Goal: Task Accomplishment & Management: Manage account settings

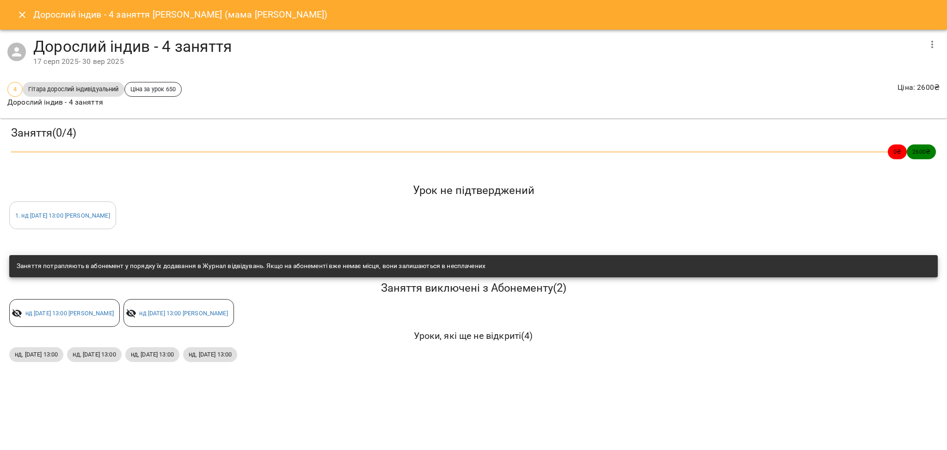
click at [18, 12] on icon "Close" at bounding box center [22, 14] width 11 height 11
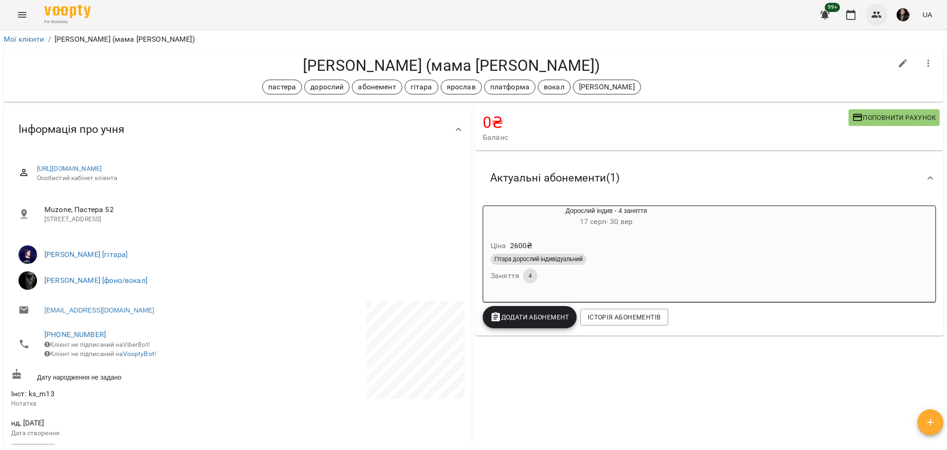
click at [878, 11] on icon "button" at bounding box center [876, 14] width 11 height 11
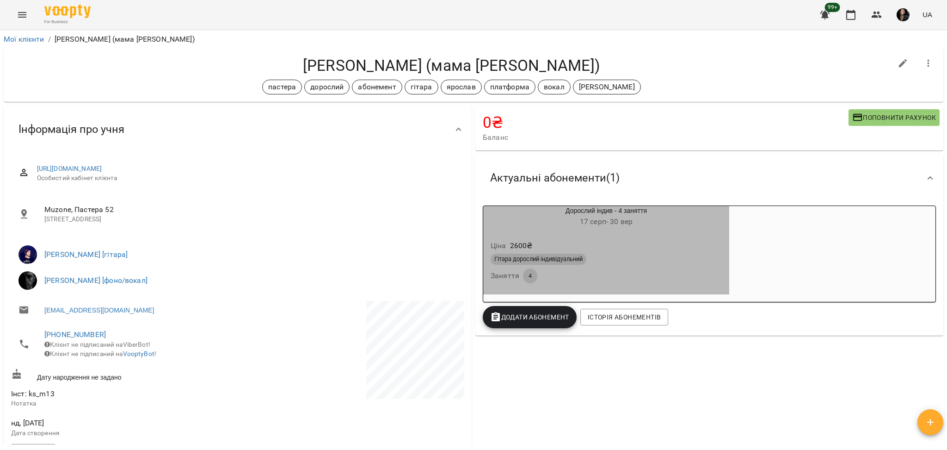
drag, startPoint x: 666, startPoint y: 262, endPoint x: 627, endPoint y: 251, distance: 41.0
click at [666, 261] on div "Гітара дорослий індивідуальний" at bounding box center [606, 258] width 231 height 11
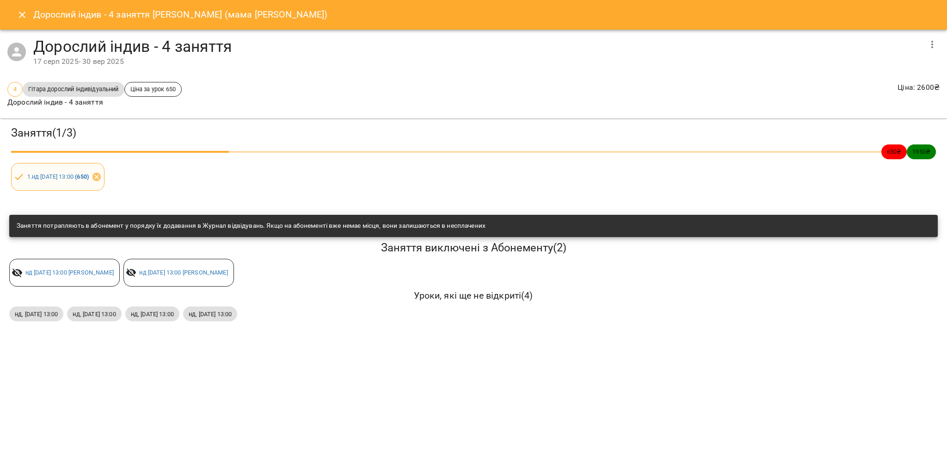
drag, startPoint x: 14, startPoint y: 176, endPoint x: 234, endPoint y: 317, distance: 261.2
click at [234, 317] on div "Заняття ( 1 / 3 ) 650 ₴ 1950 ₴ 1 . нд 17 серп 2025 13:00 ( 650 ) Заняття потрап…" at bounding box center [473, 224] width 955 height 219
drag, startPoint x: 219, startPoint y: 315, endPoint x: 21, endPoint y: 321, distance: 198.5
click at [20, 321] on div "нд, 07 вер 2025 13:00 нд, 14 вер 2025 13:00 нд, 21 вер 2025 13:00 нд, 28 вер 20…" at bounding box center [473, 313] width 932 height 19
click at [38, 348] on div "Дорослий індив - 4 заняття Монько Давид (мама Оксана) Дорослий індив - 4 занятт…" at bounding box center [473, 225] width 947 height 450
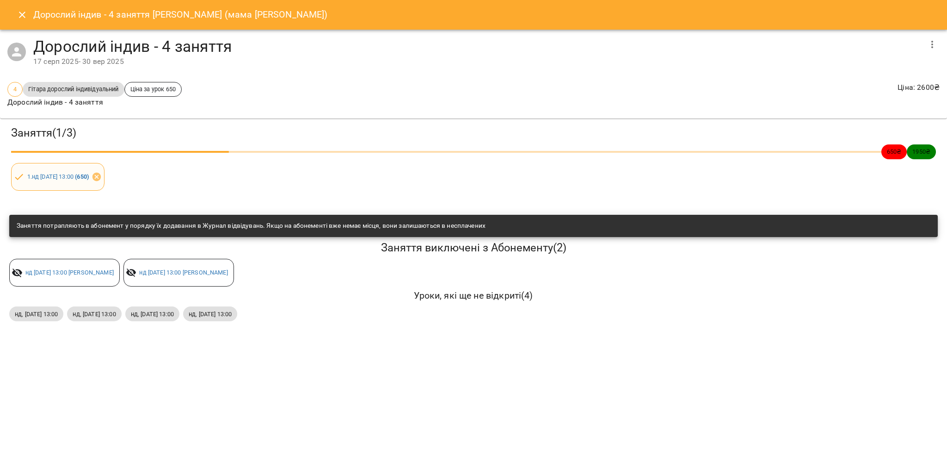
click at [11, 177] on div "1 . нд 17 серп 2025 13:00 ( 650 )" at bounding box center [57, 177] width 93 height 28
drag, startPoint x: 0, startPoint y: 178, endPoint x: 226, endPoint y: 319, distance: 266.8
click at [226, 319] on div "Заняття ( 1 / 3 ) 650 ₴ 1950 ₴ 1 . нд 17 серп 2025 13:00 ( 650 ) Заняття потрап…" at bounding box center [473, 224] width 955 height 219
copy div "1 . нд 17 серп 2025 13:00 ( 650 ) Заняття потрапляють в абонемент у порядку їх …"
click at [185, 327] on div "Заняття ( 1 / 3 ) 650 ₴ 1950 ₴ 1 . нд 17 серп 2025 13:00 ( 650 ) Заняття потрап…" at bounding box center [473, 224] width 955 height 219
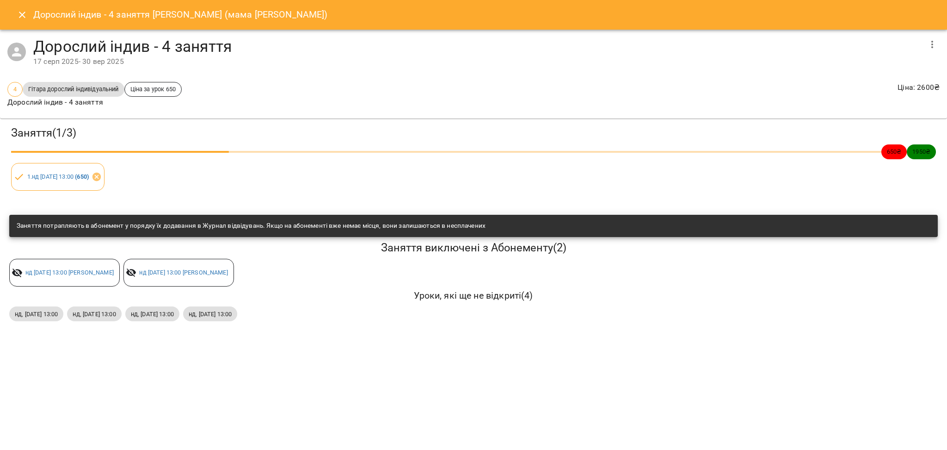
drag, startPoint x: 0, startPoint y: 310, endPoint x: 216, endPoint y: 332, distance: 217.0
click at [216, 332] on div "Заняття ( 1 / 3 ) 650 ₴ 1950 ₴ 1 . нд 17 серп 2025 13:00 ( 650 ) Заняття потрап…" at bounding box center [473, 224] width 955 height 219
copy div "нд, 07 вер 2025 13:00 нд, 14 вер 2025 13:00 нд, 21 вер 2025 13:00"
drag, startPoint x: 43, startPoint y: 178, endPoint x: 110, endPoint y: 191, distance: 67.9
click at [110, 191] on div "Заняття ( 1 / 3 ) 650 ₴ 1950 ₴ 1 . нд 17 серп 2025 13:00 ( 650 )" at bounding box center [473, 158] width 951 height 83
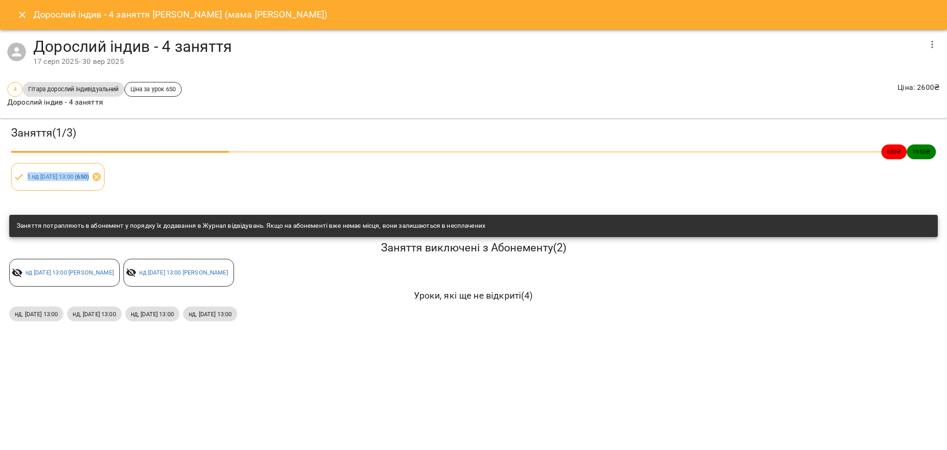
copy link "1 . нд 17 серп 2025 13:00 ( 650 )"
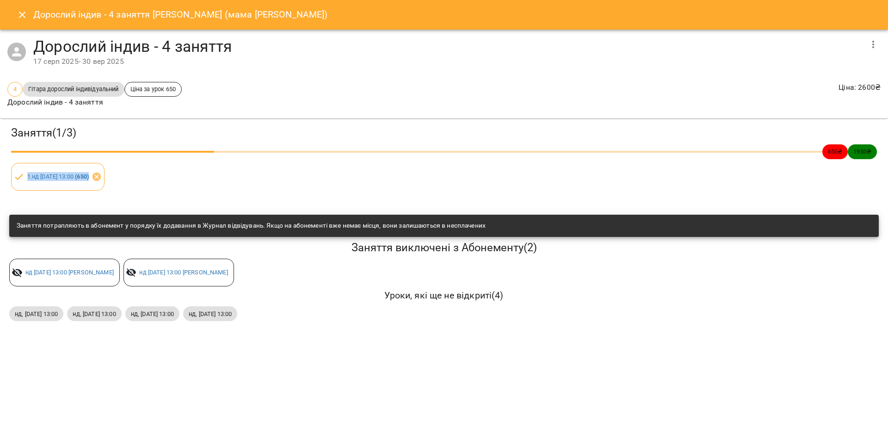
click at [20, 12] on icon "Close" at bounding box center [22, 15] width 6 height 6
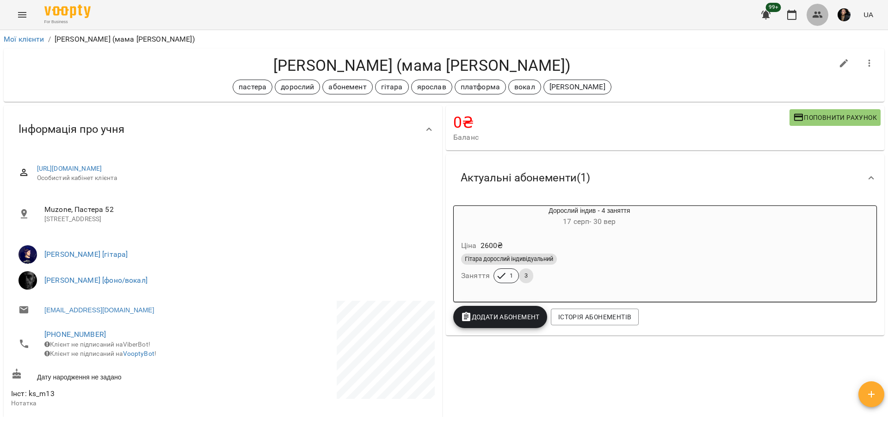
click at [808, 18] on button "button" at bounding box center [818, 15] width 22 height 22
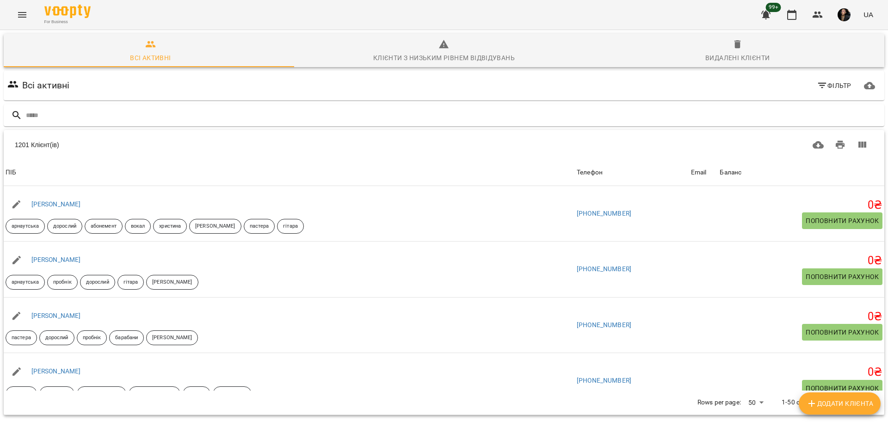
click at [51, 111] on input "text" at bounding box center [453, 115] width 855 height 15
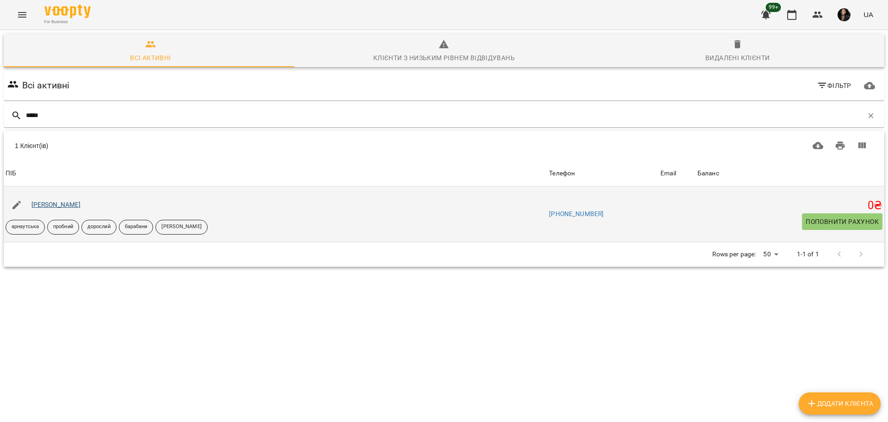
type input "*****"
click at [56, 204] on link "Ничай Владислав" at bounding box center [55, 204] width 49 height 7
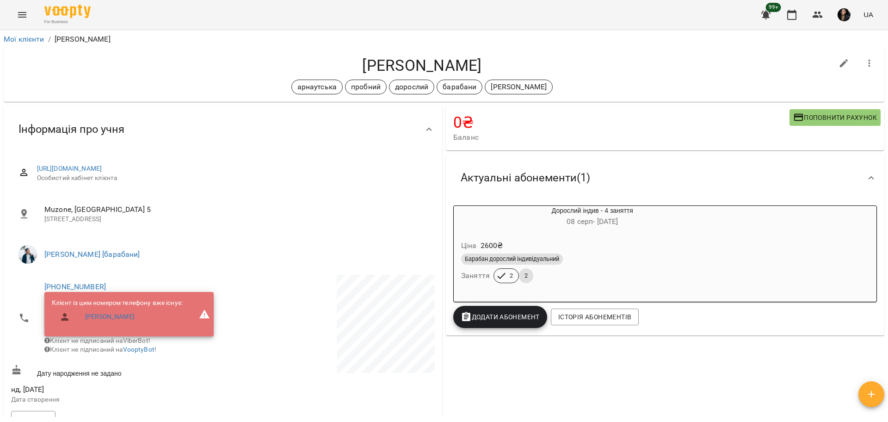
click at [625, 250] on div "Ціна 2600 ₴" at bounding box center [592, 245] width 266 height 17
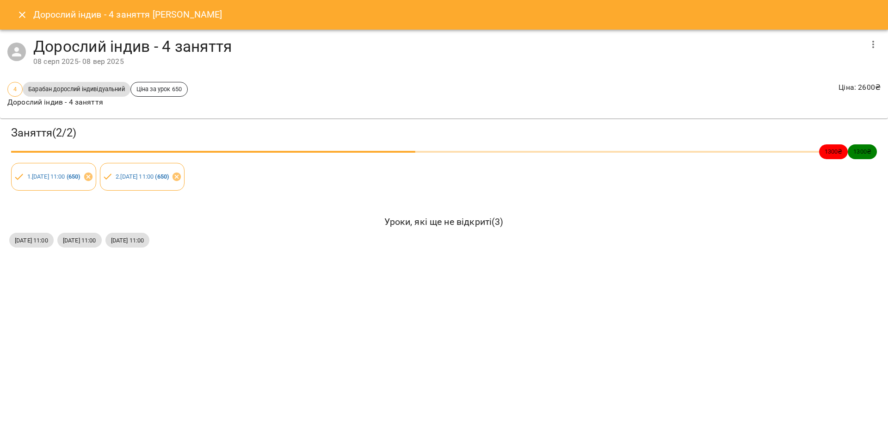
click at [17, 12] on icon "Close" at bounding box center [22, 14] width 11 height 11
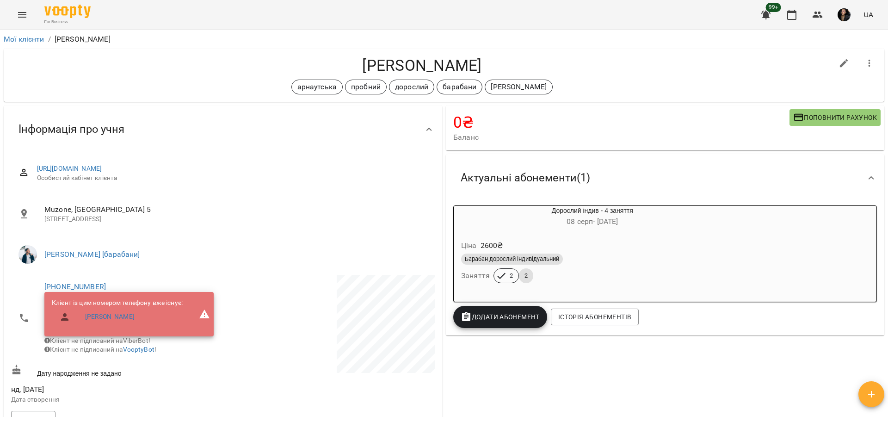
click at [624, 231] on div "Ціна 2600 ₴ Барабан дорослий індивідуальний Заняття 2 2" at bounding box center [592, 263] width 281 height 67
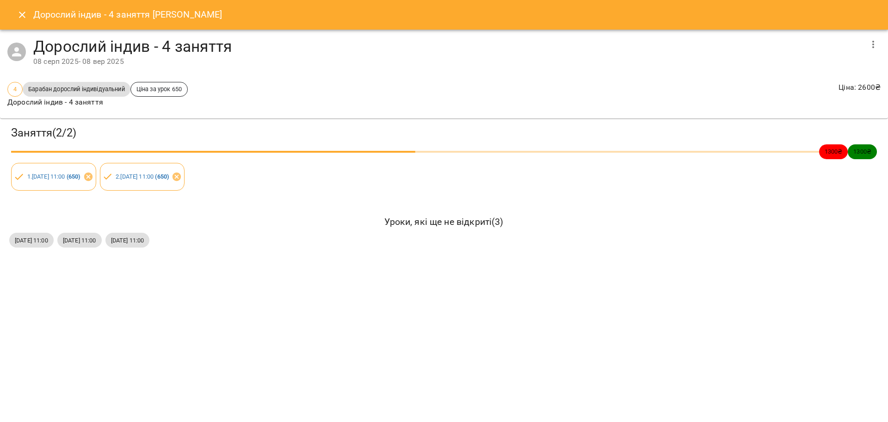
click at [26, 19] on icon "Close" at bounding box center [22, 14] width 11 height 11
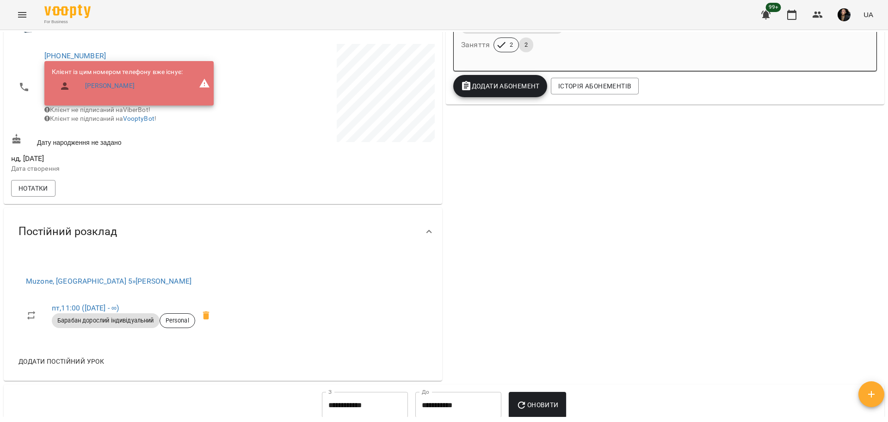
scroll to position [231, 0]
click at [124, 88] on link "Проценко Камилла" at bounding box center [109, 85] width 49 height 9
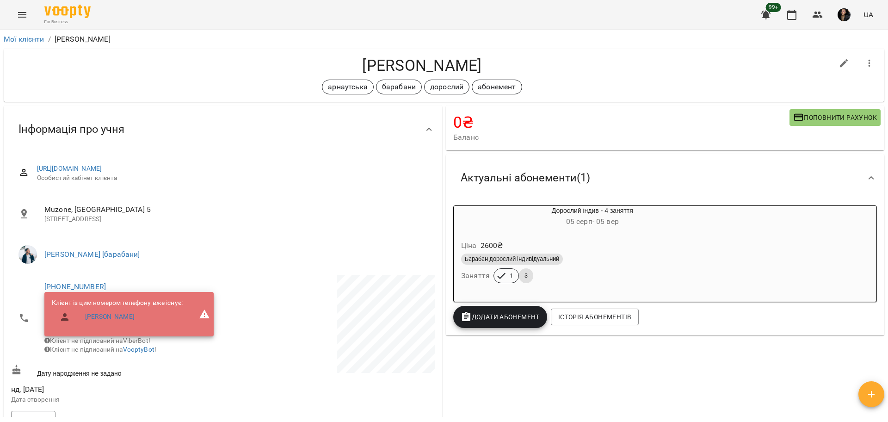
click at [596, 261] on div "Барабан дорослий індивідуальний" at bounding box center [592, 258] width 263 height 11
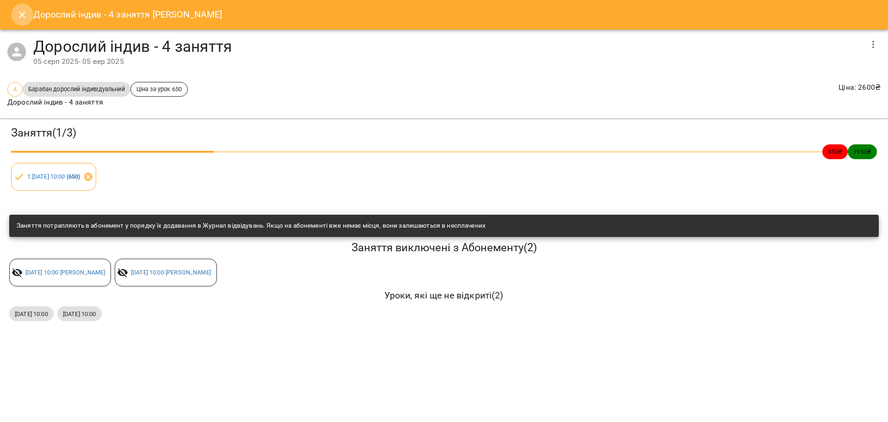
click at [14, 10] on button "Close" at bounding box center [22, 15] width 22 height 22
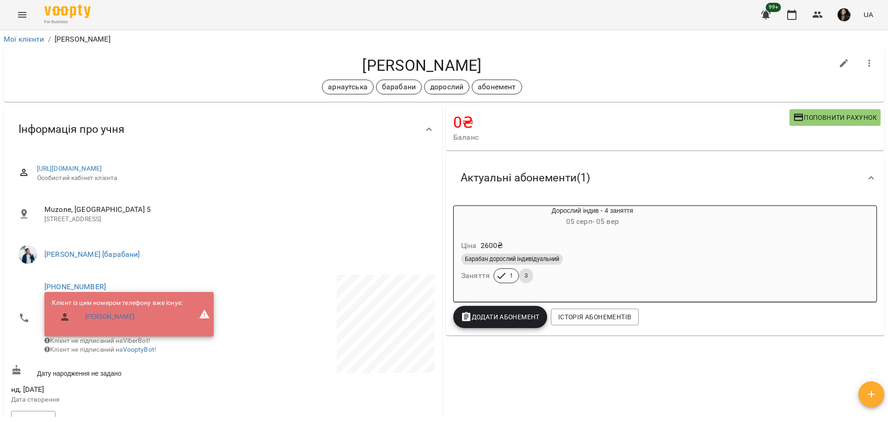
click at [384, 62] on h4 "Проценко Камилла" at bounding box center [422, 65] width 822 height 19
click at [712, 81] on div "арнаутська барабани дорослий абонемент" at bounding box center [422, 87] width 822 height 15
click at [794, 14] on icon "button" at bounding box center [791, 14] width 11 height 11
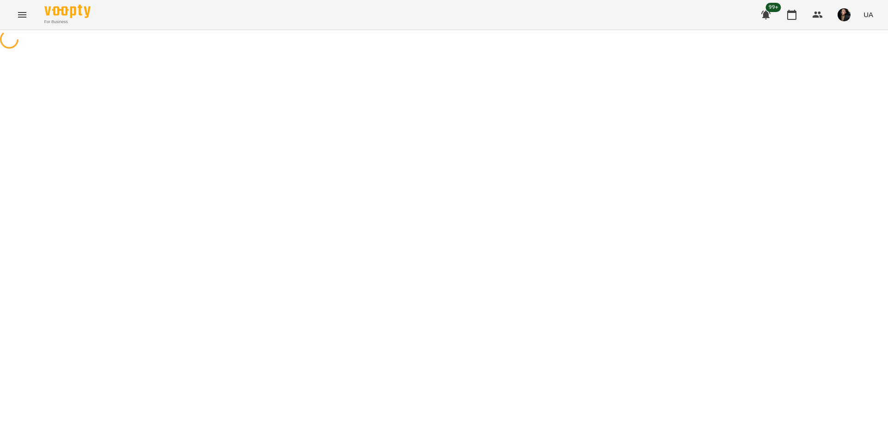
click at [29, 4] on div "For Business 99+ UA" at bounding box center [444, 15] width 888 height 30
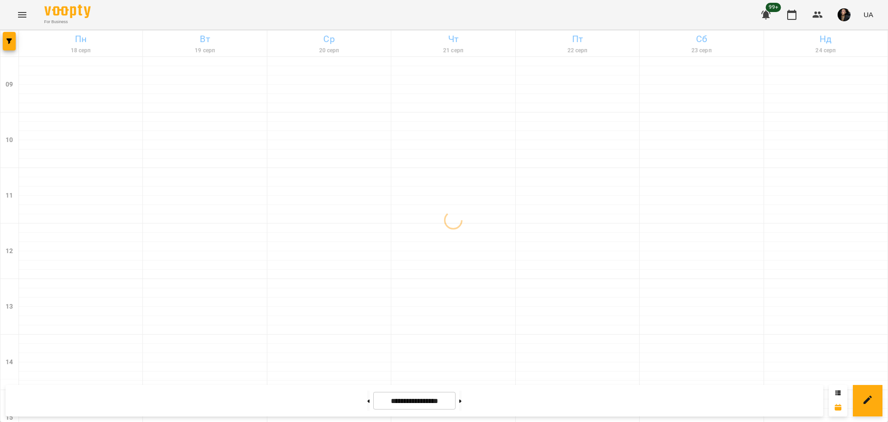
click at [30, 10] on button "Menu" at bounding box center [22, 15] width 22 height 22
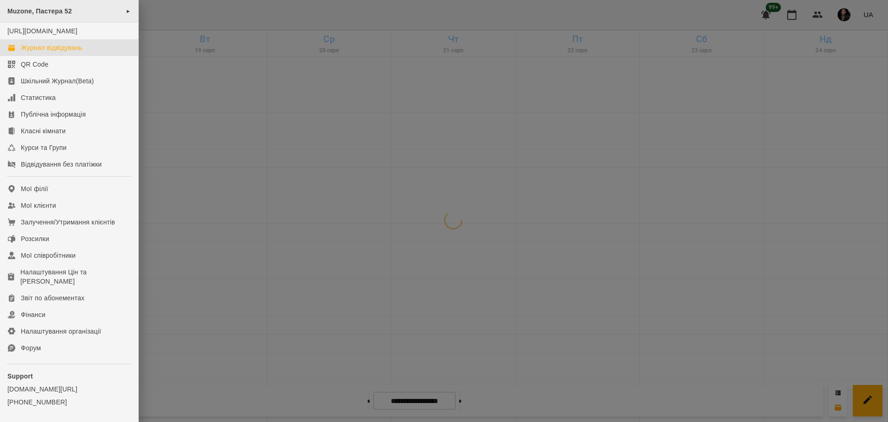
click at [56, 14] on div "Muzone, Пастера 52 ►" at bounding box center [69, 11] width 138 height 23
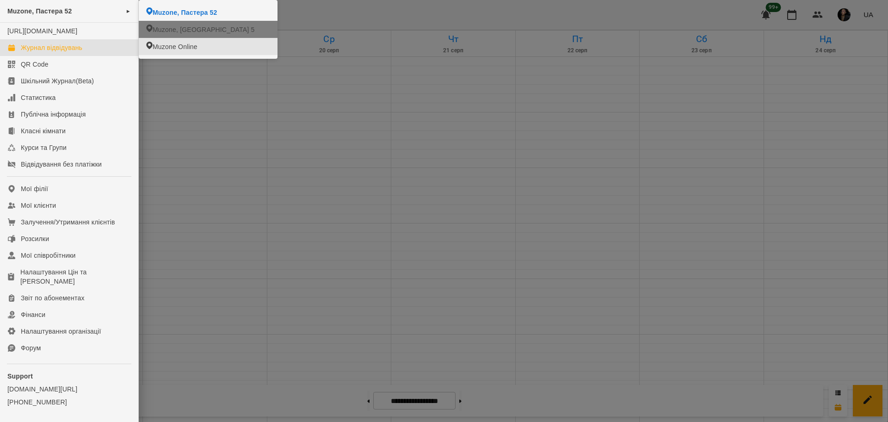
click at [315, 148] on div at bounding box center [444, 211] width 888 height 422
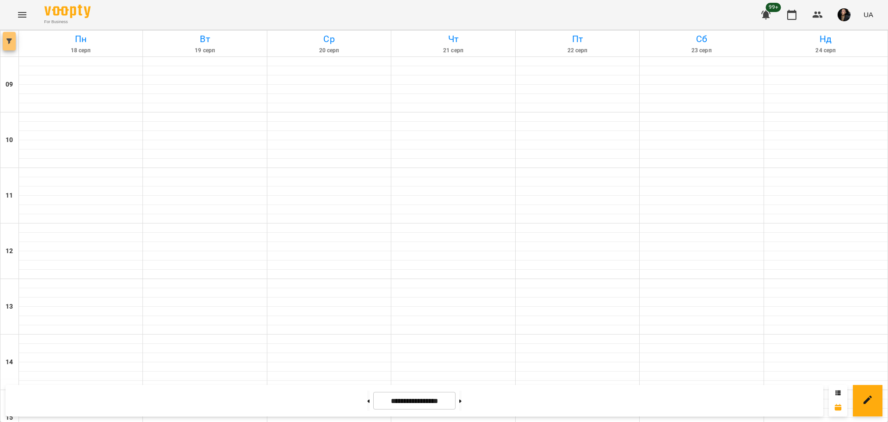
click at [5, 34] on button "button" at bounding box center [9, 41] width 13 height 19
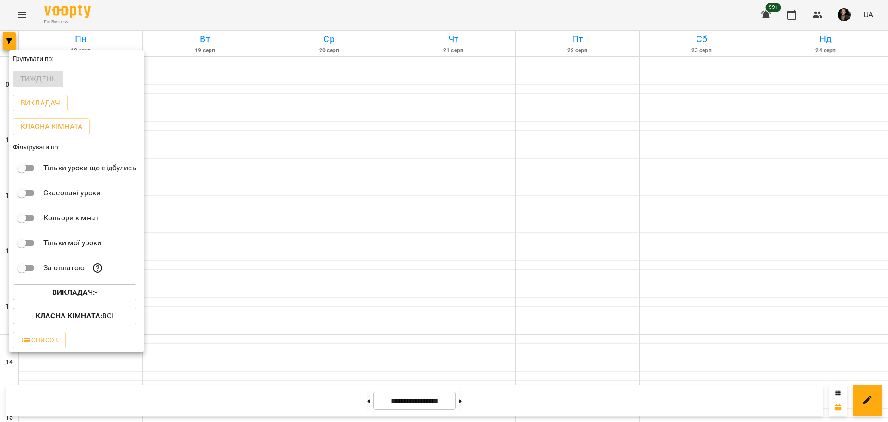
click at [93, 287] on button "Викладач : -" at bounding box center [74, 292] width 123 height 17
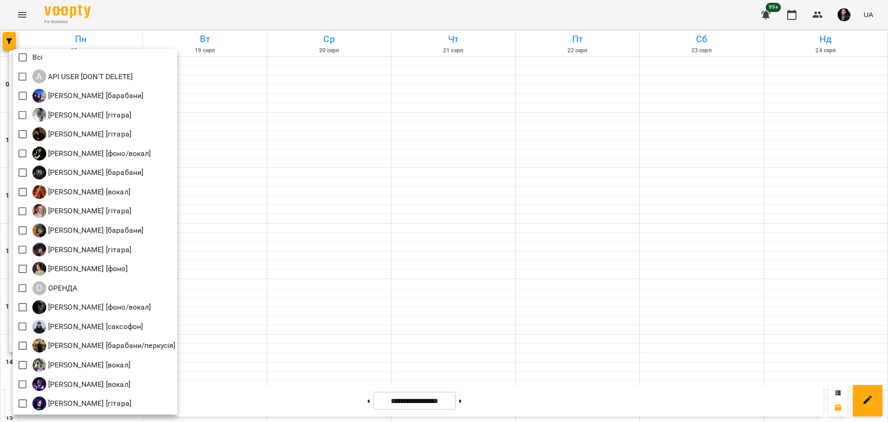
scroll to position [2, 0]
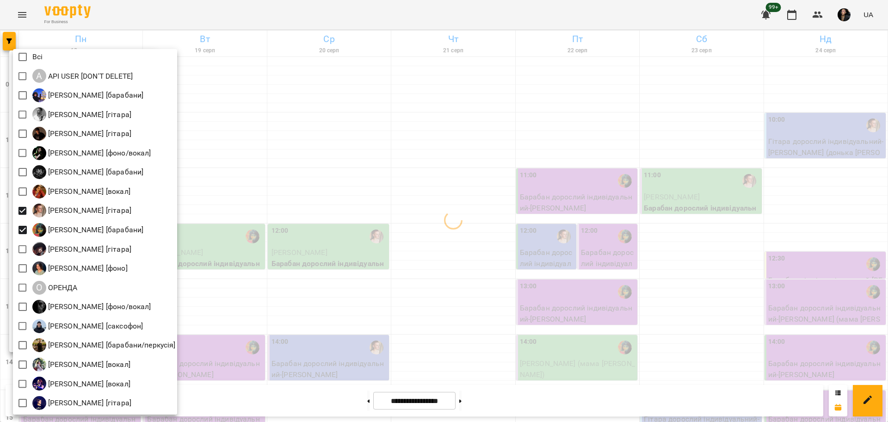
click at [485, 185] on div at bounding box center [444, 211] width 888 height 422
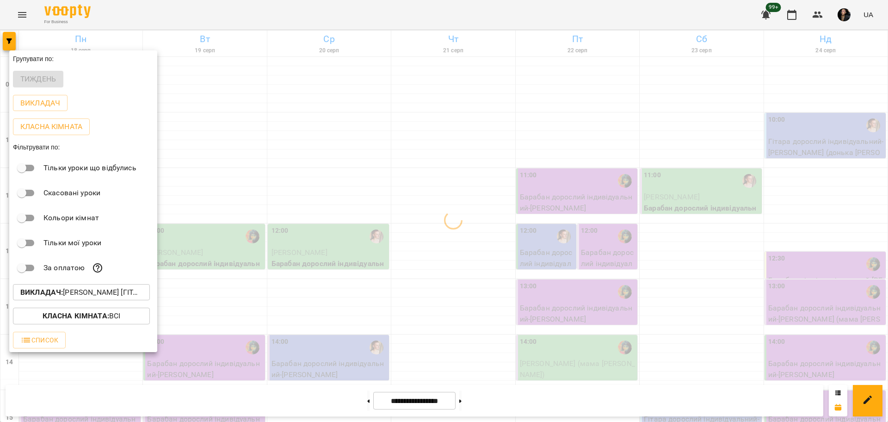
click at [519, 114] on div at bounding box center [444, 211] width 888 height 422
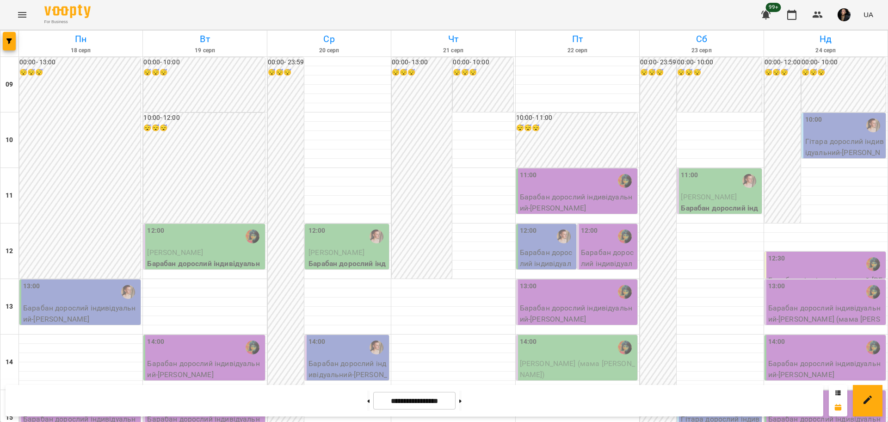
scroll to position [0, 0]
click at [6, 44] on button "button" at bounding box center [9, 41] width 13 height 19
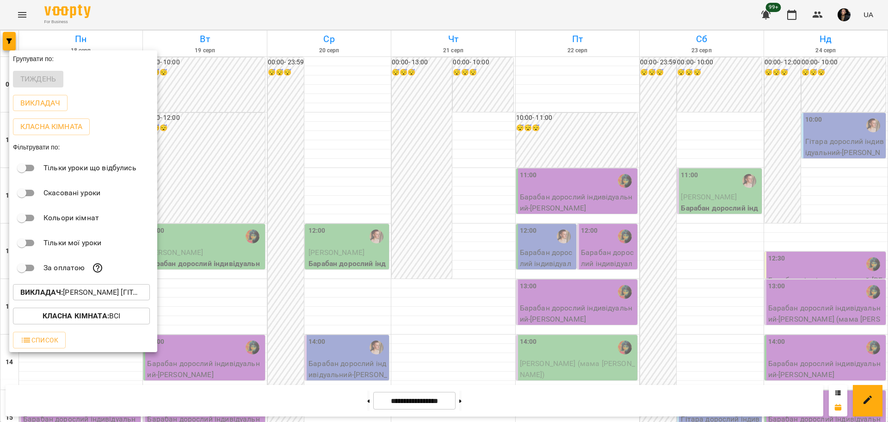
click at [123, 293] on p "Викладач : Михайло [гітара],Настя Поганка [барабани]" at bounding box center [81, 292] width 122 height 11
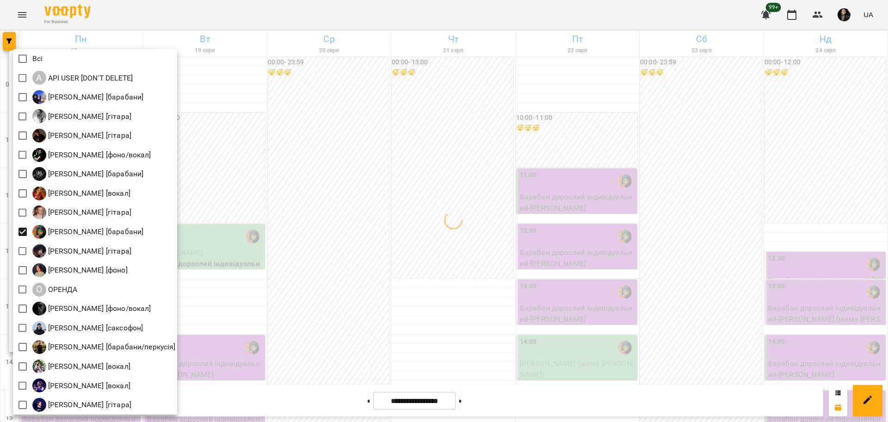
click at [621, 152] on div at bounding box center [444, 211] width 888 height 422
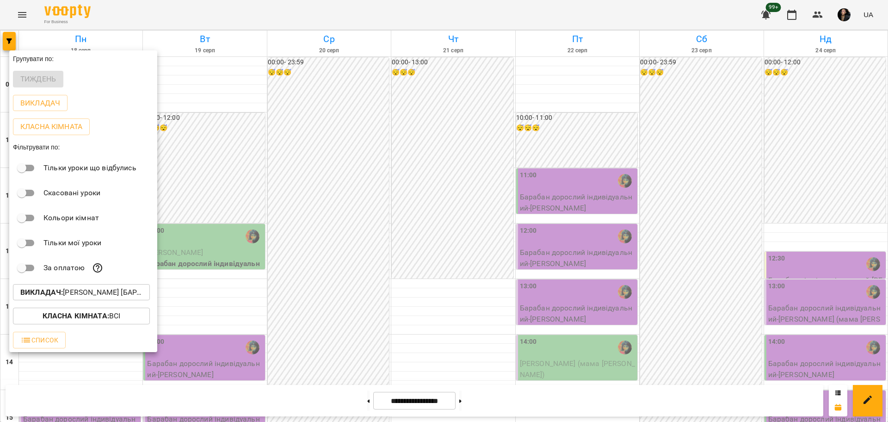
click at [775, 197] on div at bounding box center [444, 211] width 888 height 422
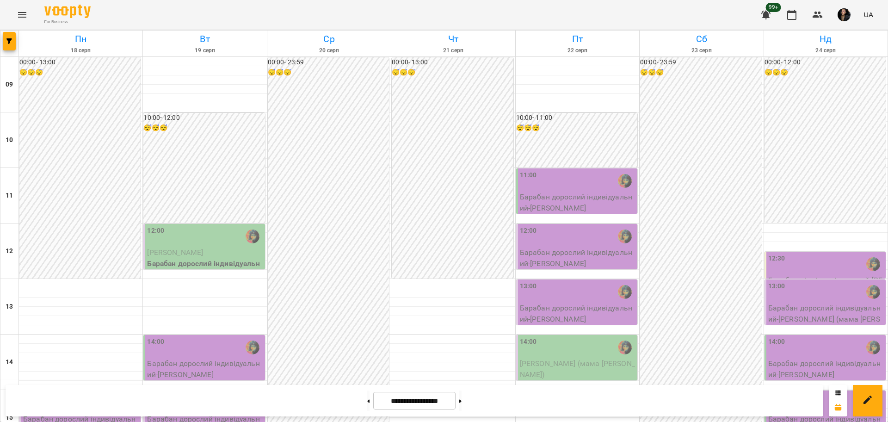
scroll to position [58, 0]
click at [11, 43] on icon "button" at bounding box center [9, 41] width 6 height 6
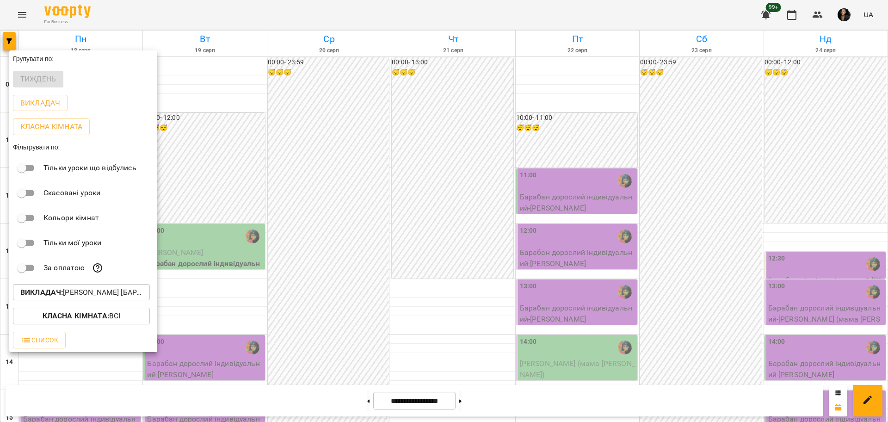
click at [89, 301] on button "Викладач : Настя Поганка [барабани]" at bounding box center [81, 292] width 137 height 17
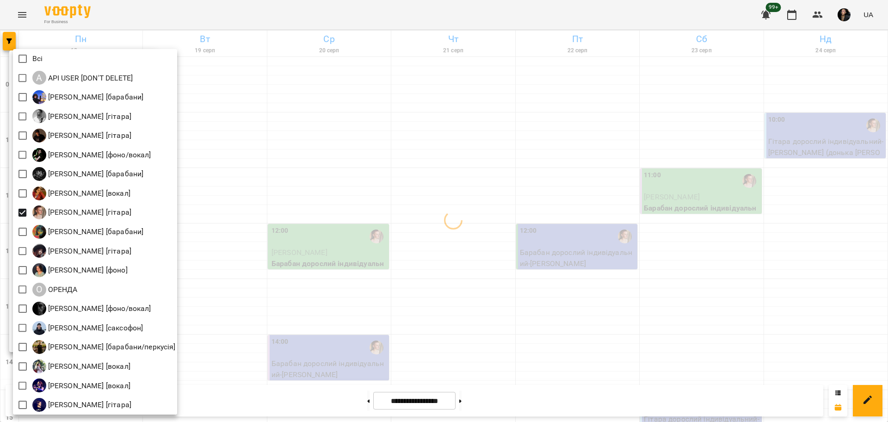
click at [709, 214] on div at bounding box center [444, 211] width 888 height 422
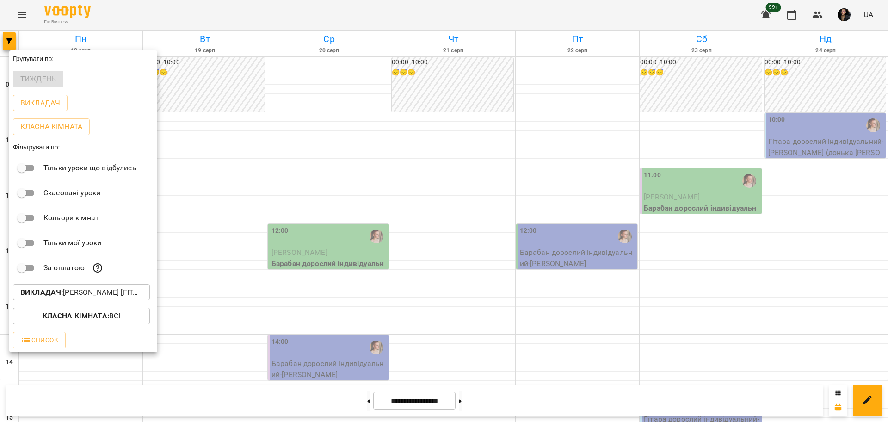
click at [731, 222] on div at bounding box center [444, 211] width 888 height 422
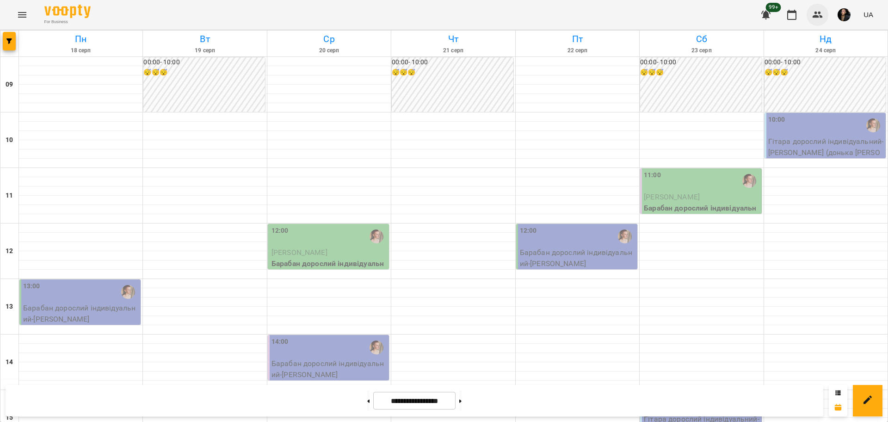
scroll to position [0, 0]
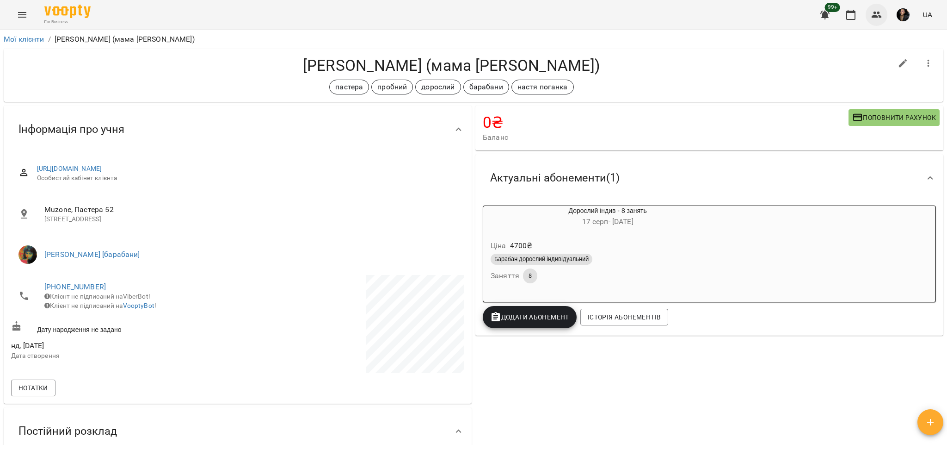
click at [869, 11] on button "button" at bounding box center [877, 15] width 22 height 22
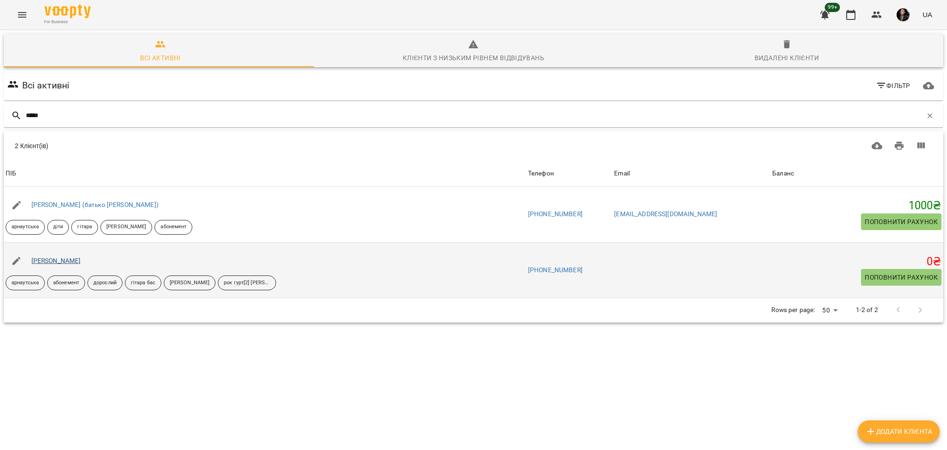
type input "*****"
click at [73, 258] on link "Герасимчук Нікіта" at bounding box center [55, 260] width 49 height 7
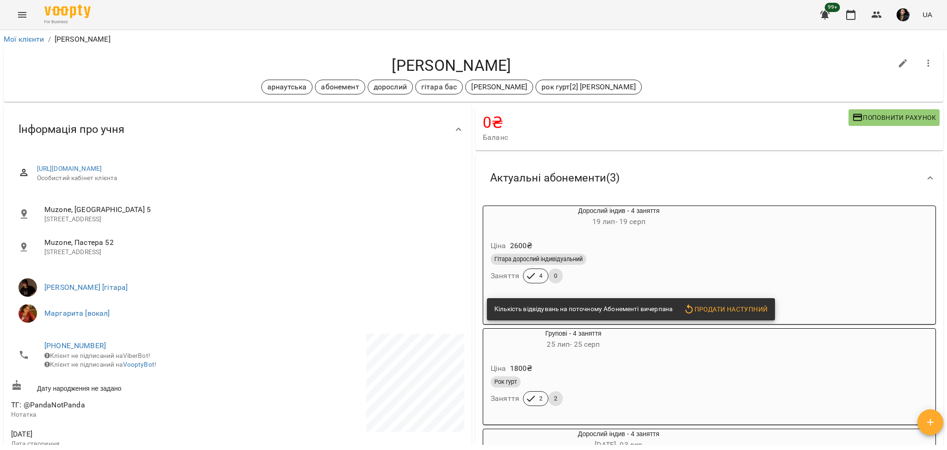
click at [667, 252] on div "Ціна 2600 ₴" at bounding box center [619, 245] width 260 height 17
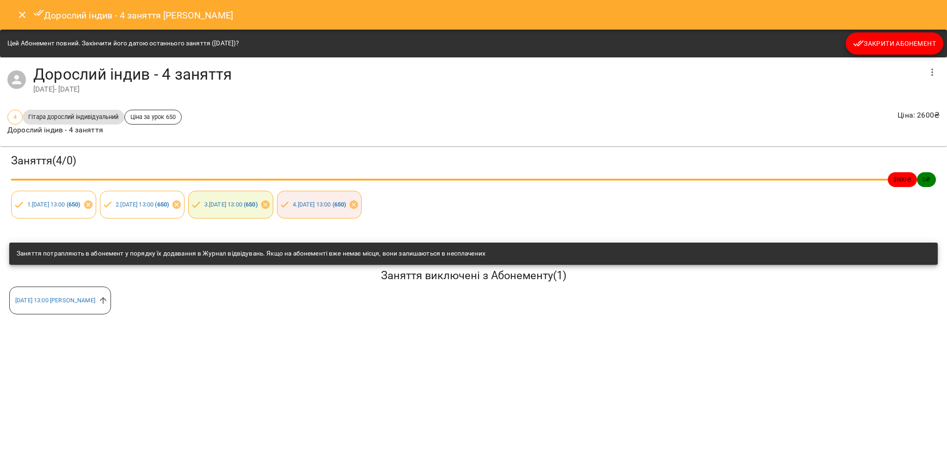
click at [869, 35] on button "Закрити Абонемент" at bounding box center [895, 43] width 98 height 22
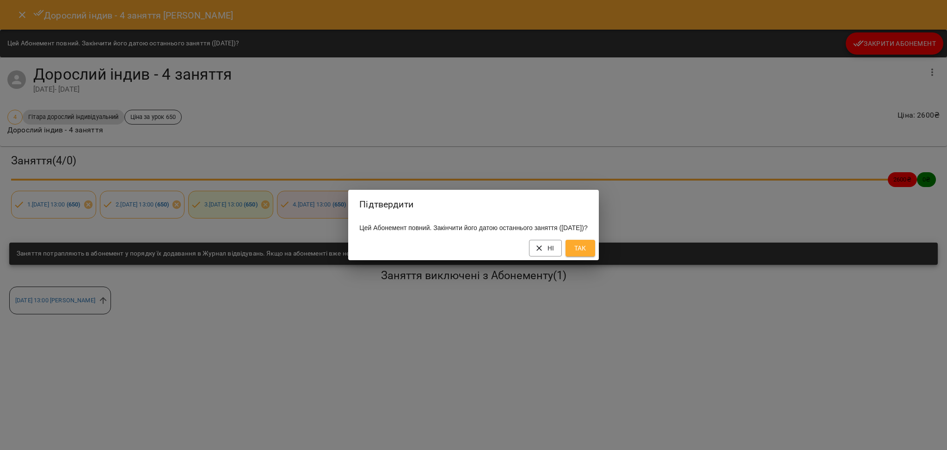
click at [599, 242] on div "Ні Так" at bounding box center [473, 248] width 250 height 24
click at [581, 260] on div "Ні Так" at bounding box center [473, 248] width 250 height 24
click at [588, 253] on span "Так" at bounding box center [580, 247] width 15 height 11
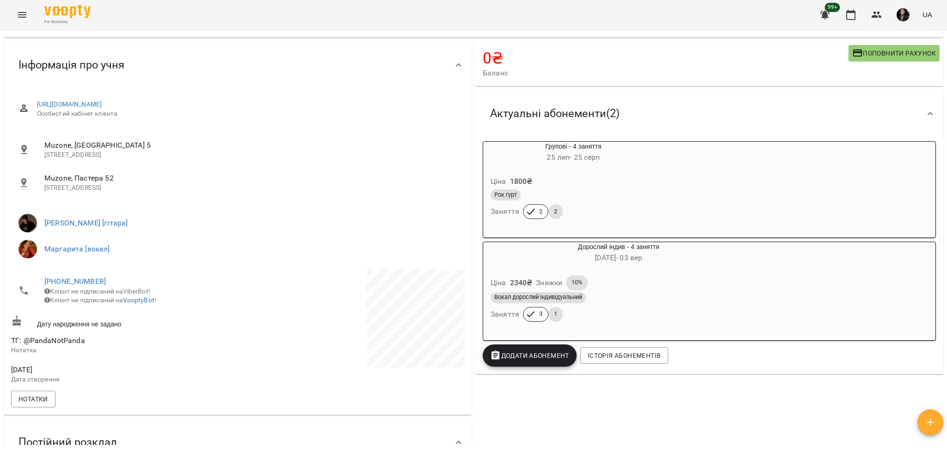
scroll to position [62, 0]
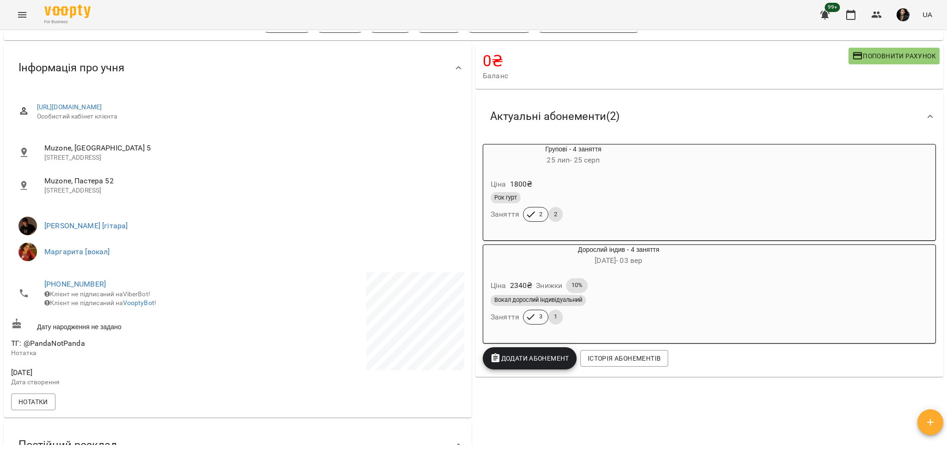
click at [624, 276] on div "Ціна 2340 ₴ Знижки 10% Вокал дорослий індивідуальний Заняття 3 1" at bounding box center [618, 303] width 271 height 65
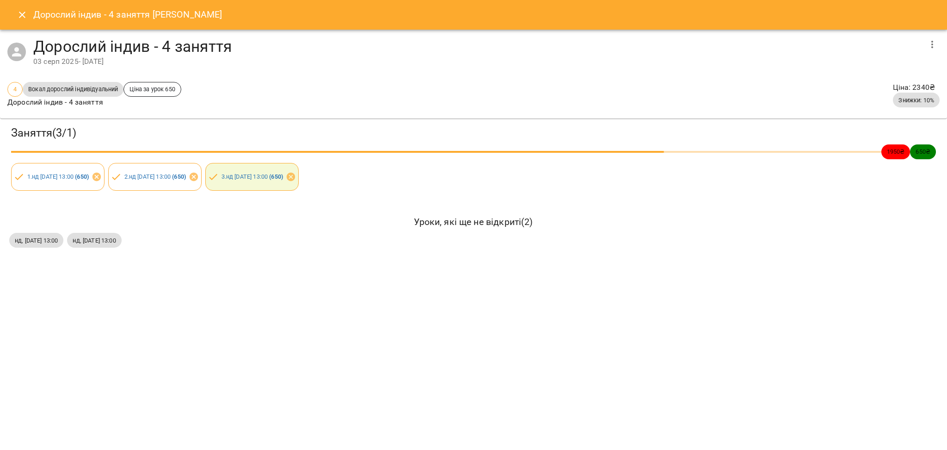
click at [26, 4] on div "Дорослий індив - 4 заняття Герасимчук Нікіта" at bounding box center [473, 15] width 947 height 30
click at [24, 9] on icon "Close" at bounding box center [22, 14] width 11 height 11
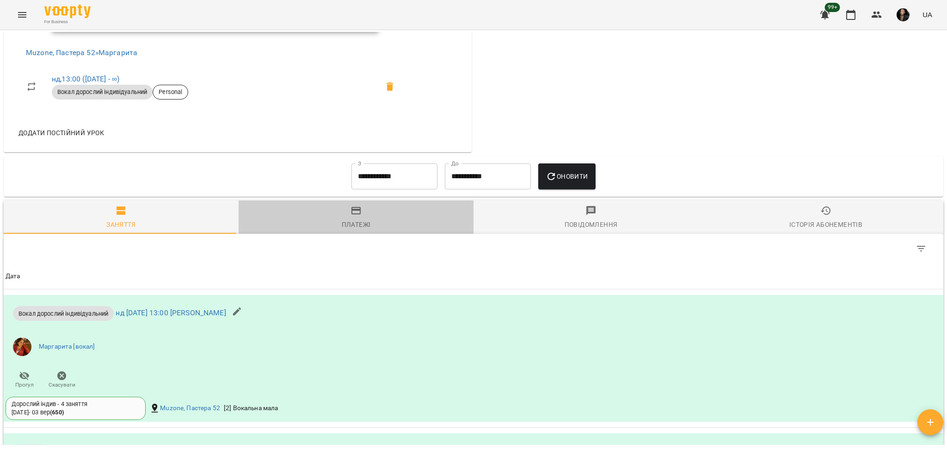
click at [356, 228] on div "Платежі" at bounding box center [356, 224] width 29 height 11
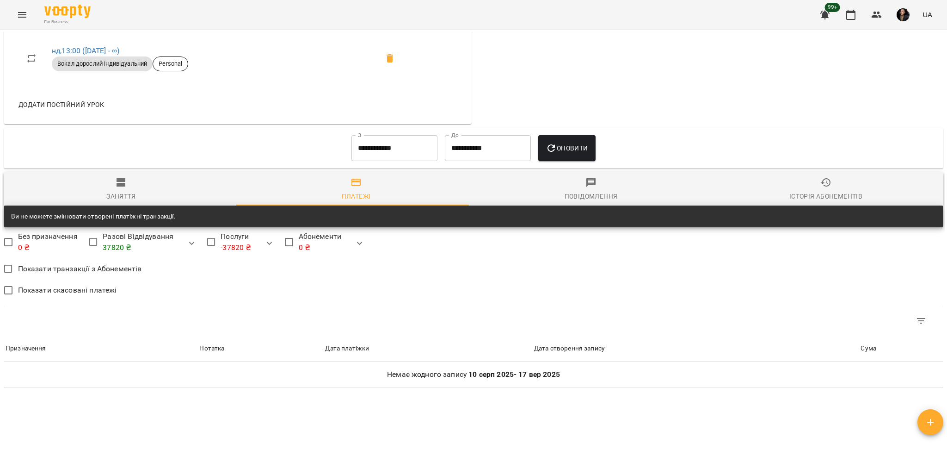
scroll to position [892, 0]
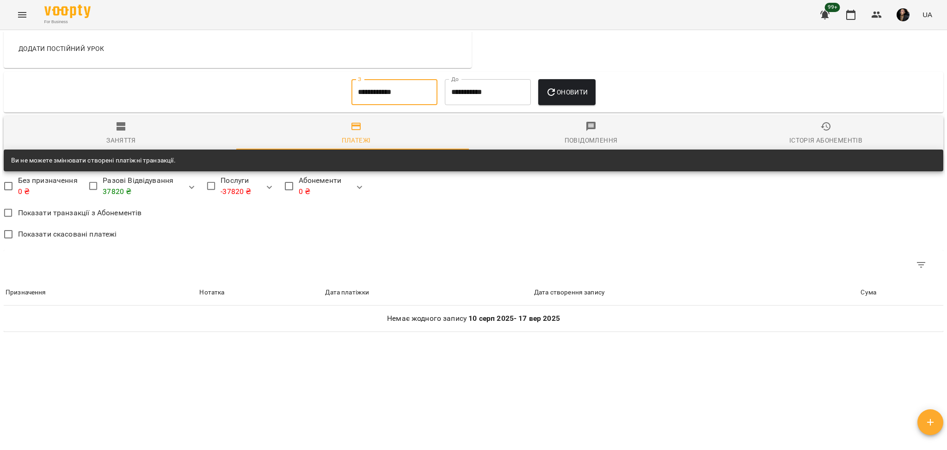
click at [382, 93] on input "**********" at bounding box center [395, 92] width 86 height 26
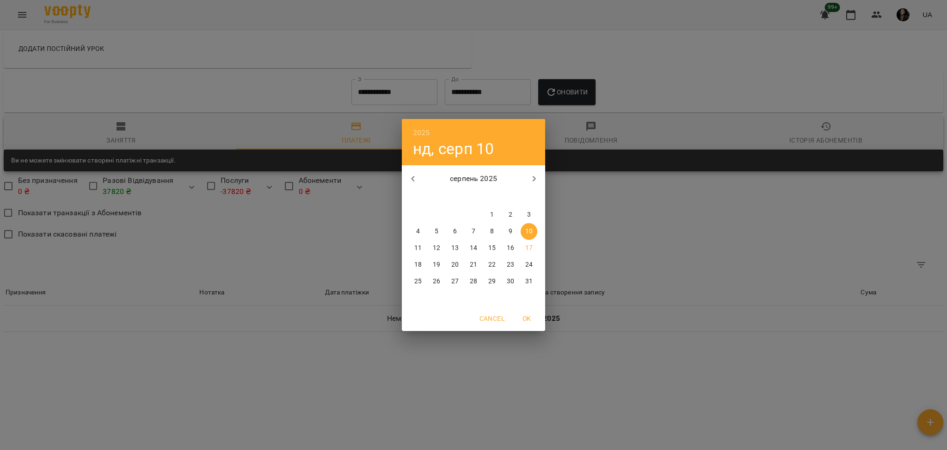
click at [412, 179] on icon "button" at bounding box center [412, 178] width 11 height 11
click at [442, 209] on button "1" at bounding box center [436, 214] width 17 height 17
type input "**********"
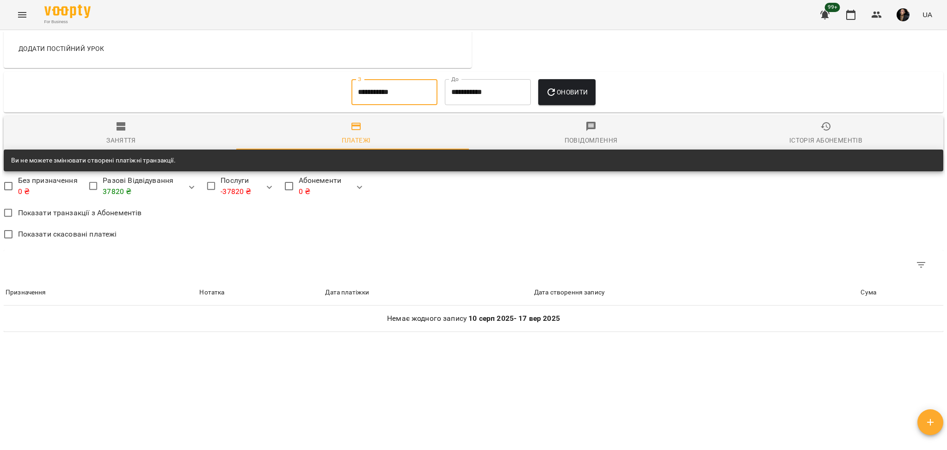
click at [577, 89] on span "Оновити" at bounding box center [567, 91] width 42 height 11
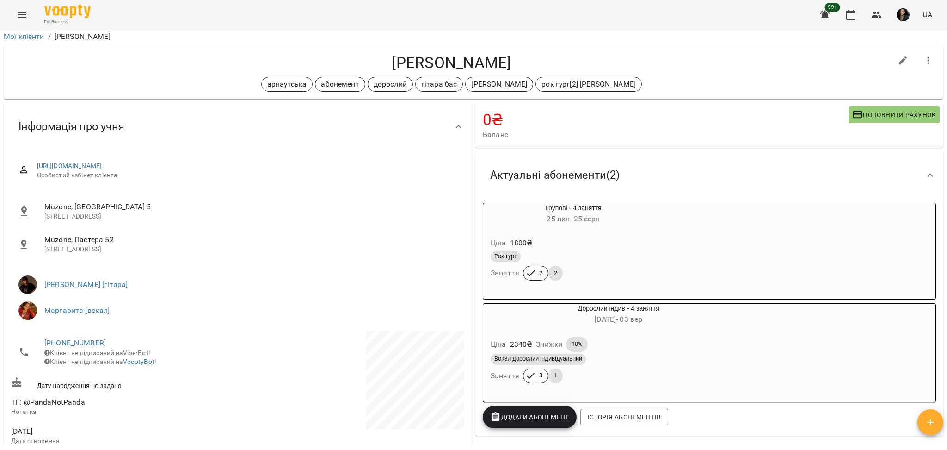
scroll to position [0, 0]
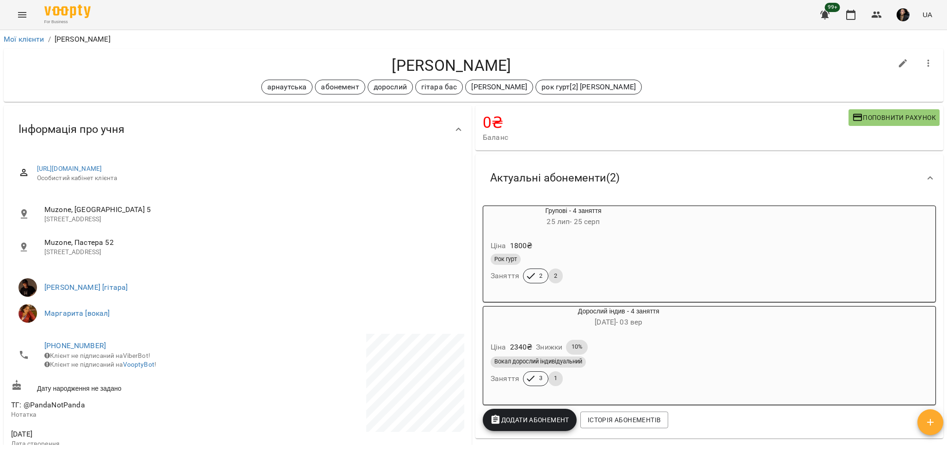
click at [858, 119] on div "0 ₴ Баланс Поповнити рахунок" at bounding box center [709, 127] width 468 height 45
click at [858, 119] on span "Поповнити рахунок" at bounding box center [894, 117] width 84 height 11
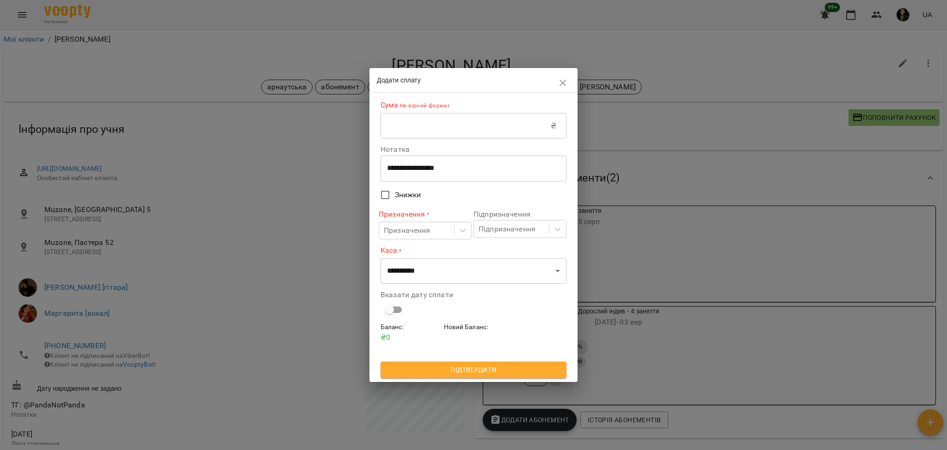
click at [430, 128] on input "text" at bounding box center [466, 126] width 170 height 26
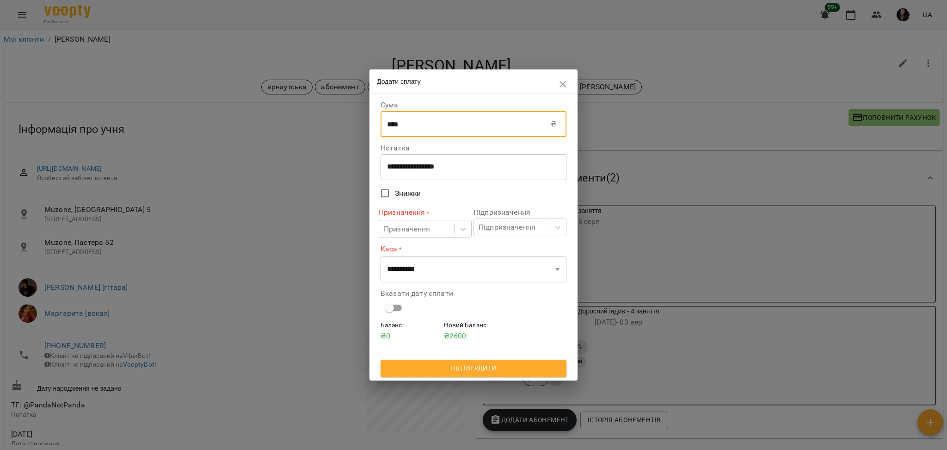
type input "****"
click at [416, 168] on textarea "**********" at bounding box center [473, 166] width 173 height 9
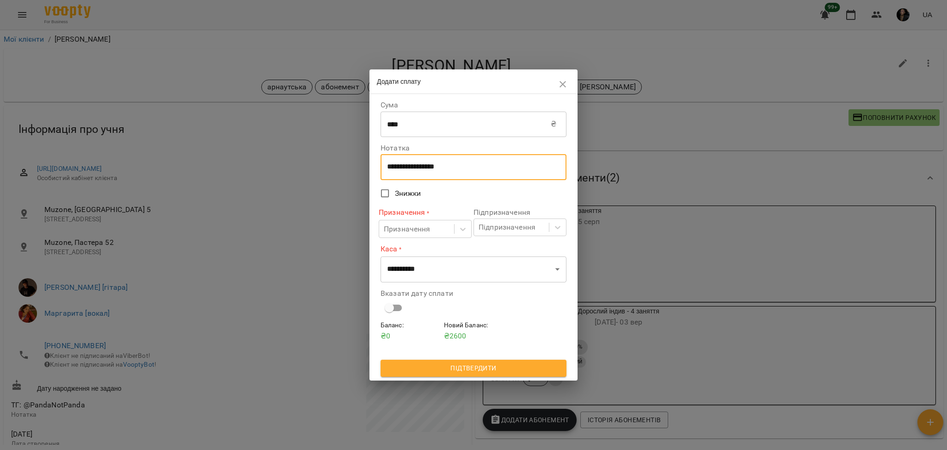
click at [416, 168] on textarea "**********" at bounding box center [473, 166] width 173 height 9
type textarea "****"
click at [401, 231] on div "Призначення" at bounding box center [407, 228] width 47 height 11
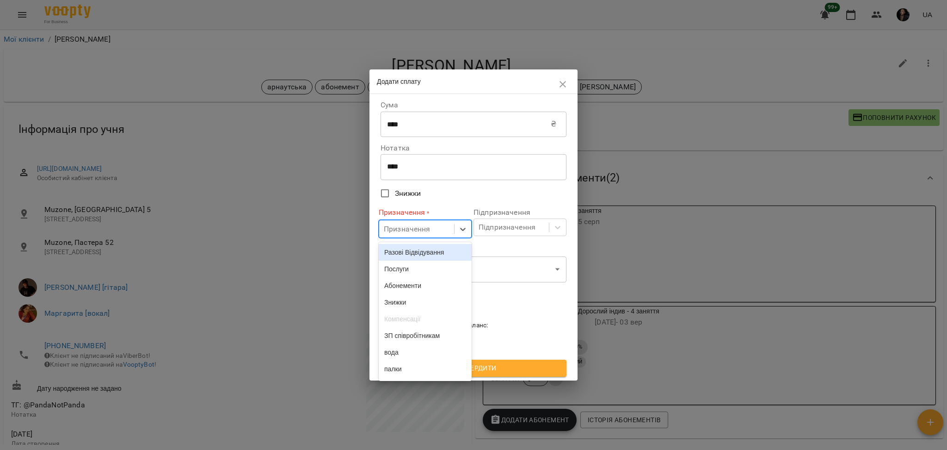
click at [413, 251] on div "Разові Відвідування" at bounding box center [425, 252] width 93 height 17
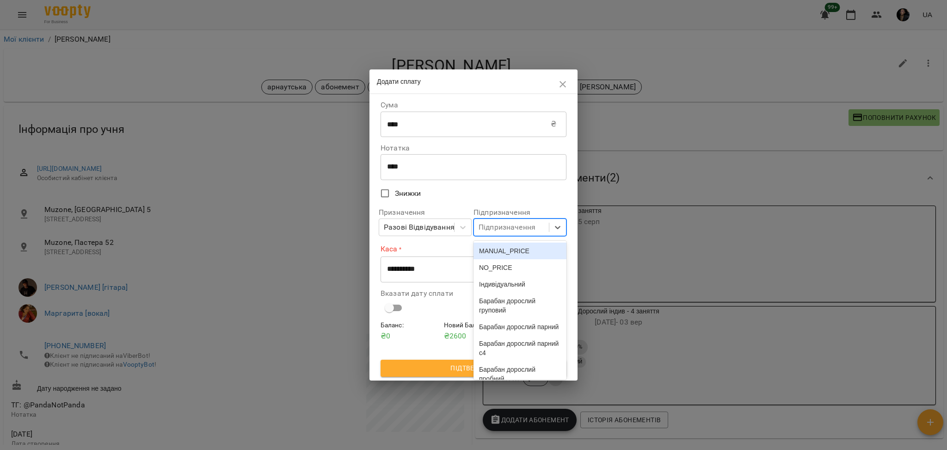
click at [503, 226] on div "Підпризначення" at bounding box center [507, 227] width 57 height 11
type input "*******"
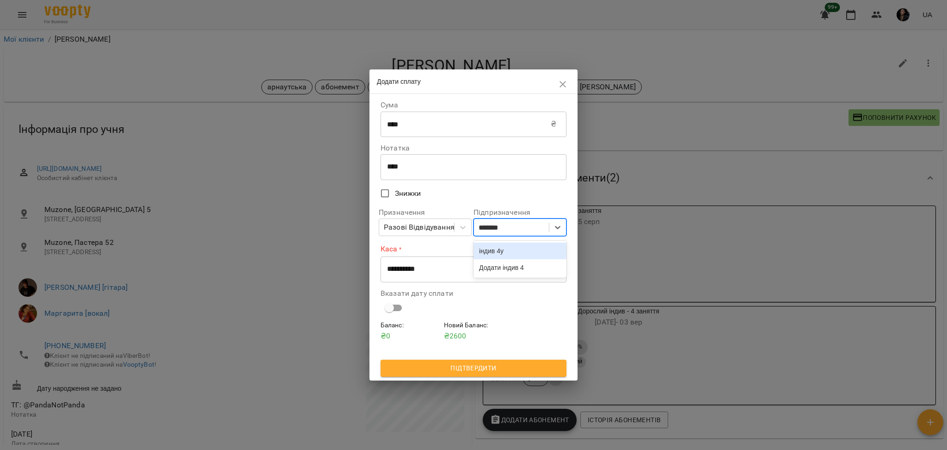
click at [496, 246] on div "індив 4у" at bounding box center [520, 250] width 93 height 17
click at [464, 278] on select "**********" at bounding box center [474, 269] width 186 height 26
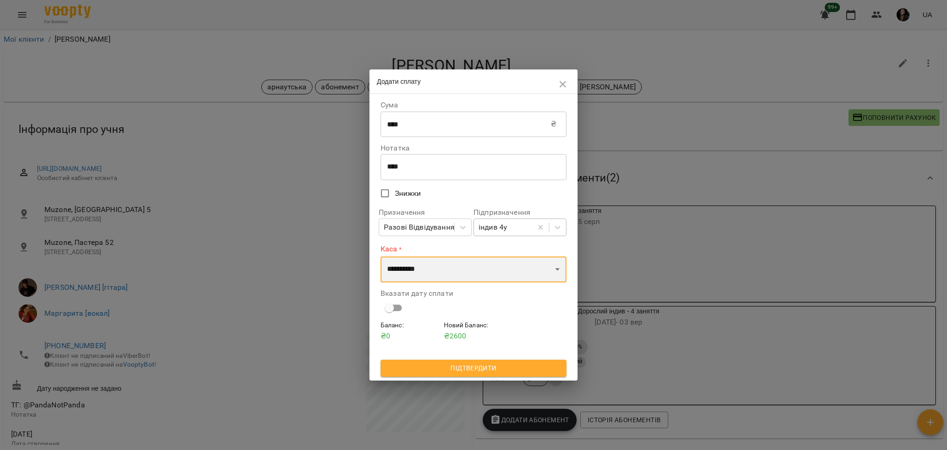
select select "****"
click at [381, 256] on select "**********" at bounding box center [474, 269] width 186 height 26
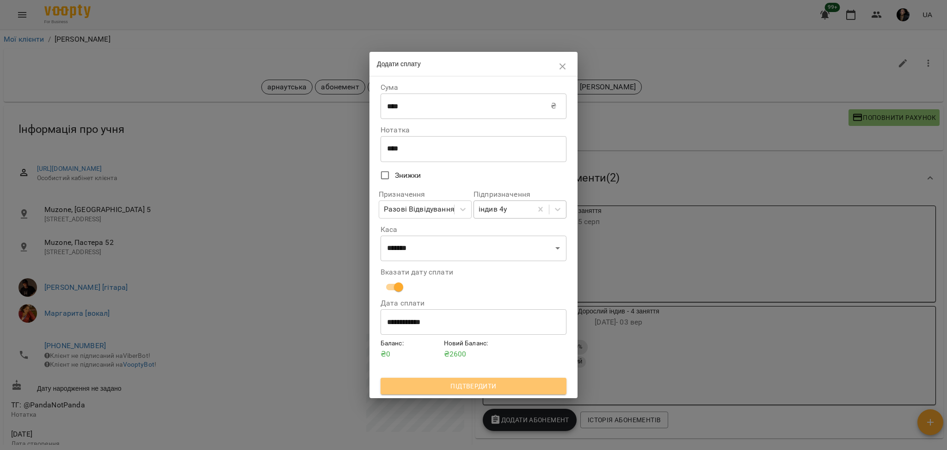
click at [438, 389] on span "Підтвердити" at bounding box center [473, 385] width 171 height 11
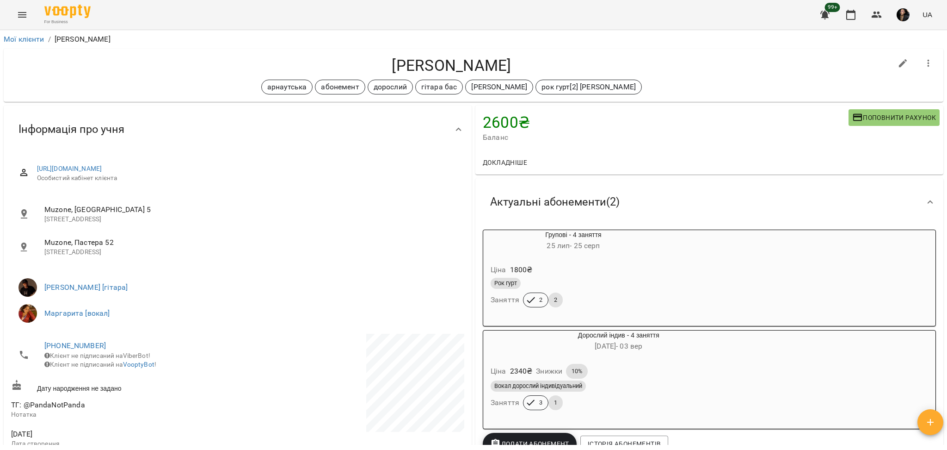
click at [878, 111] on button "Поповнити рахунок" at bounding box center [894, 117] width 91 height 17
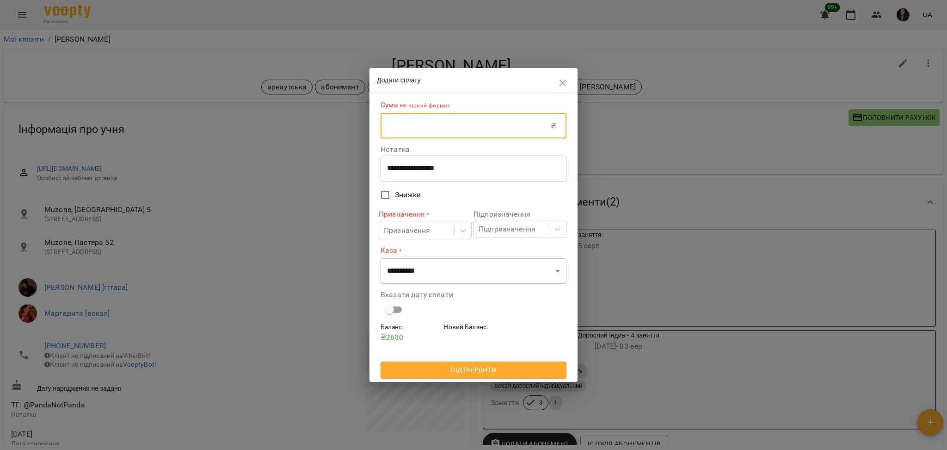
click at [549, 124] on input "text" at bounding box center [466, 126] width 170 height 26
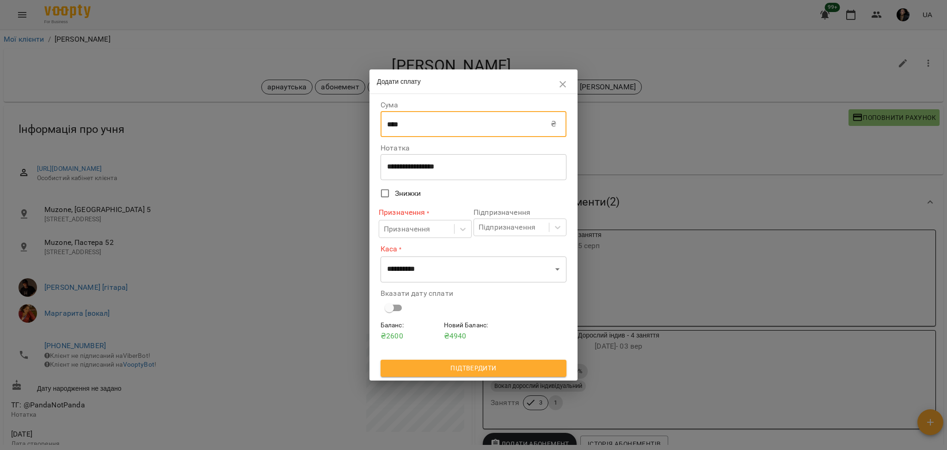
type input "****"
click at [467, 171] on textarea "**********" at bounding box center [473, 166] width 173 height 9
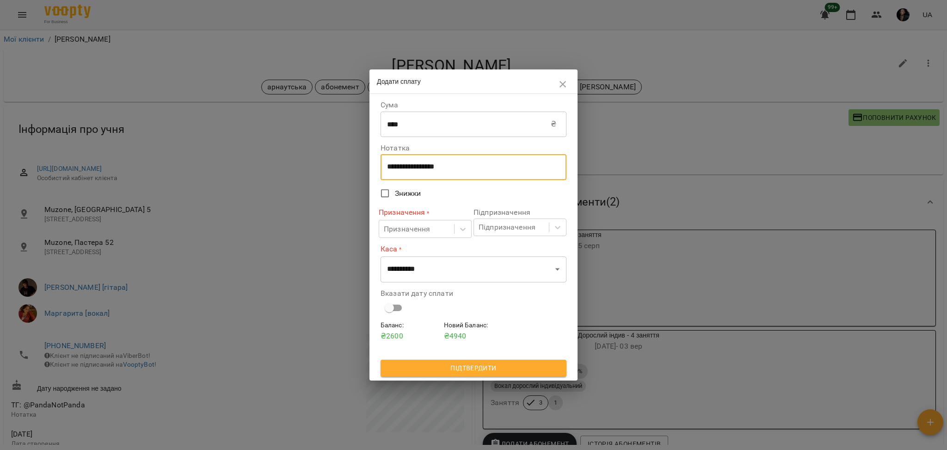
click at [467, 171] on textarea "**********" at bounding box center [473, 166] width 173 height 9
type textarea "****"
click at [414, 228] on div "Призначення" at bounding box center [407, 228] width 47 height 11
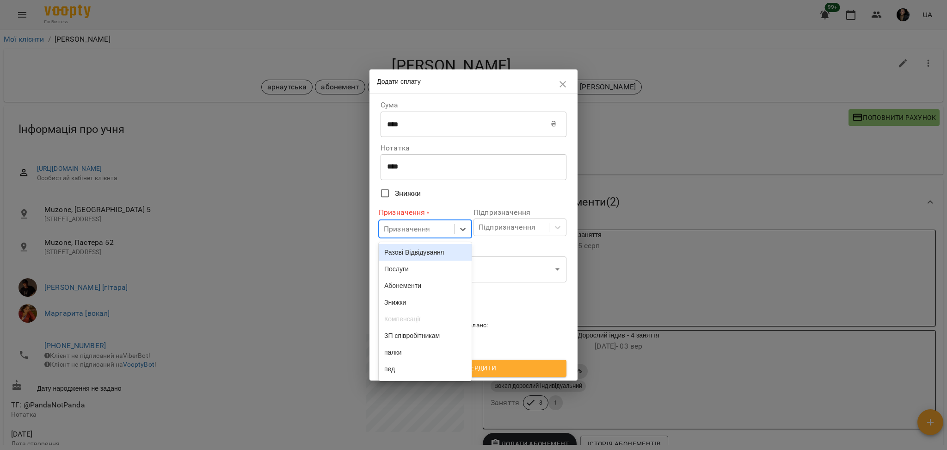
drag, startPoint x: 417, startPoint y: 248, endPoint x: 480, endPoint y: 241, distance: 62.8
click at [418, 248] on div "Разові Відвідування" at bounding box center [425, 252] width 93 height 17
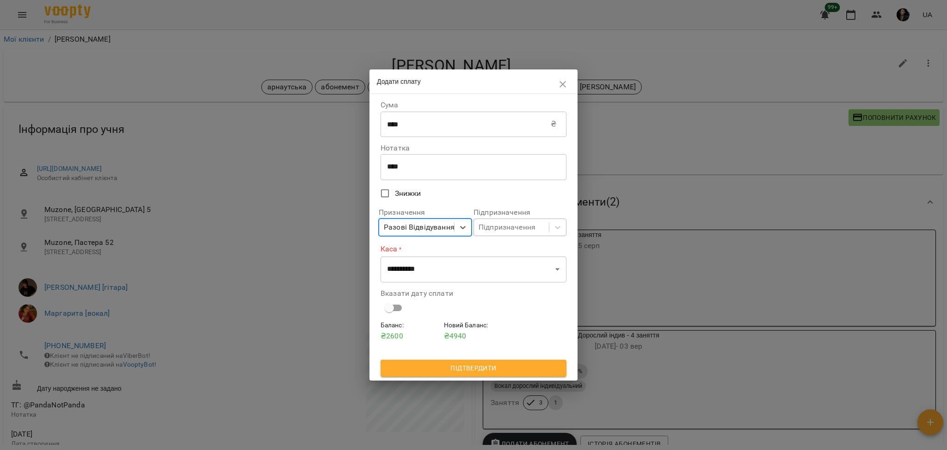
click at [500, 228] on div "Підпризначення" at bounding box center [507, 227] width 57 height 11
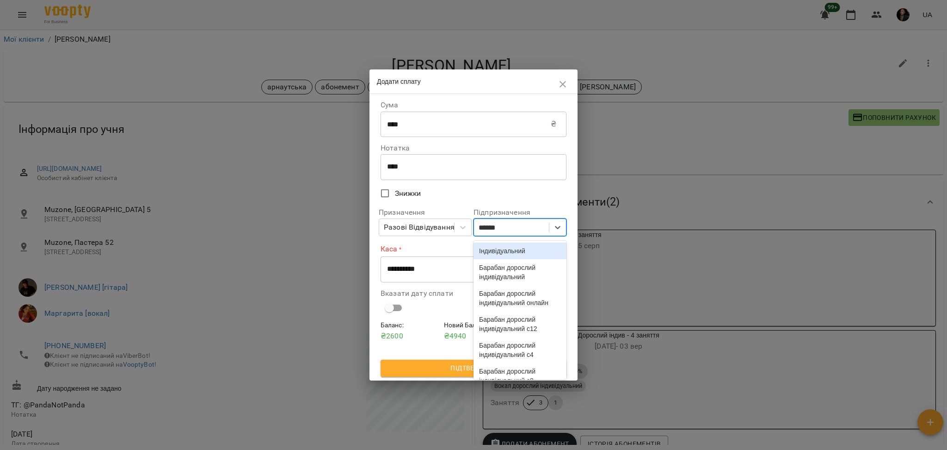
type input "*******"
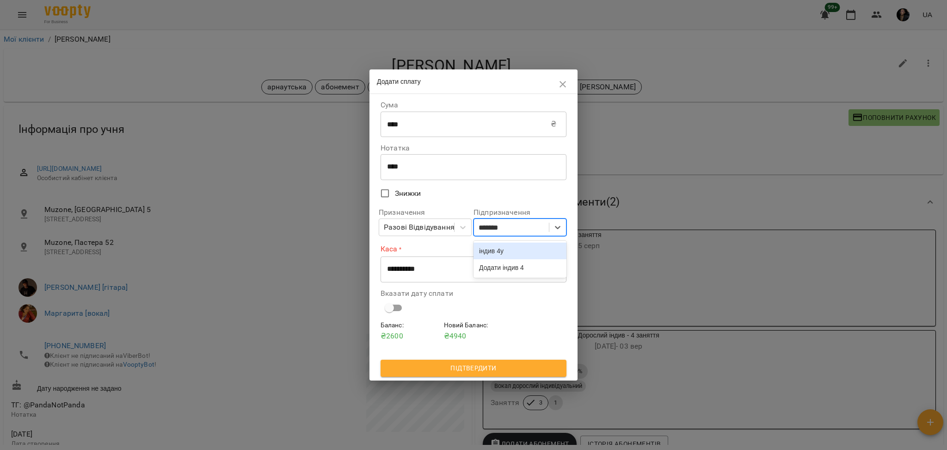
click at [512, 245] on div "індив 4у" at bounding box center [520, 250] width 93 height 17
click at [436, 277] on select "**********" at bounding box center [474, 269] width 186 height 26
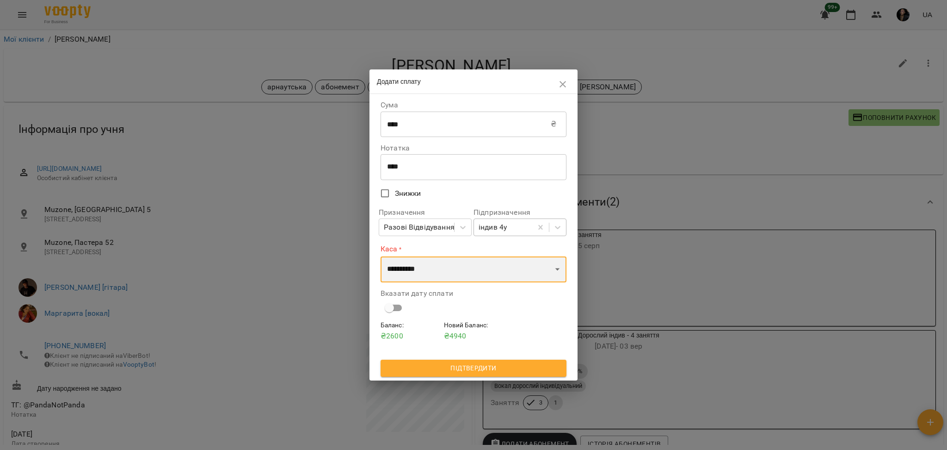
select select "****"
click at [381, 256] on select "**********" at bounding box center [474, 269] width 186 height 26
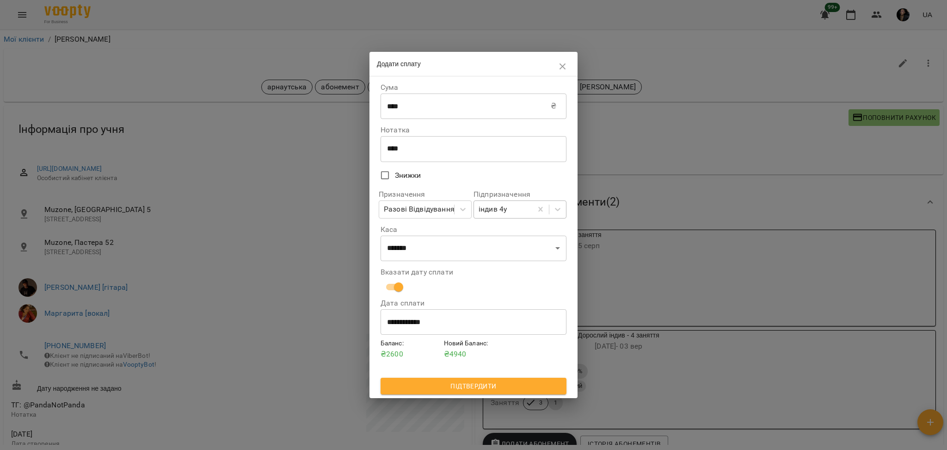
click at [451, 376] on div "Баланс : ₴ 2600 Новий Баланс : ₴ 4940" at bounding box center [474, 357] width 190 height 43
click at [451, 384] on span "Підтвердити" at bounding box center [473, 385] width 171 height 11
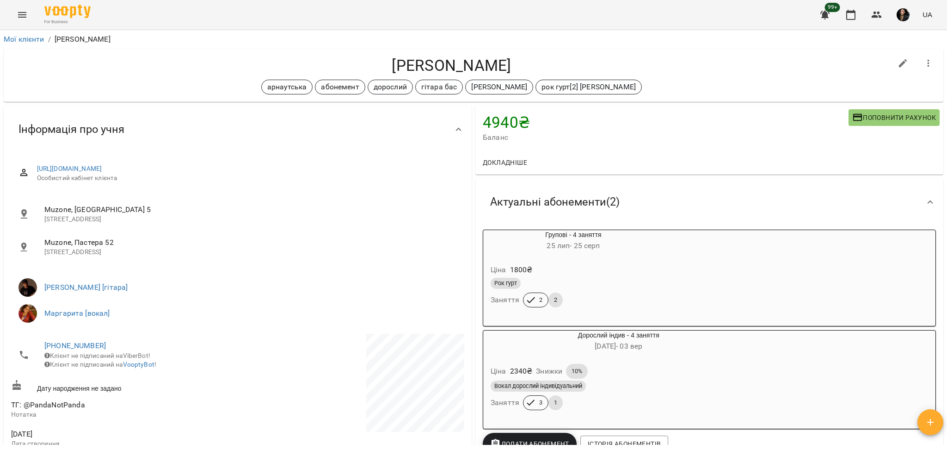
click at [407, 54] on div "Герасимчук Нікіта арнаутська абонемент дорослий гітара бас антон рок гурт[2] Ан…" at bounding box center [474, 75] width 940 height 53
click at [402, 64] on h4 "Герасимчук Нікіта" at bounding box center [451, 65] width 881 height 19
click at [401, 65] on h4 "Герасимчук Нікіта" at bounding box center [451, 65] width 881 height 19
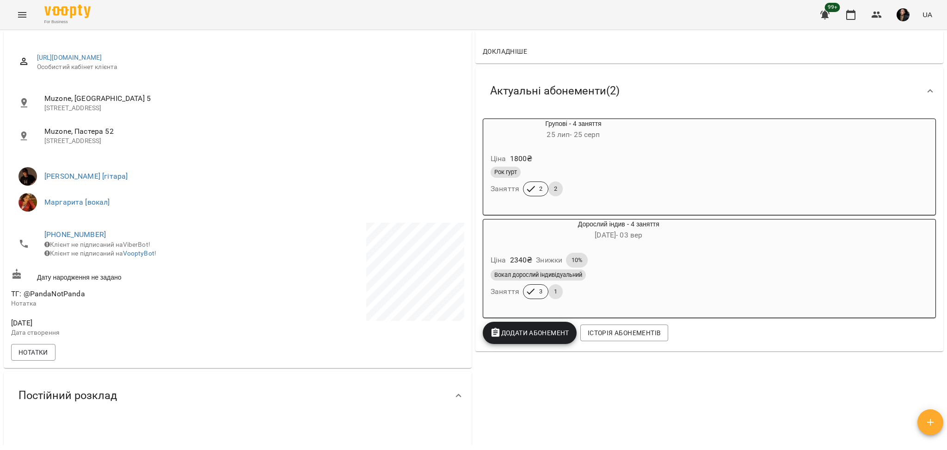
scroll to position [123, 0]
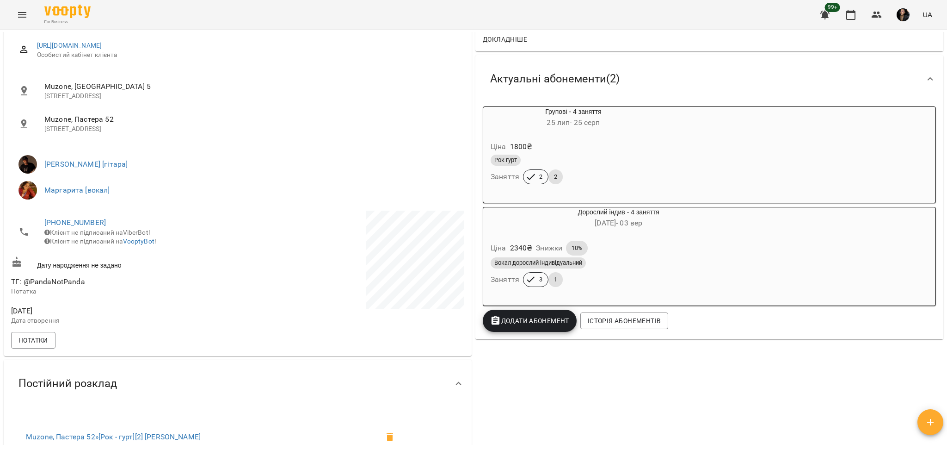
click at [537, 329] on button "Додати Абонемент" at bounding box center [530, 320] width 94 height 22
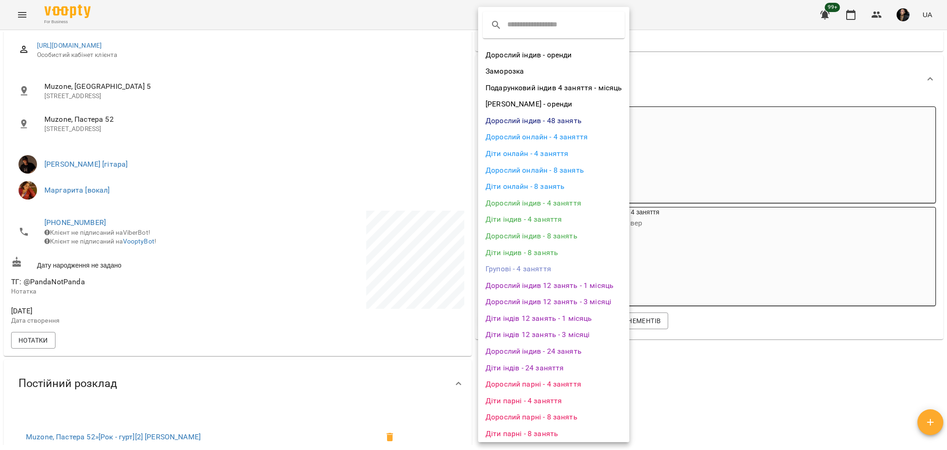
click at [565, 203] on li "Дорослий індив - 4 заняття" at bounding box center [553, 203] width 151 height 17
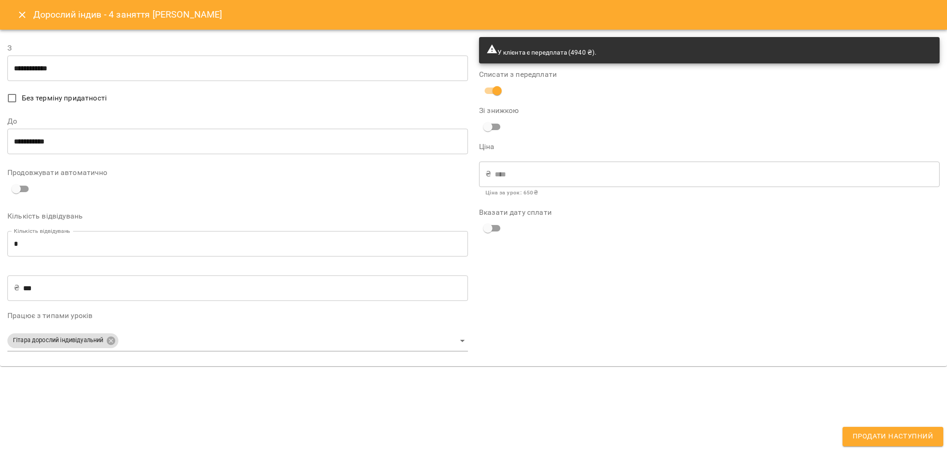
type input "**********"
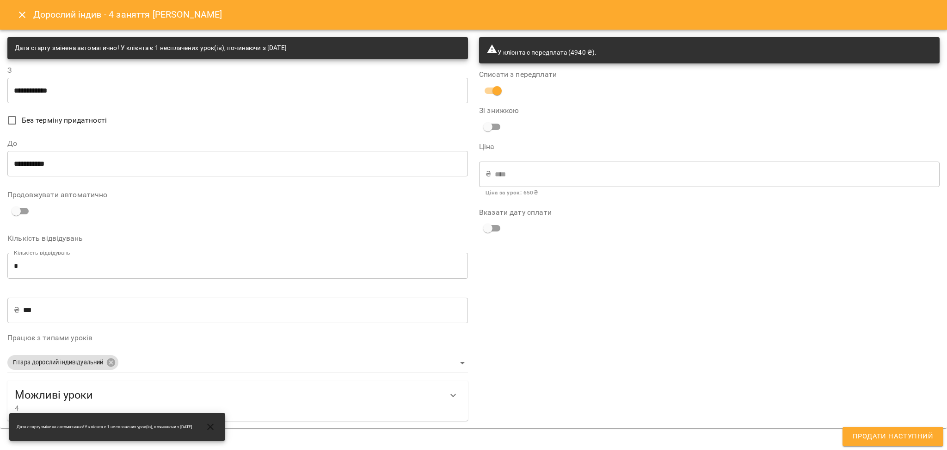
click at [208, 79] on input "**********" at bounding box center [237, 90] width 461 height 26
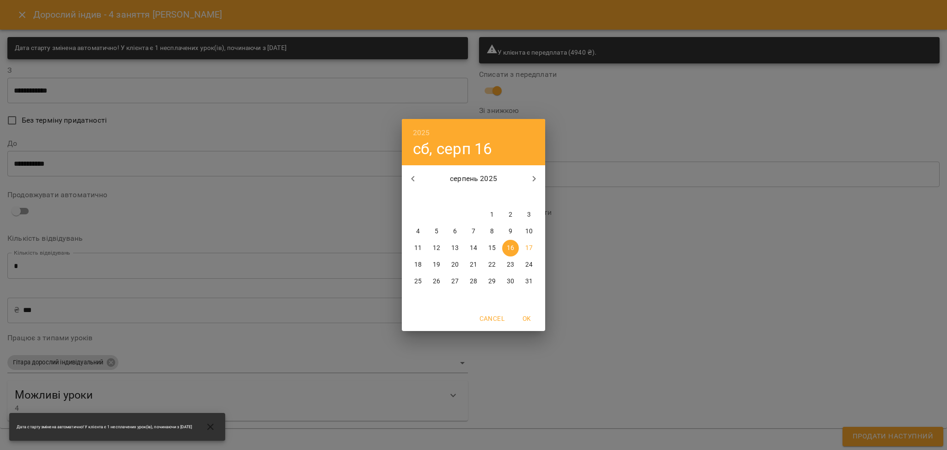
click at [316, 209] on div "2025 сб, серп 16 серпень 2025 пн вт ср чт пт сб нд 28 29 30 31 1 2 3 4 5 6 7 8 …" at bounding box center [473, 225] width 947 height 450
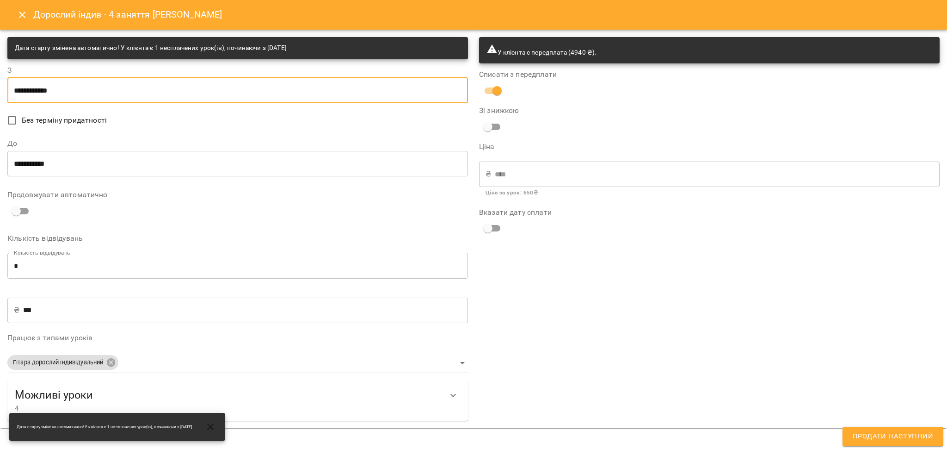
click at [61, 166] on input "**********" at bounding box center [237, 163] width 461 height 26
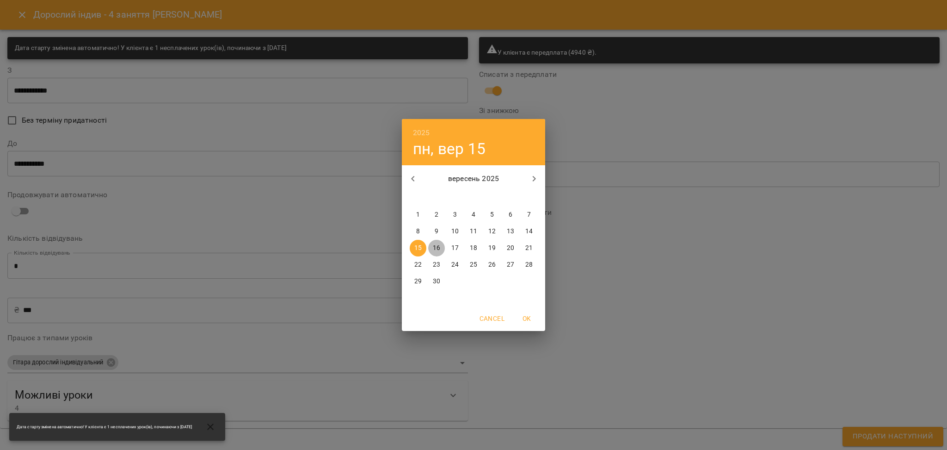
click at [435, 250] on p "16" at bounding box center [436, 247] width 7 height 9
type input "**********"
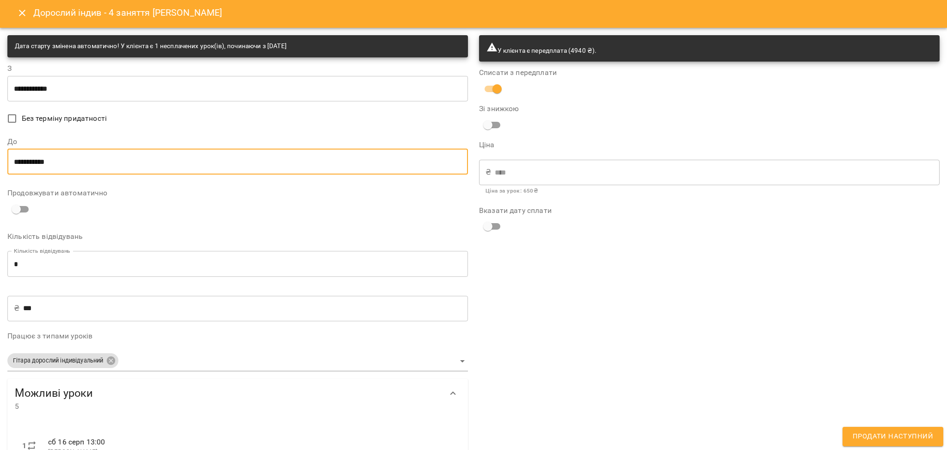
scroll to position [0, 0]
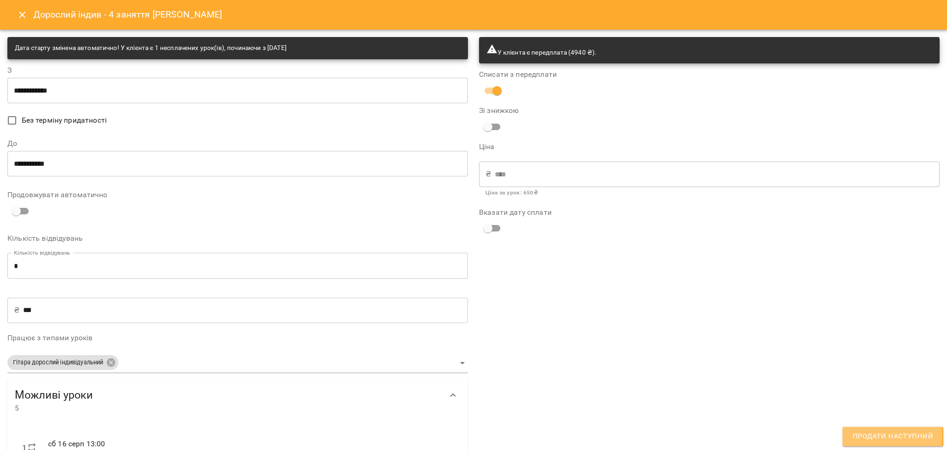
click at [861, 435] on span "Продати наступний" at bounding box center [893, 436] width 80 height 12
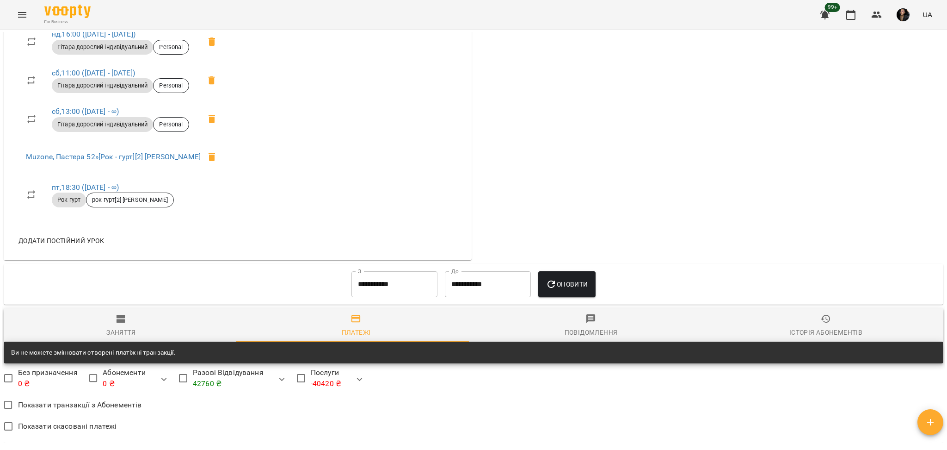
click at [126, 333] on span "Заняття" at bounding box center [121, 325] width 224 height 25
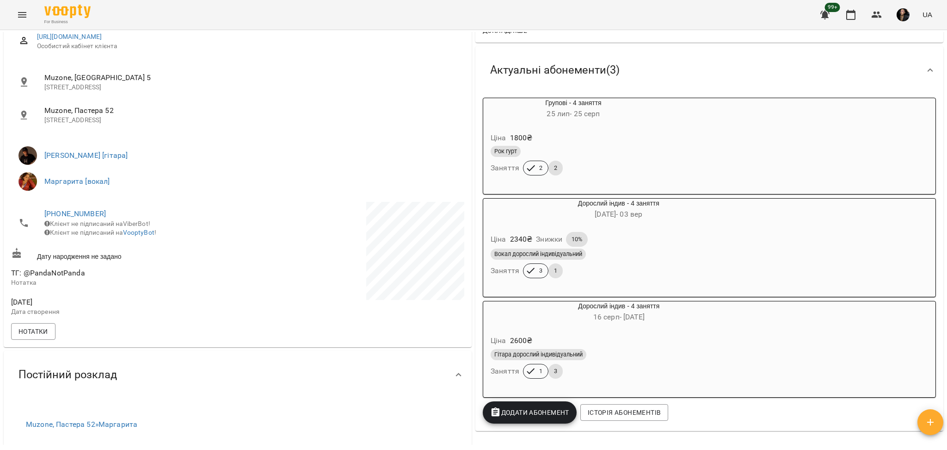
scroll to position [185, 0]
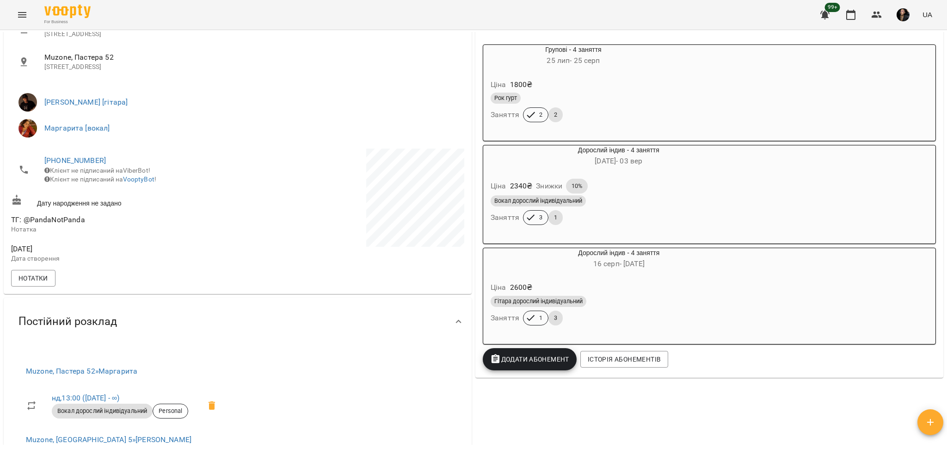
click at [524, 370] on button "Додати Абонемент" at bounding box center [530, 359] width 94 height 22
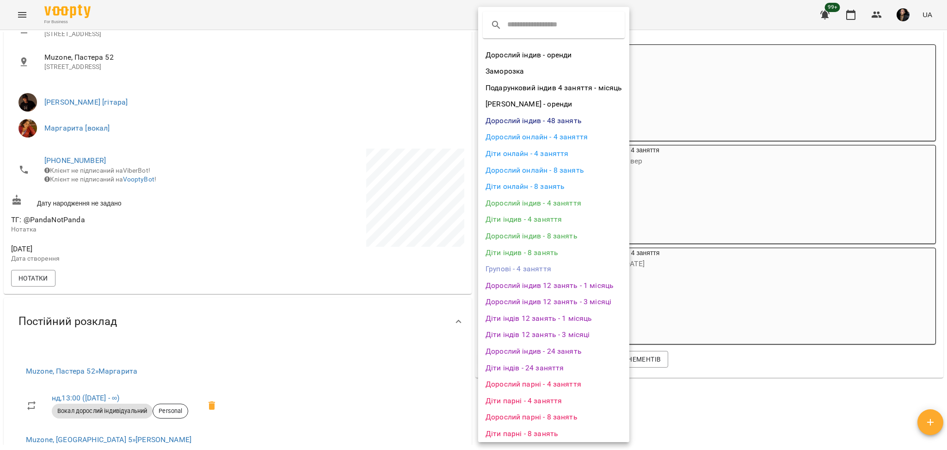
click at [560, 207] on li "Дорослий індив - 4 заняття" at bounding box center [553, 203] width 151 height 17
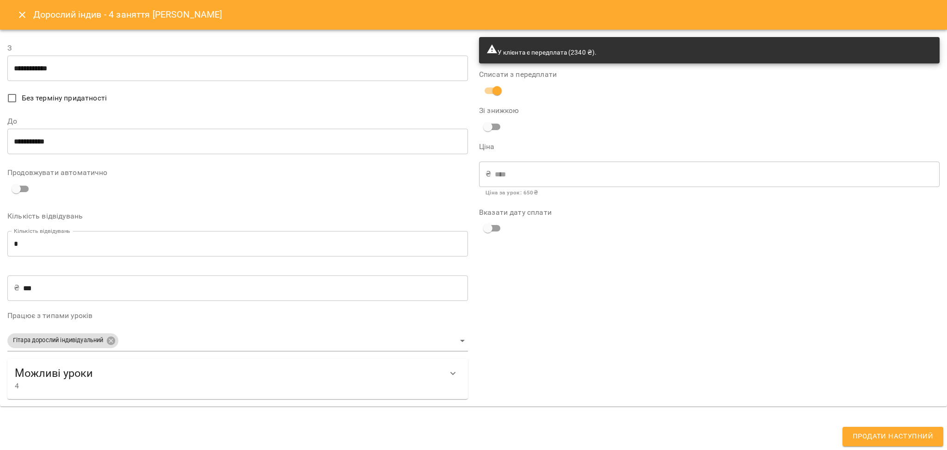
click at [117, 59] on input "**********" at bounding box center [237, 69] width 461 height 26
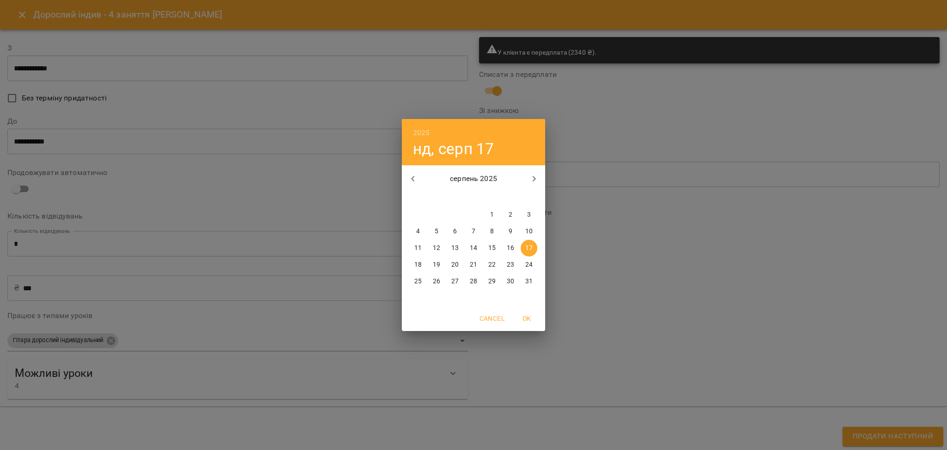
click at [128, 72] on div "2025 нд, серп 17 серпень 2025 пн вт ср чт пт сб нд 28 29 30 31 1 2 3 4 5 6 7 8 …" at bounding box center [473, 225] width 947 height 450
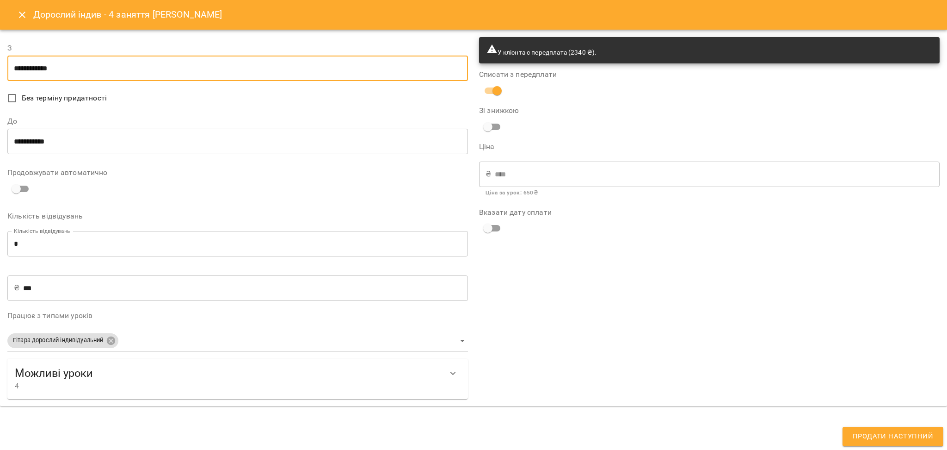
click at [22, 19] on icon "Close" at bounding box center [22, 14] width 11 height 11
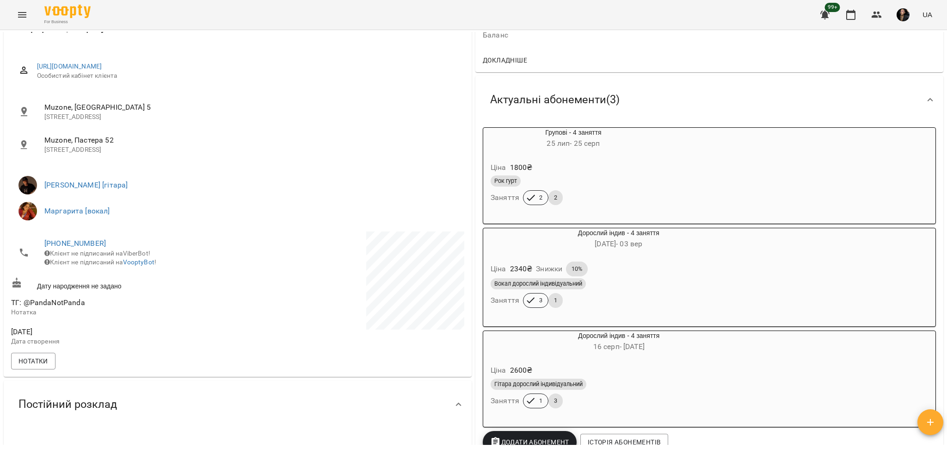
scroll to position [101, 0]
click at [662, 263] on div "Ціна 2340 ₴ Знижки 10%" at bounding box center [619, 269] width 260 height 19
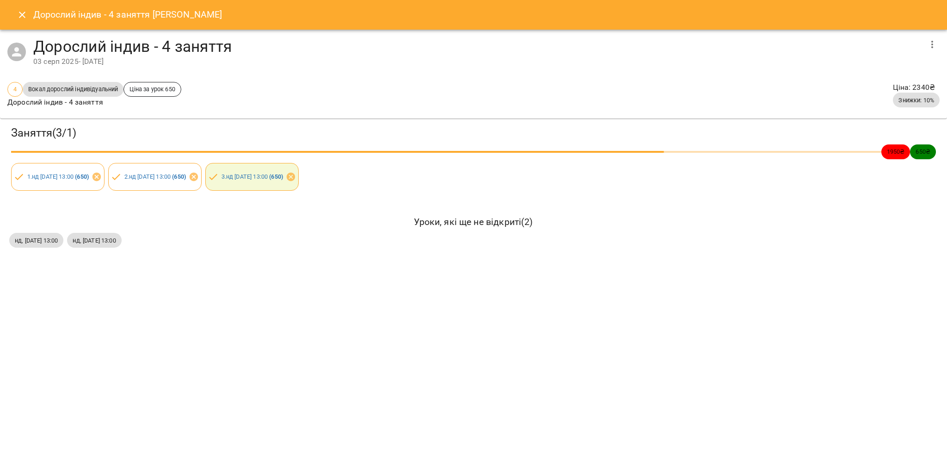
drag, startPoint x: 19, startPoint y: 14, endPoint x: 28, endPoint y: 14, distance: 9.7
click at [19, 14] on icon "Close" at bounding box center [22, 14] width 11 height 11
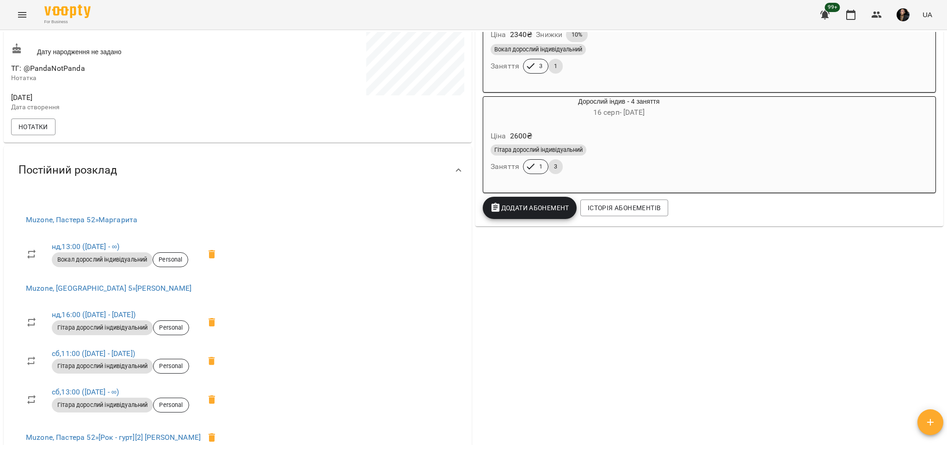
scroll to position [348, 0]
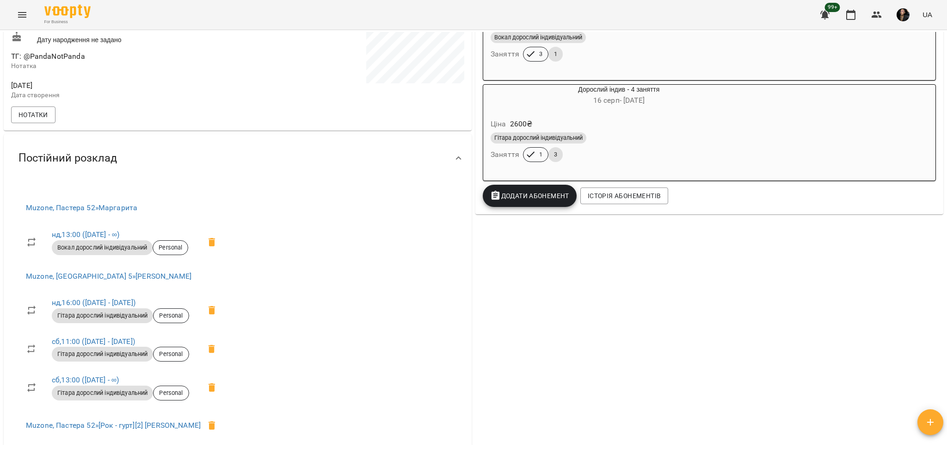
click at [514, 201] on span "Додати Абонемент" at bounding box center [529, 195] width 79 height 11
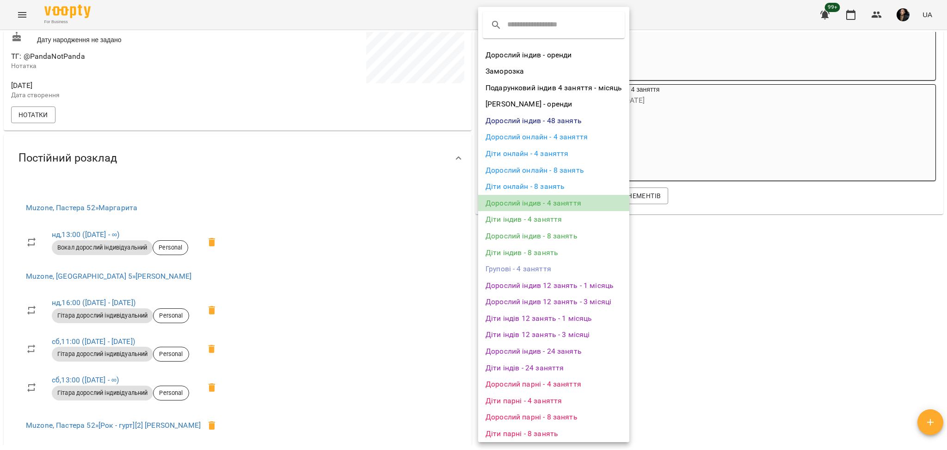
click at [568, 200] on li "Дорослий індив - 4 заняття" at bounding box center [553, 203] width 151 height 17
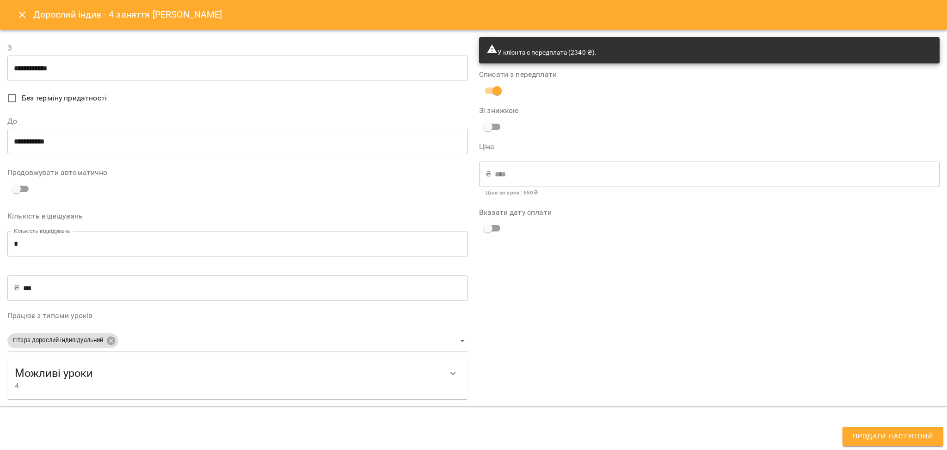
click at [175, 74] on input "**********" at bounding box center [237, 69] width 461 height 26
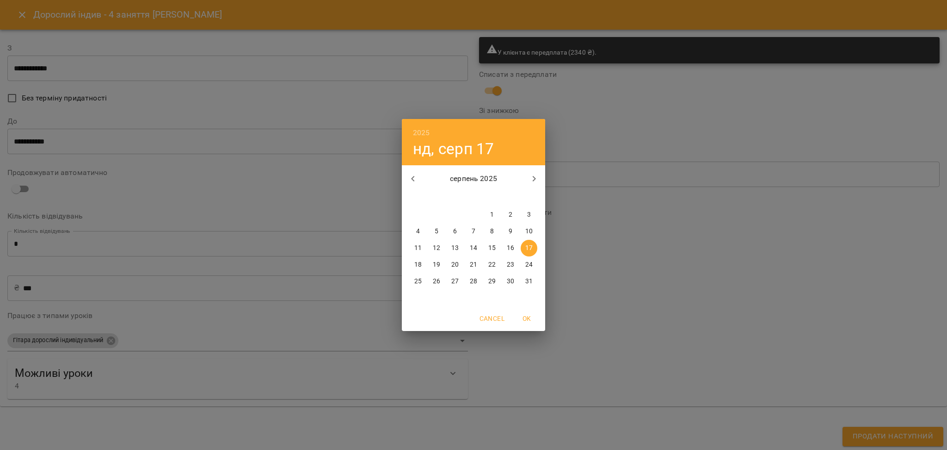
click at [527, 277] on p "31" at bounding box center [528, 281] width 7 height 9
type input "**********"
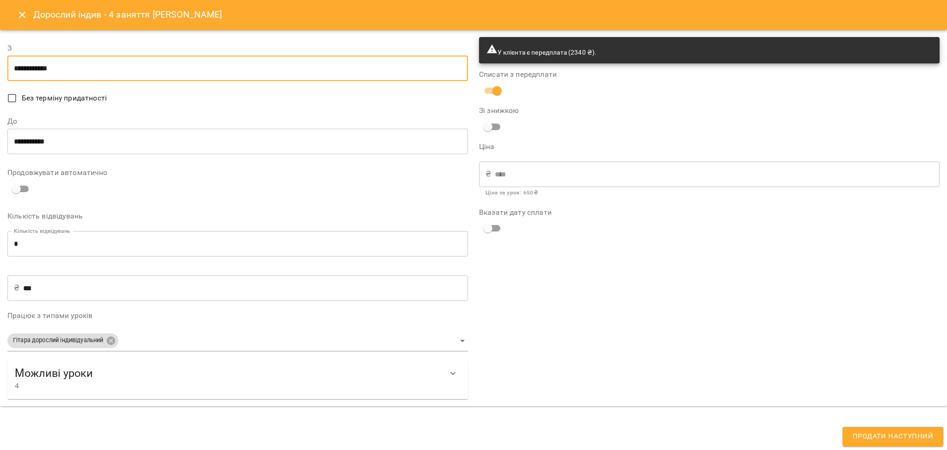
click at [83, 144] on input "**********" at bounding box center [237, 142] width 461 height 26
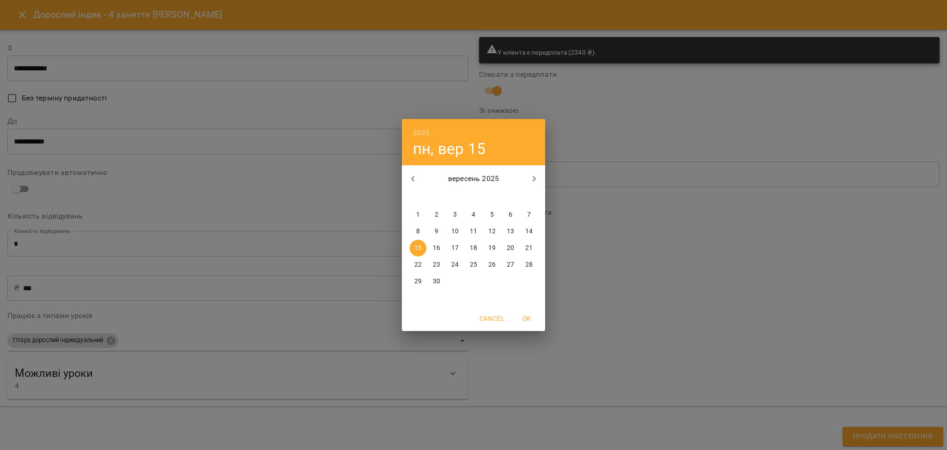
click at [545, 170] on div "2025 пн, вер 15 вересень 2025 пн вт ср чт пт сб нд 1 2 3 4 5 6 7 8 9 10 11 12 1…" at bounding box center [473, 225] width 947 height 450
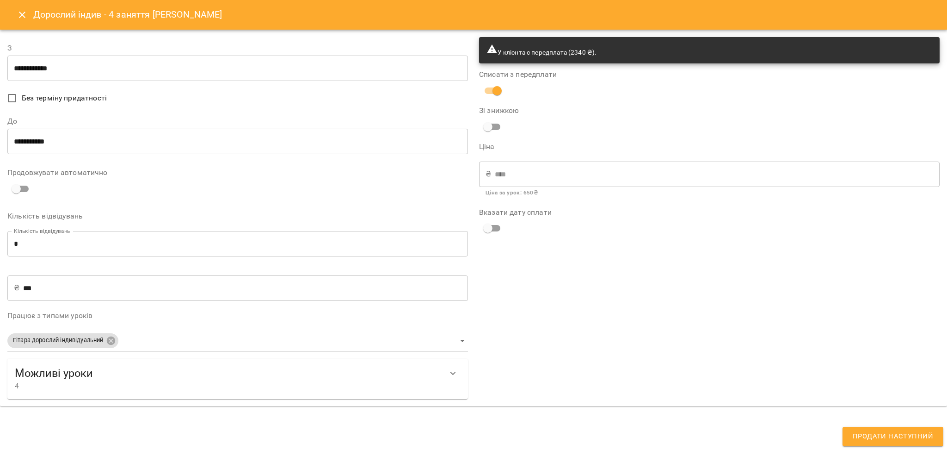
click at [121, 149] on input "**********" at bounding box center [237, 142] width 461 height 26
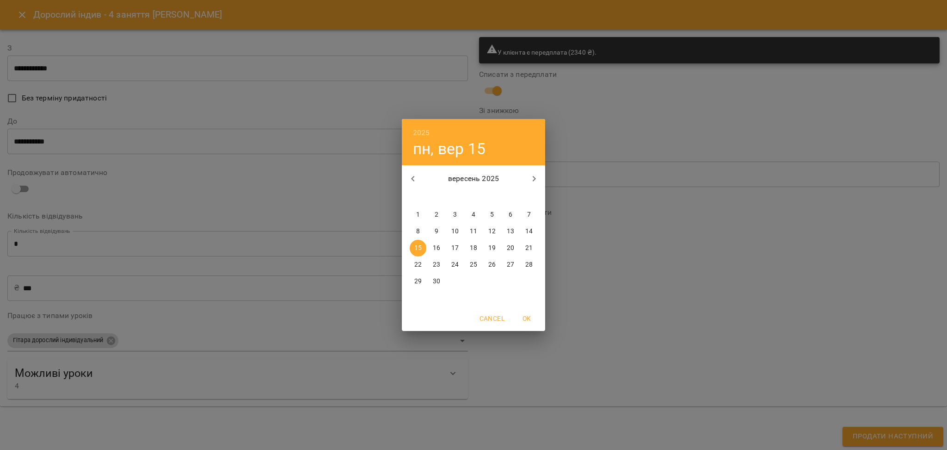
click at [530, 178] on icon "button" at bounding box center [534, 178] width 11 height 11
click at [455, 214] on p "1" at bounding box center [455, 214] width 4 height 9
type input "**********"
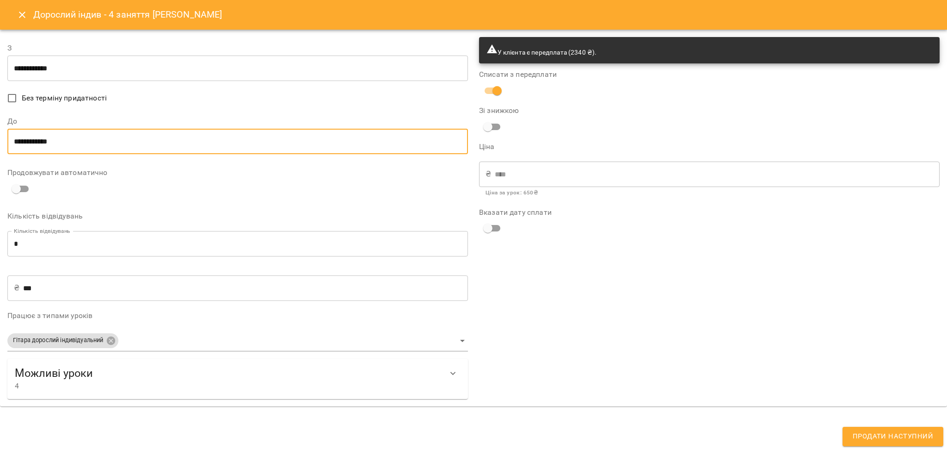
click at [144, 340] on body "For Business 99+ UA Мої клієнти / Герасимчук Нікіта Герасимчук Нікіта арнаутськ…" at bounding box center [473, 240] width 947 height 480
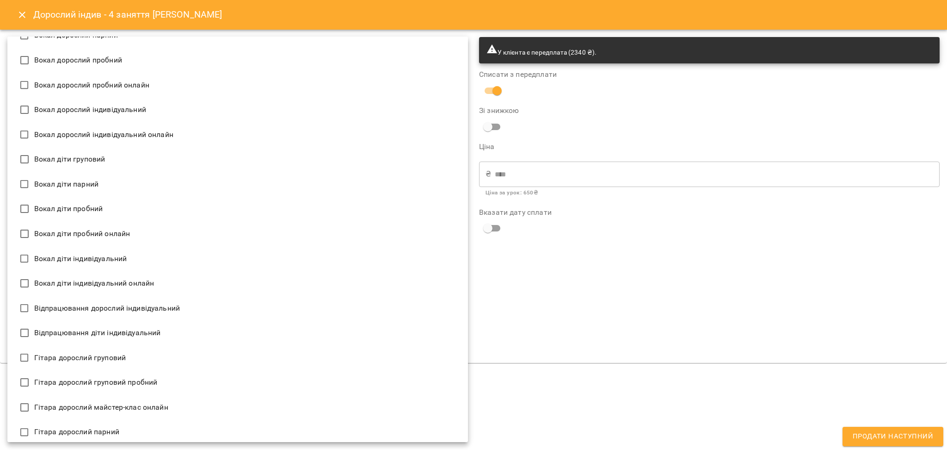
scroll to position [617, 0]
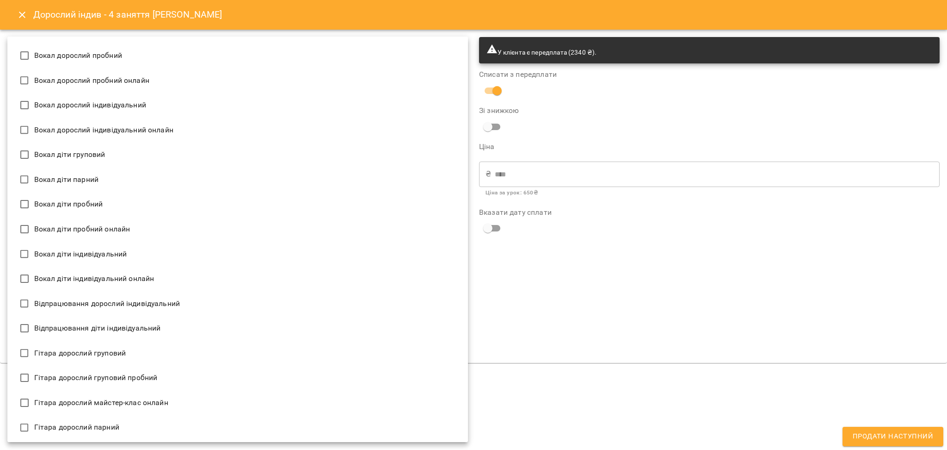
click at [139, 100] on li "Вокал дорослий індивідуальний" at bounding box center [237, 105] width 461 height 25
type input "**********"
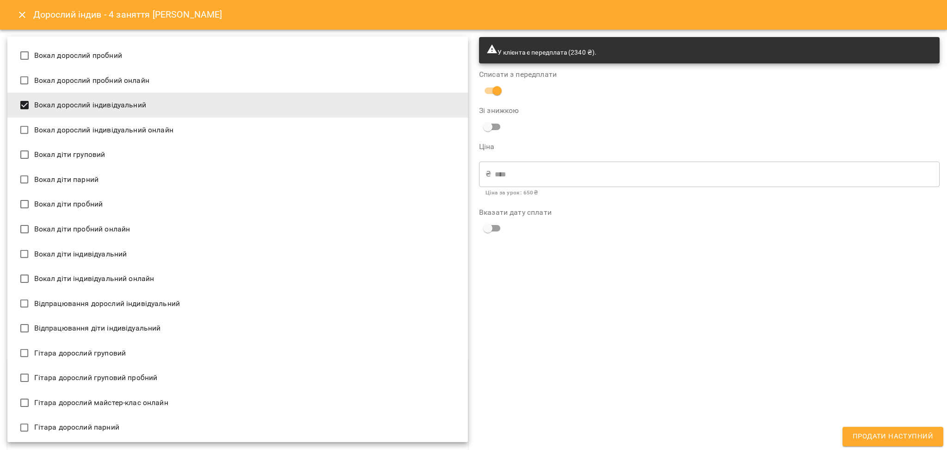
drag, startPoint x: 643, startPoint y: 278, endPoint x: 617, endPoint y: 280, distance: 26.5
click at [643, 279] on div at bounding box center [473, 225] width 947 height 450
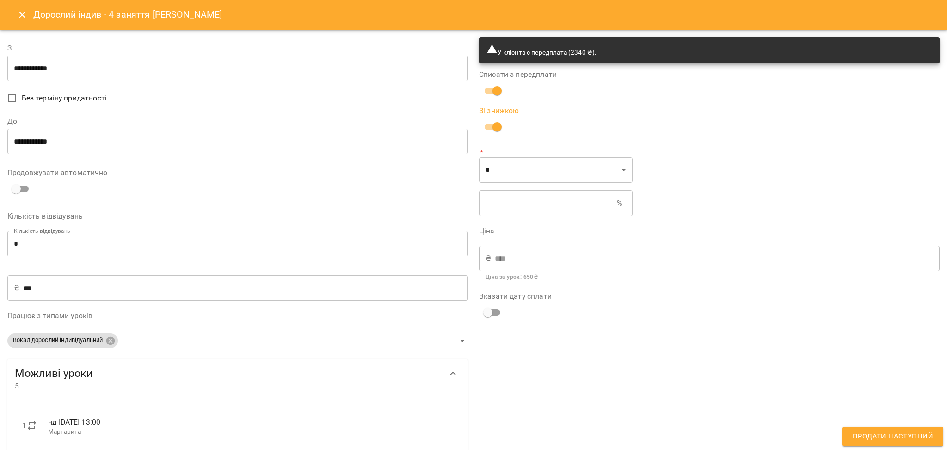
click at [497, 191] on div "* * * ​ % ​" at bounding box center [556, 181] width 154 height 77
click at [501, 193] on input "text" at bounding box center [548, 203] width 138 height 26
type input "****"
type input "*"
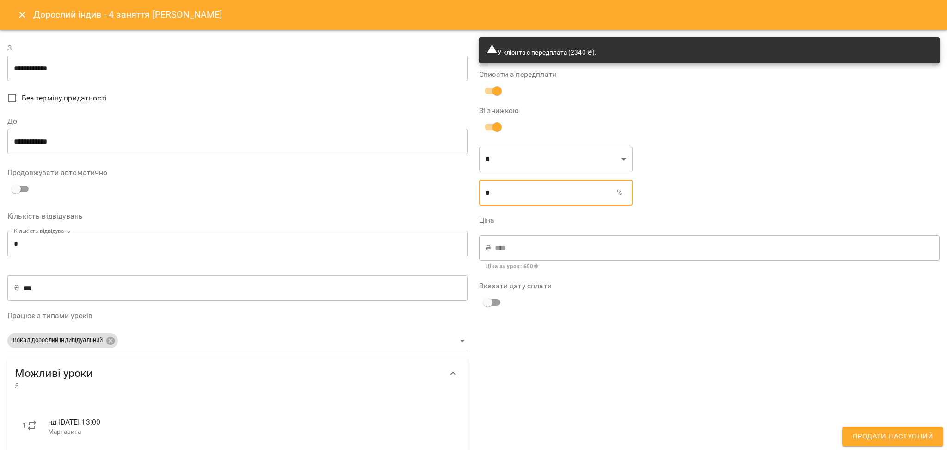
type input "****"
type input "**"
click at [613, 329] on div "У клієнта є передплата (2340 ₴). Списати з передплати Зі знижкою * * ​ ** % ​ Ц…" at bounding box center [710, 312] width 472 height 563
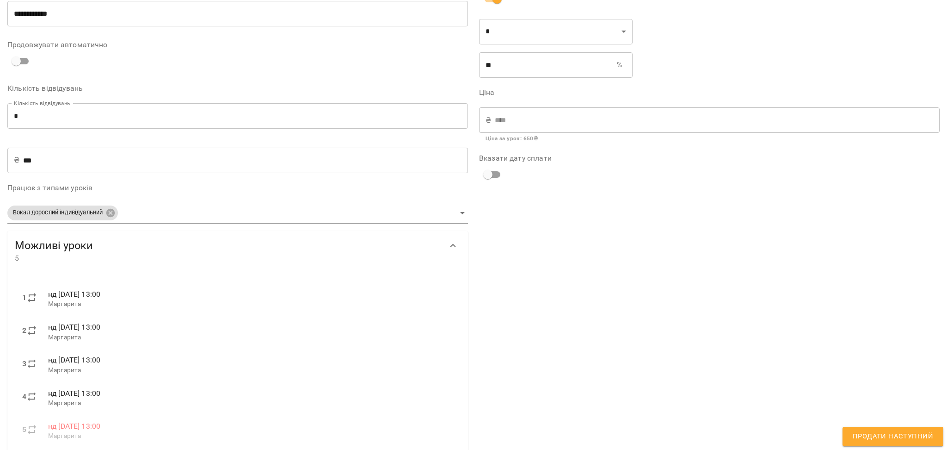
scroll to position [146, 0]
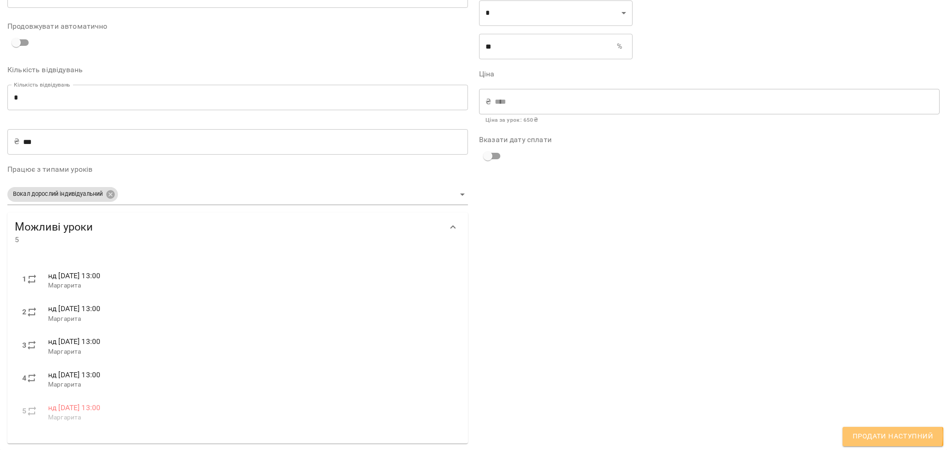
click at [894, 435] on span "Продати наступний" at bounding box center [893, 436] width 80 height 12
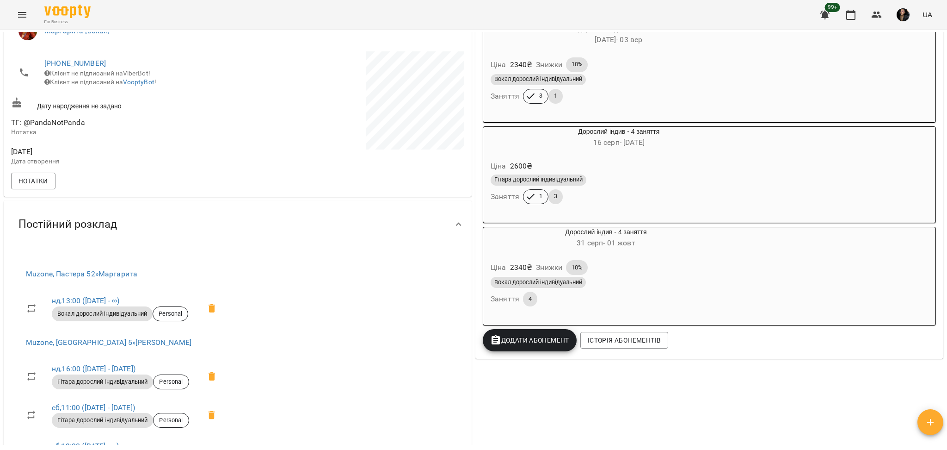
scroll to position [286, 0]
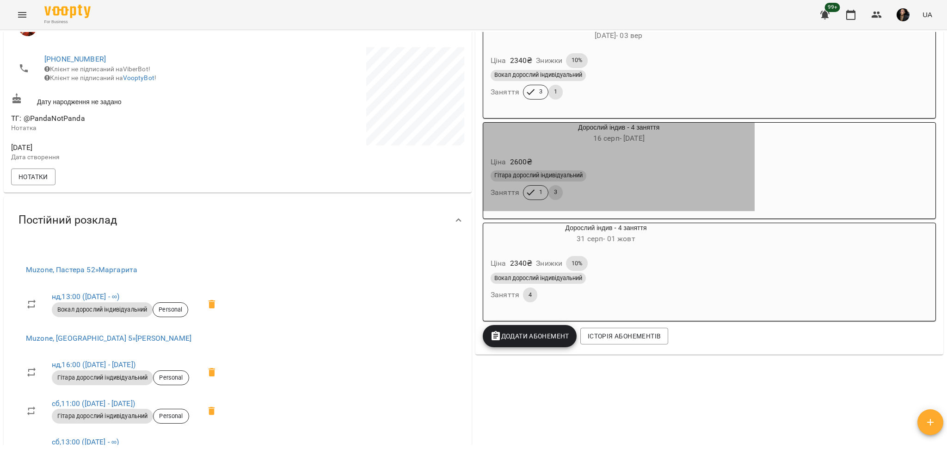
click at [629, 174] on div "Гітара дорослий індивідуальний" at bounding box center [619, 175] width 257 height 11
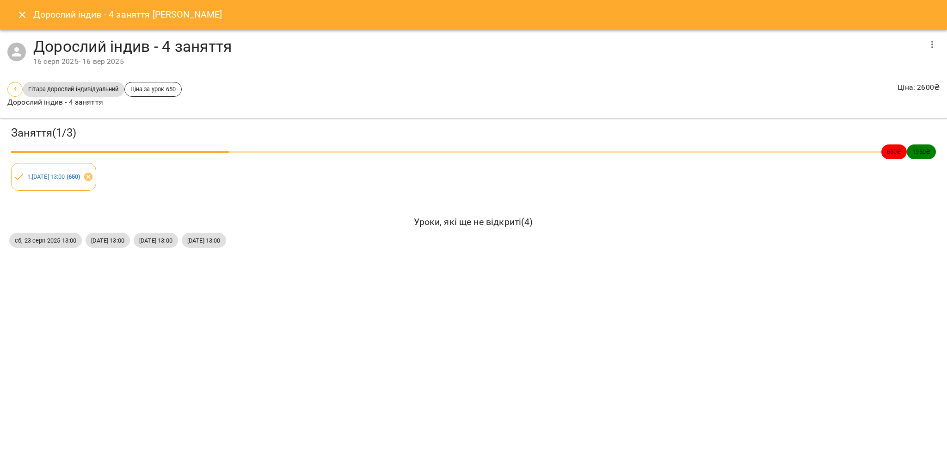
drag, startPoint x: 0, startPoint y: 182, endPoint x: 218, endPoint y: 250, distance: 228.2
click at [218, 250] on div "Заняття ( 1 / 3 ) 650 ₴ 1950 ₴ 1 . сб 16 серп 2025 13:00 ( 650 ) Уроки, які ще …" at bounding box center [473, 188] width 955 height 146
copy div "1 . сб 16 серп 2025 13:00 ( 650 ) Уроки, які ще не відкриті ( 4 ) сб, 23 серп 2…"
click at [24, 9] on icon "Close" at bounding box center [22, 14] width 11 height 11
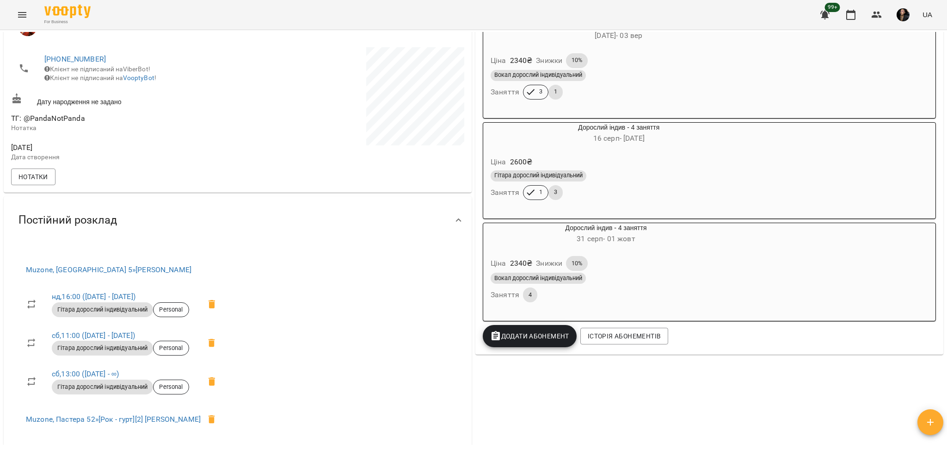
click at [681, 284] on div "Вокал дорослий індивідуальний" at bounding box center [606, 277] width 231 height 11
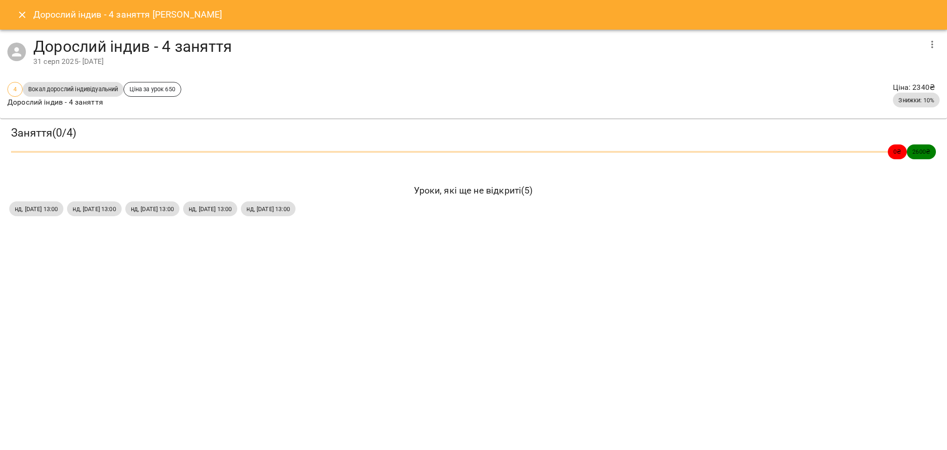
drag, startPoint x: 0, startPoint y: 211, endPoint x: 243, endPoint y: 233, distance: 243.8
click at [243, 233] on div "Дорослий індив - 4 заняття Герасимчук Нікіта Дорослий індив - 4 заняття 31 серп…" at bounding box center [473, 225] width 947 height 450
copy div "нд, 31 серп 2025 13:00 нд, 07 вер 2025 13:00 нд, 14 вер 2025 13:00 нд, 21 вер 2…"
drag, startPoint x: 10, startPoint y: 7, endPoint x: 31, endPoint y: 21, distance: 25.7
click at [19, 13] on div "Дорослий індив - 4 заняття Герасимчук Нікіта" at bounding box center [473, 15] width 947 height 30
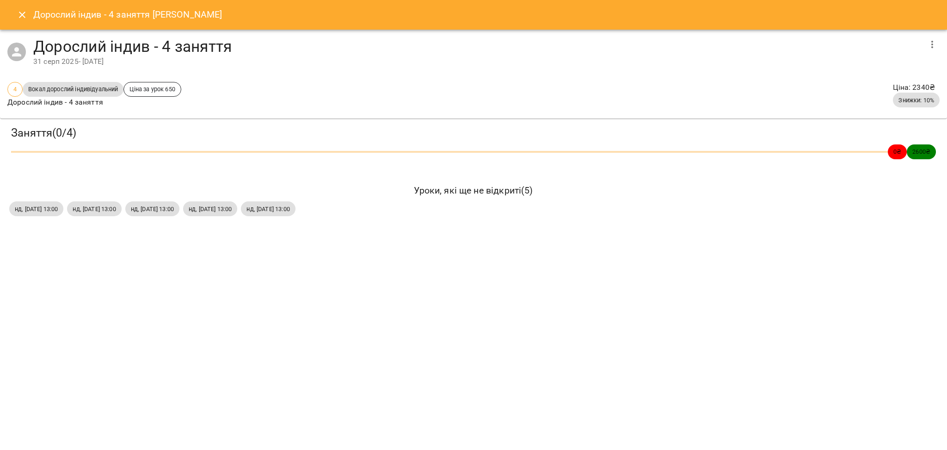
click at [23, 19] on icon "Close" at bounding box center [22, 14] width 11 height 11
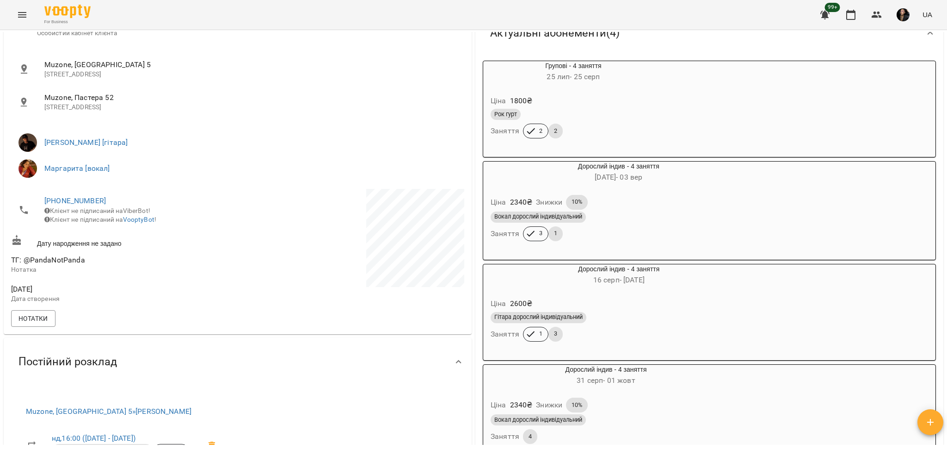
scroll to position [0, 0]
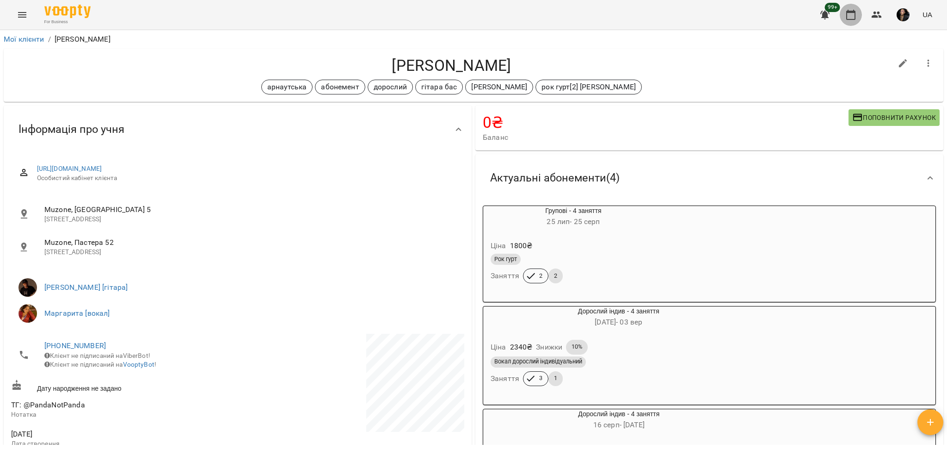
click at [854, 16] on icon "button" at bounding box center [850, 14] width 11 height 11
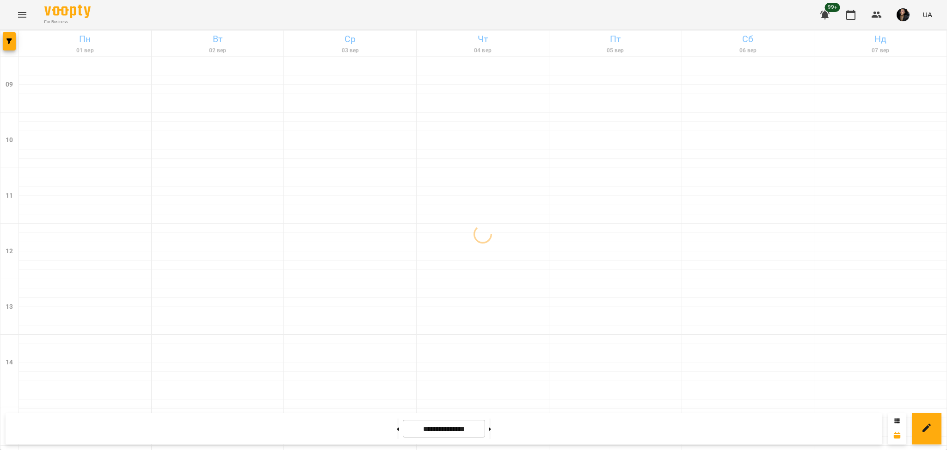
click at [16, 19] on button "Menu" at bounding box center [22, 15] width 22 height 22
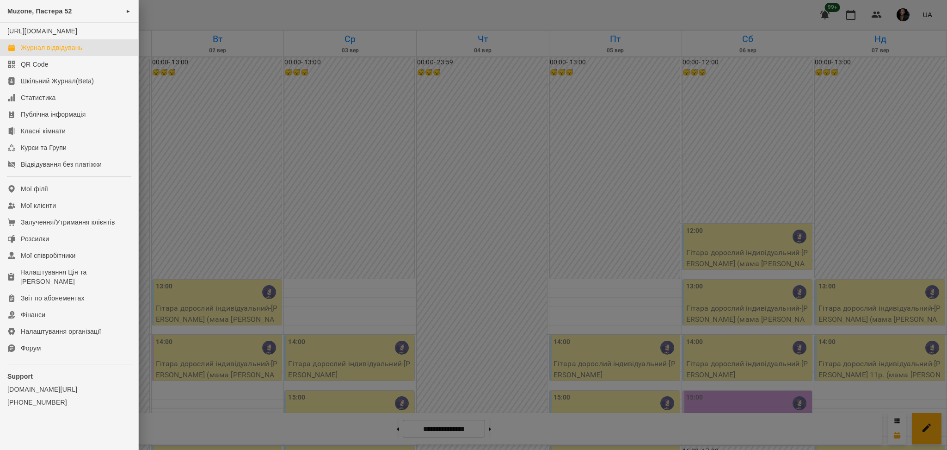
click at [195, 66] on div at bounding box center [473, 225] width 947 height 450
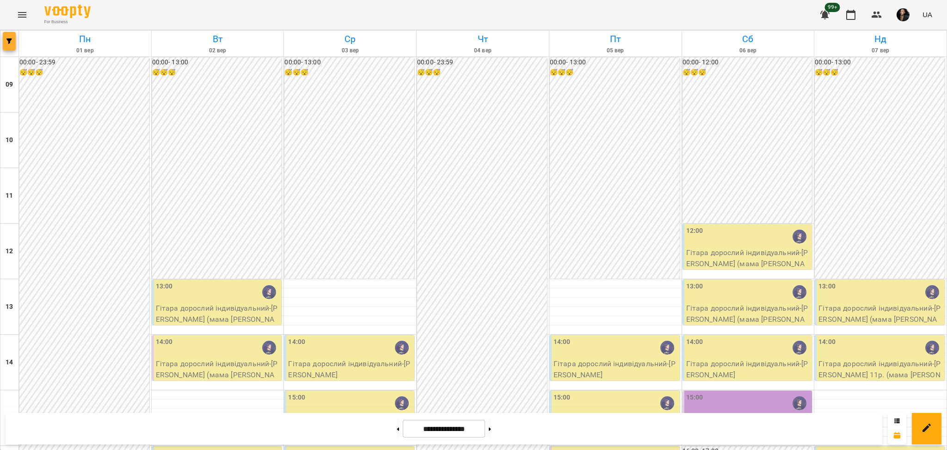
click at [6, 42] on icon "button" at bounding box center [9, 41] width 6 height 6
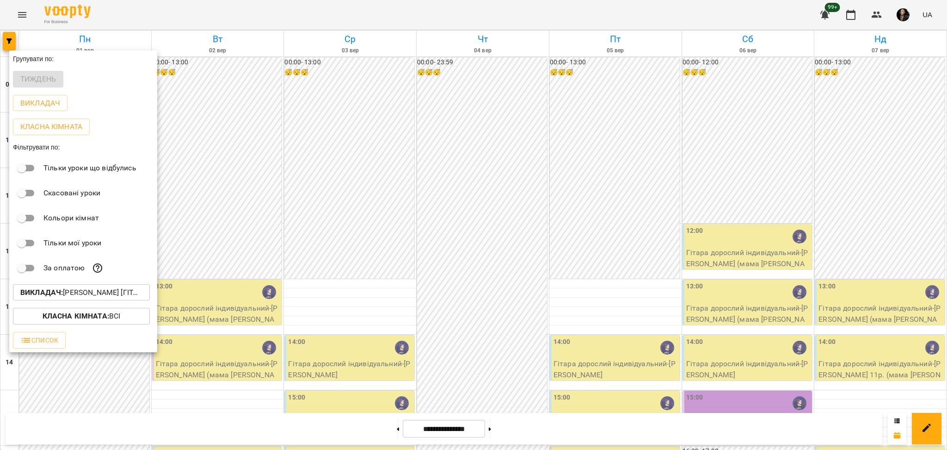
click at [91, 290] on p "Викладач : Ярослав [гітара]" at bounding box center [81, 292] width 122 height 11
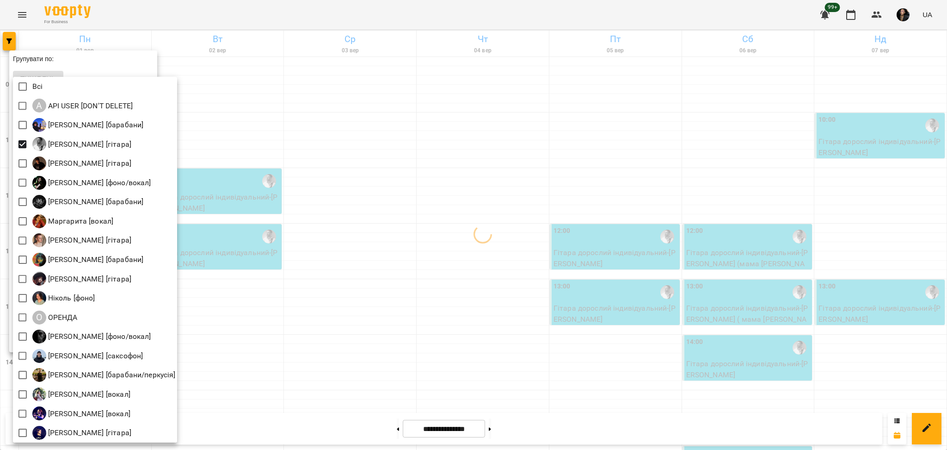
click at [354, 162] on div at bounding box center [473, 225] width 947 height 450
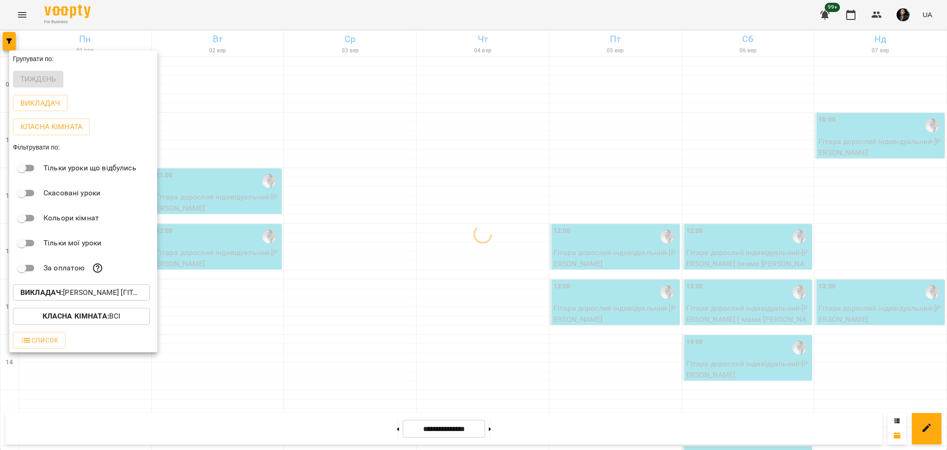
click at [367, 195] on div at bounding box center [473, 225] width 947 height 450
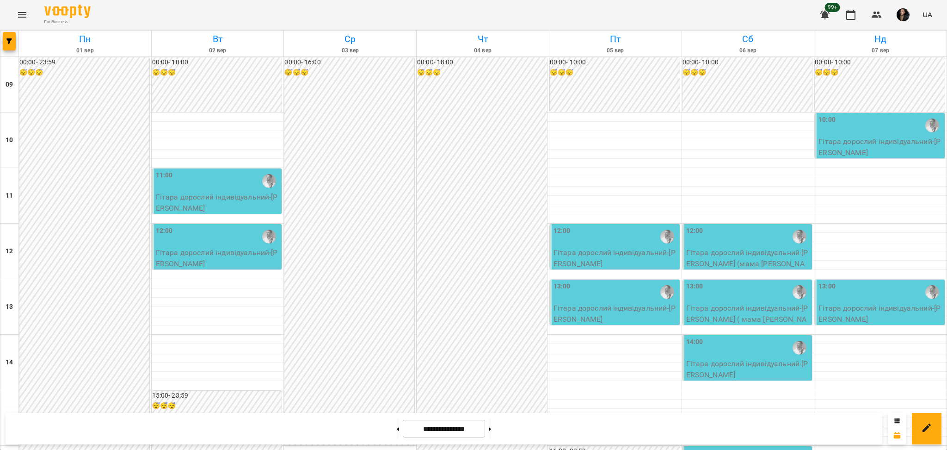
scroll to position [62, 0]
click at [491, 426] on button at bounding box center [490, 428] width 2 height 20
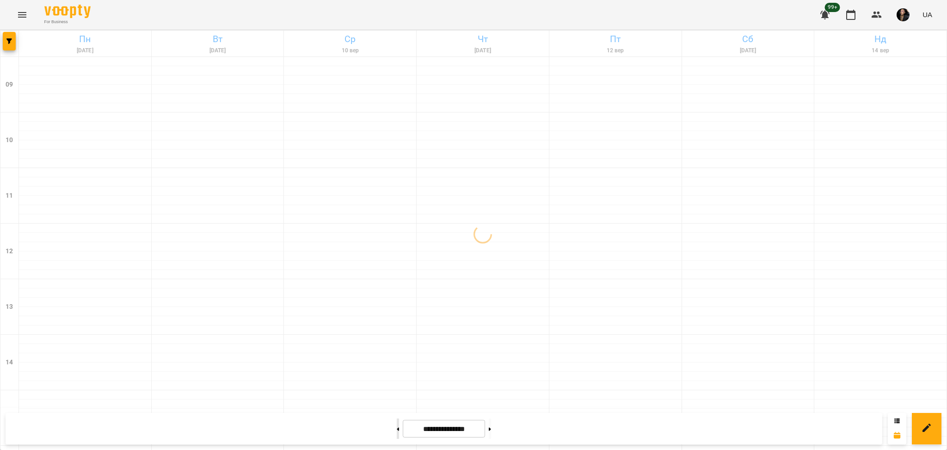
click at [397, 428] on icon at bounding box center [398, 429] width 2 height 4
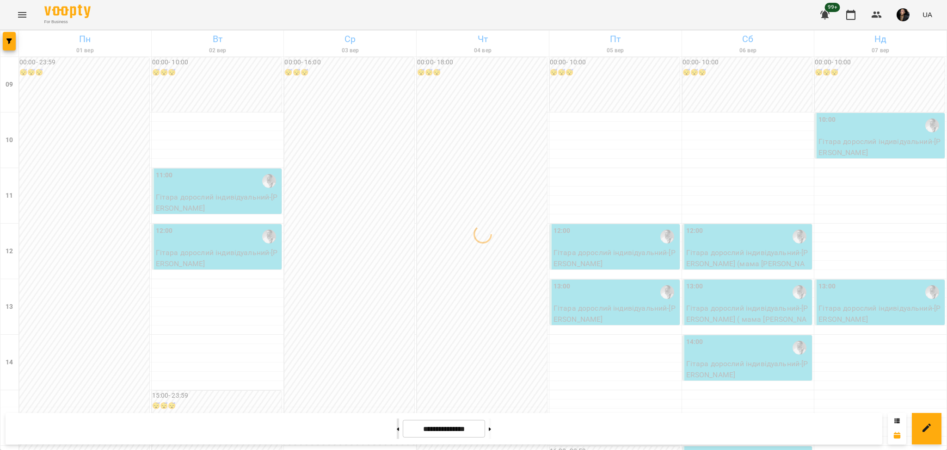
click at [397, 428] on icon at bounding box center [398, 429] width 2 height 4
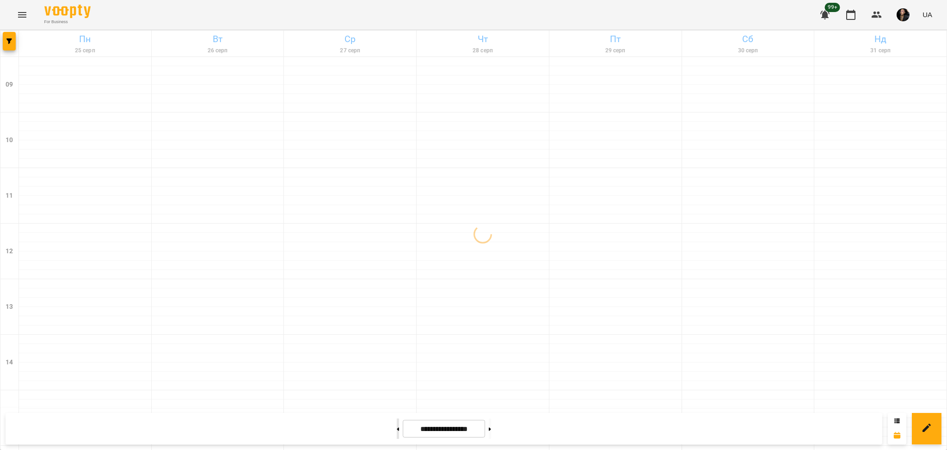
click at [397, 428] on icon at bounding box center [398, 429] width 2 height 4
type input "**********"
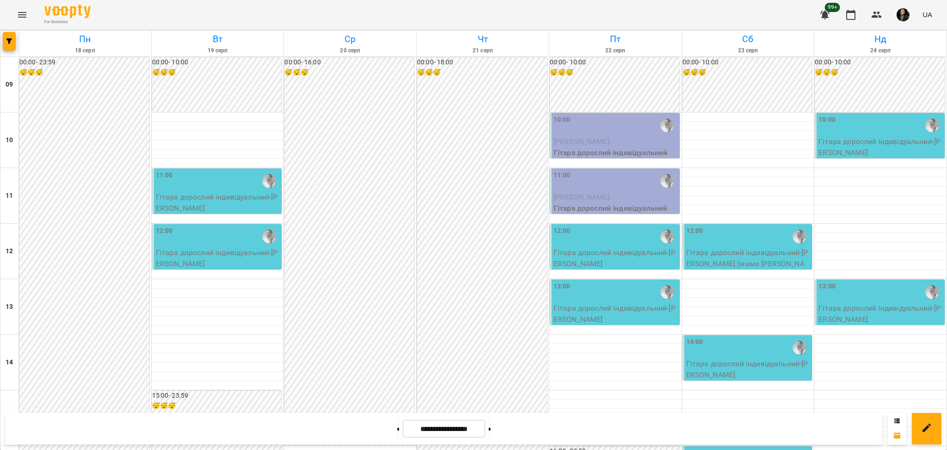
scroll to position [0, 0]
drag, startPoint x: 17, startPoint y: 26, endPoint x: 30, endPoint y: 16, distance: 16.2
click at [18, 23] on div "For Business 99+ UA" at bounding box center [473, 15] width 947 height 30
click at [32, 13] on button "Menu" at bounding box center [22, 15] width 22 height 22
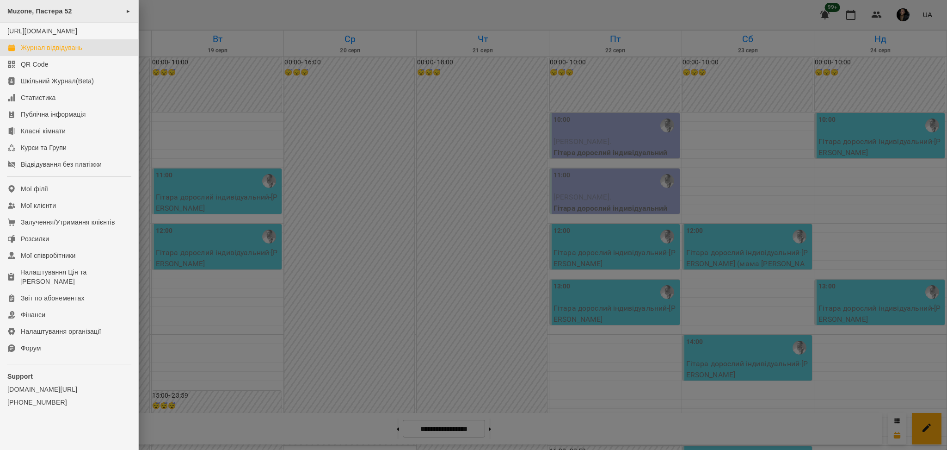
click at [43, 11] on span "Muzone, Пастера 52" at bounding box center [39, 10] width 65 height 7
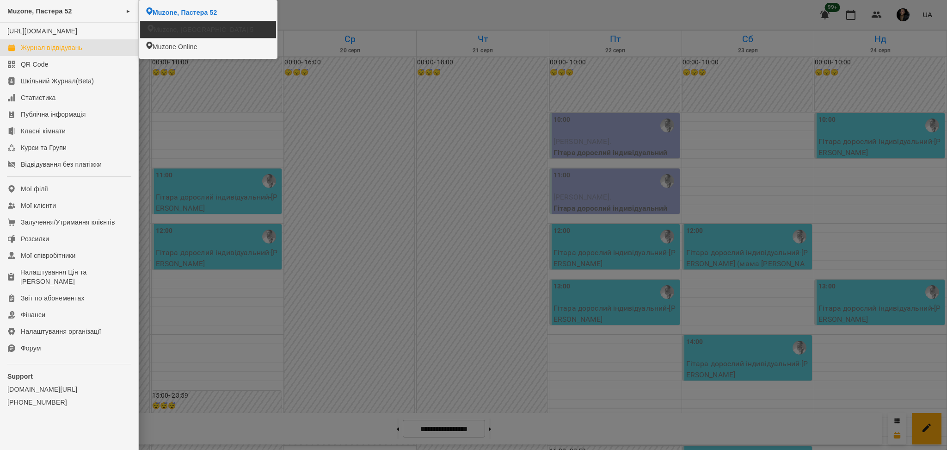
click at [201, 28] on span "Muzone, Велика Арнаутська 5" at bounding box center [204, 29] width 100 height 9
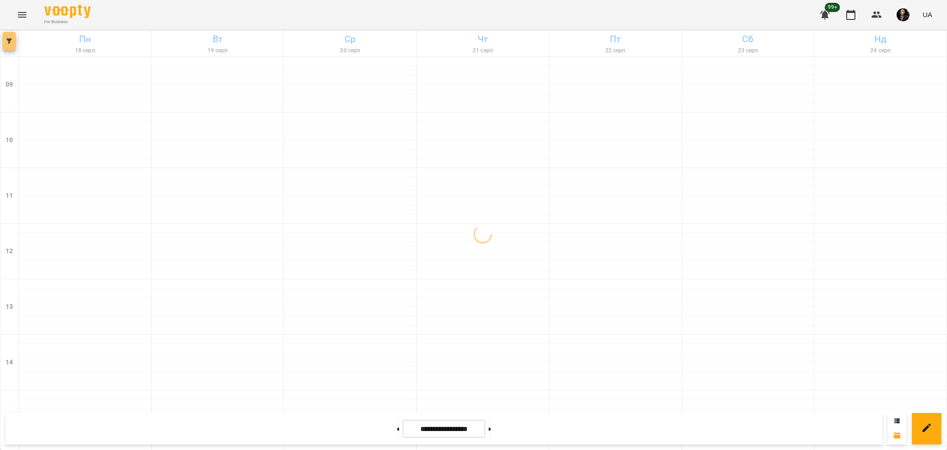
click at [8, 40] on icon "button" at bounding box center [9, 41] width 6 height 6
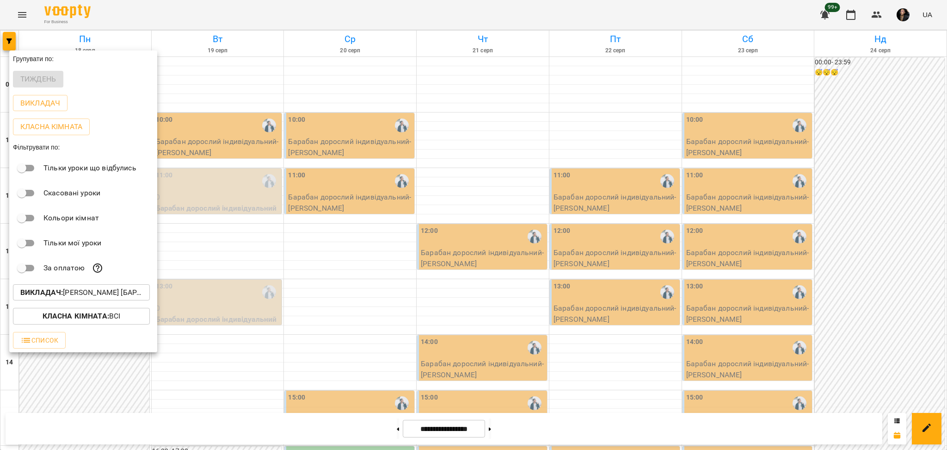
click at [85, 293] on p "Викладач : Євген [барабани]" at bounding box center [81, 292] width 122 height 11
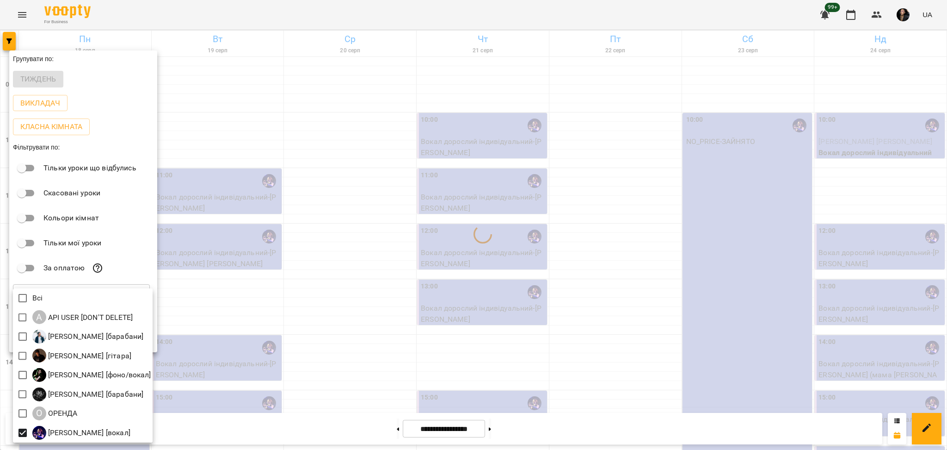
click at [362, 260] on div at bounding box center [473, 225] width 947 height 450
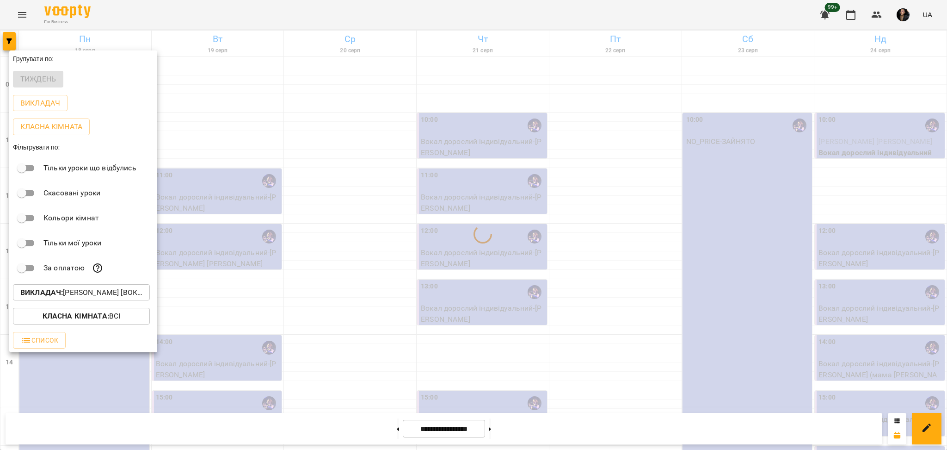
click at [476, 225] on div at bounding box center [473, 225] width 947 height 450
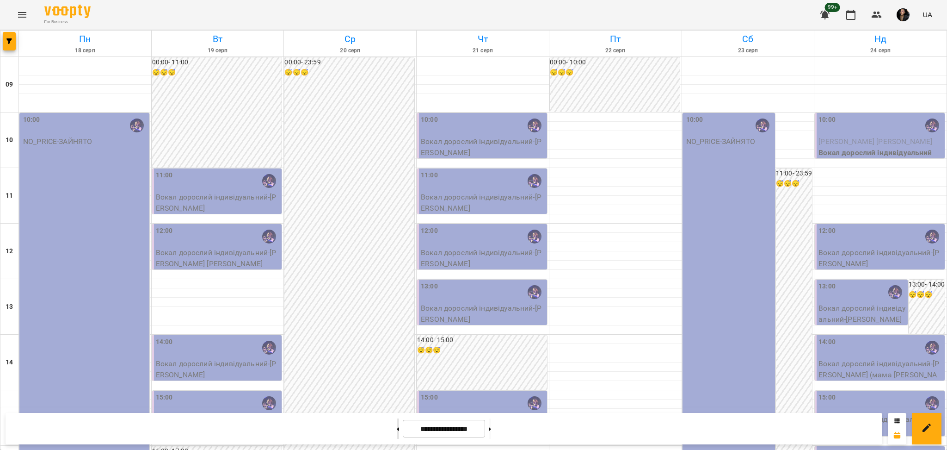
click at [397, 432] on button at bounding box center [398, 428] width 2 height 20
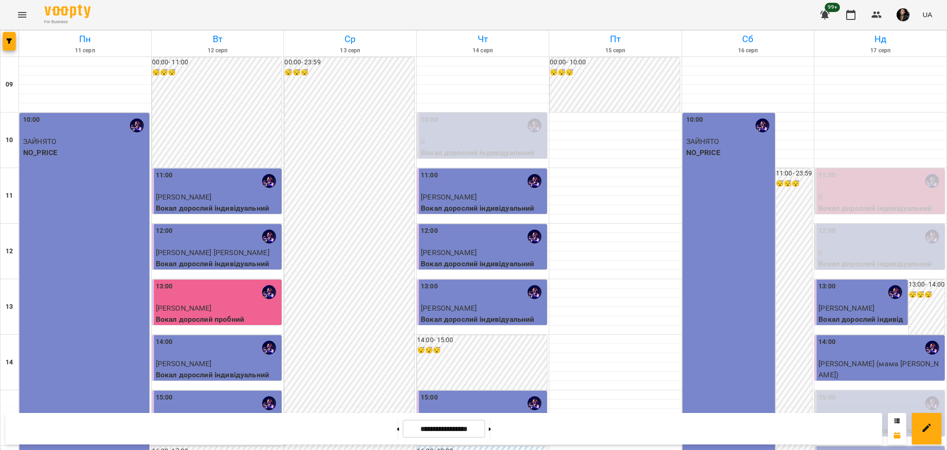
click at [869, 191] on div "11:00" at bounding box center [881, 180] width 124 height 21
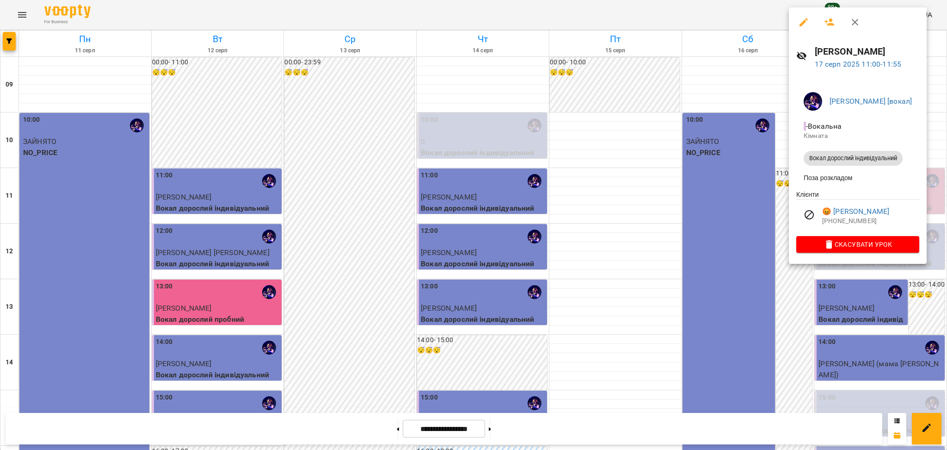
click at [633, 302] on div at bounding box center [473, 225] width 947 height 450
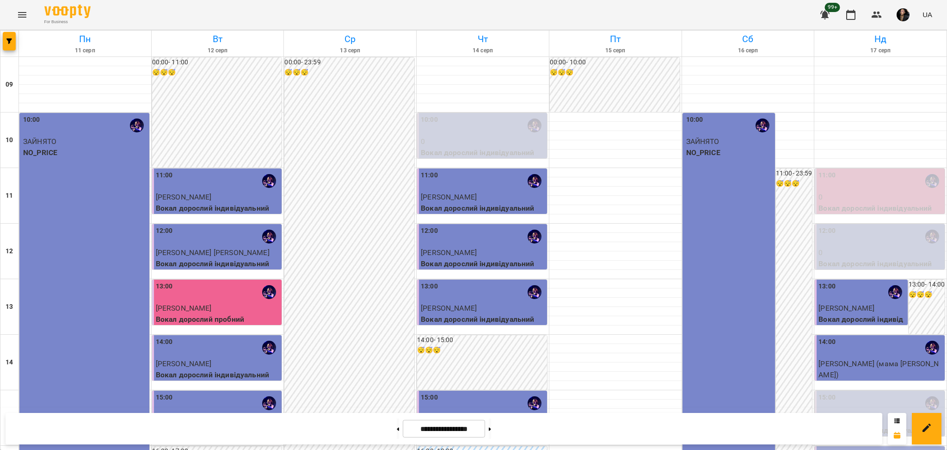
click at [871, 187] on div "11:00" at bounding box center [881, 180] width 124 height 21
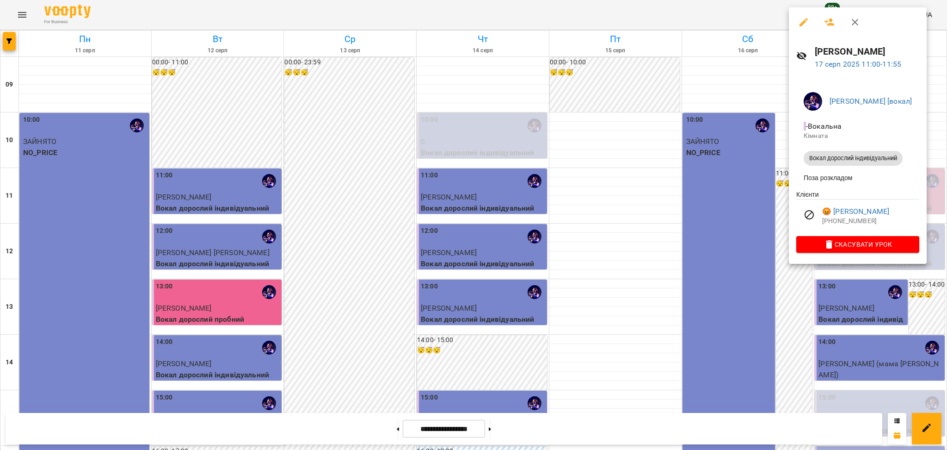
click at [667, 260] on div at bounding box center [473, 225] width 947 height 450
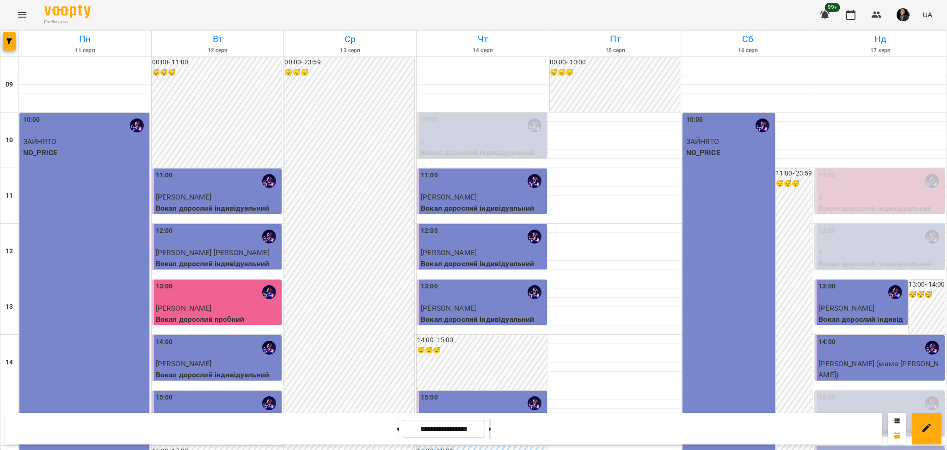
click at [491, 431] on button at bounding box center [490, 428] width 2 height 20
type input "**********"
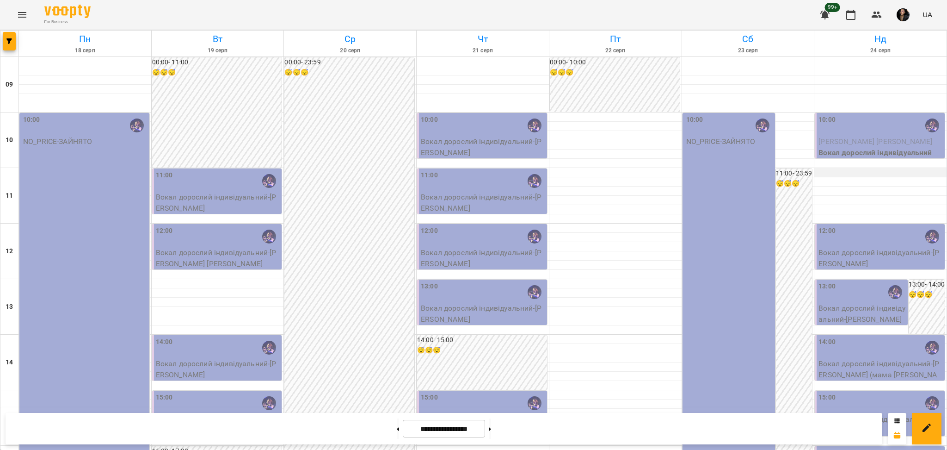
click at [830, 174] on div at bounding box center [881, 172] width 132 height 9
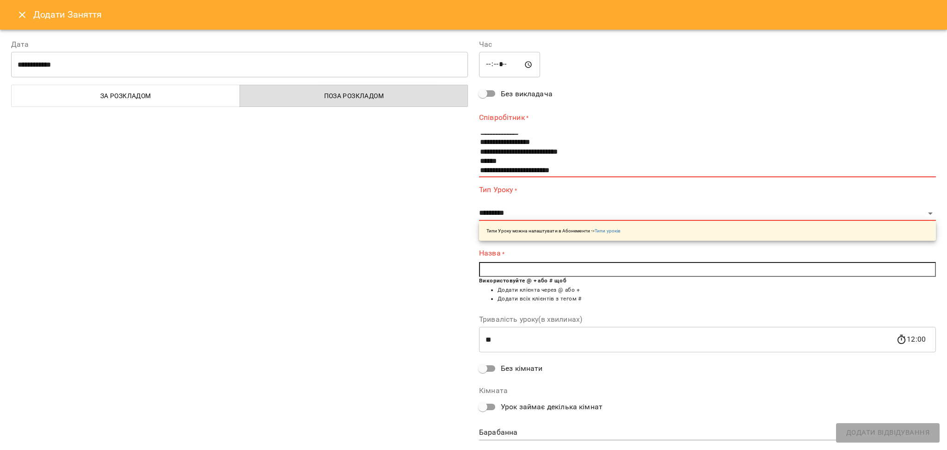
scroll to position [28, 0]
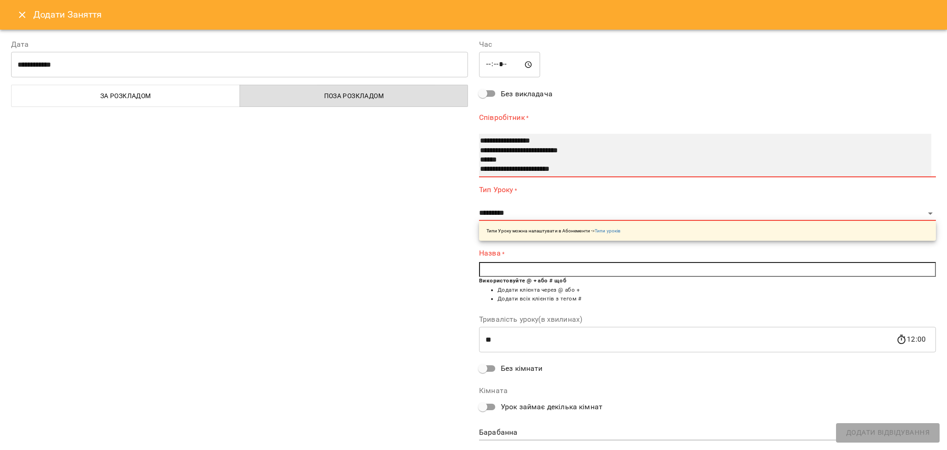
select select "**********"
click at [510, 166] on option "**********" at bounding box center [695, 169] width 432 height 9
select select "**********"
type input "**"
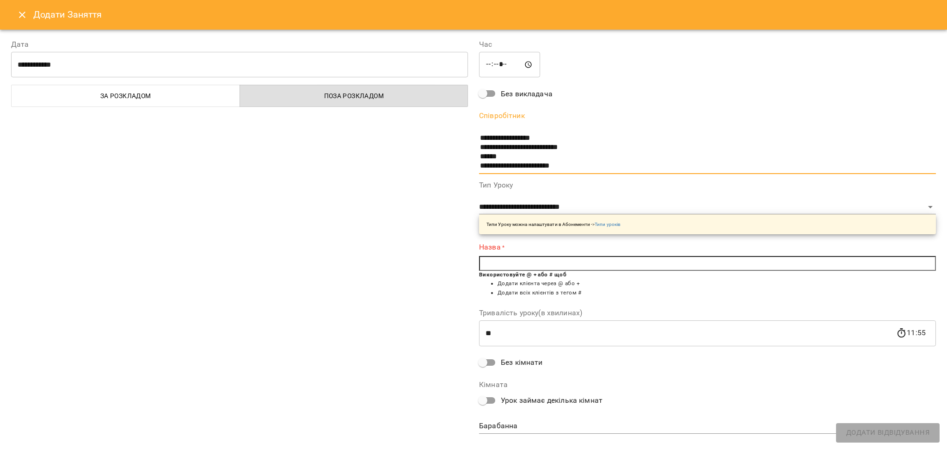
click at [533, 261] on input "text" at bounding box center [707, 263] width 457 height 15
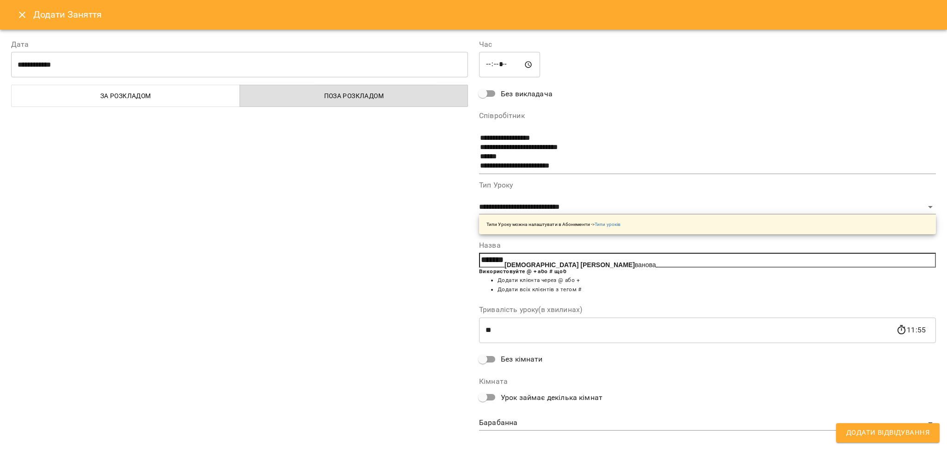
click at [531, 262] on span "Віка І ванова" at bounding box center [580, 264] width 151 height 7
type input "**********"
click at [531, 423] on body "For Business 99+ UA Пн 18 серп Вт 19 серп Ср 20 серп Чт 21 серп Пт 22 серп Сб 2…" at bounding box center [473, 410] width 947 height 820
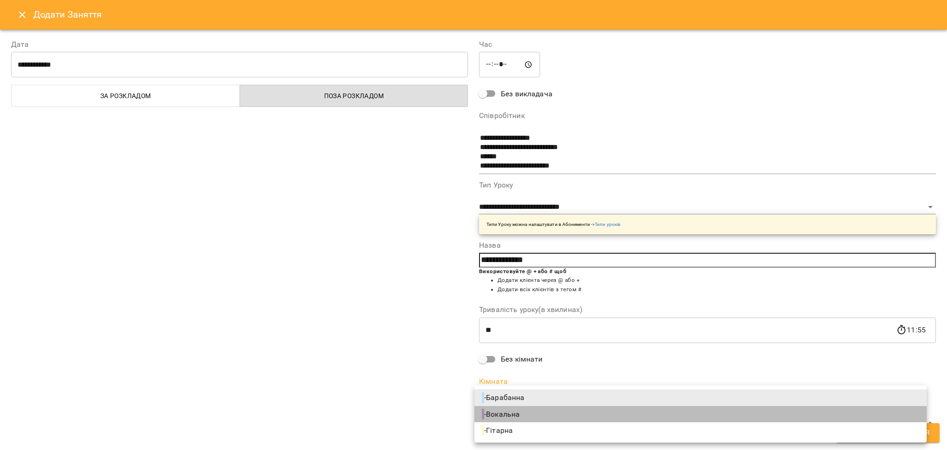
click at [499, 409] on span "- Вокальна" at bounding box center [502, 413] width 40 height 11
type input "**********"
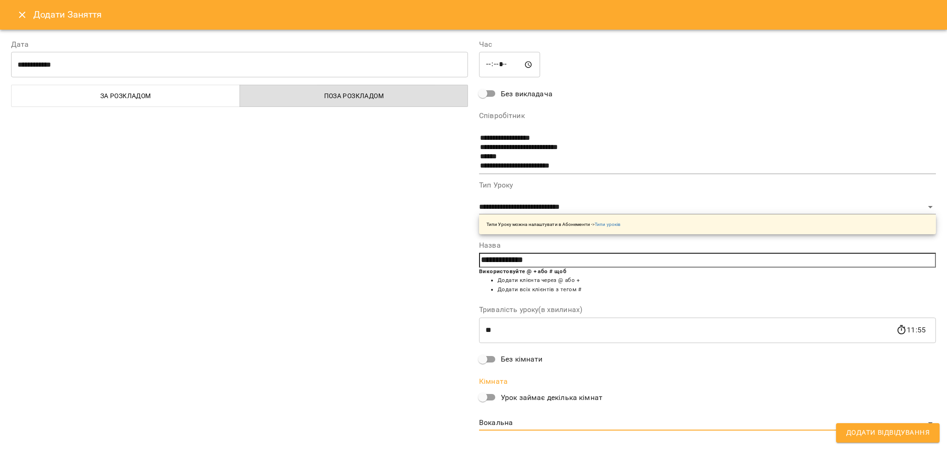
click at [869, 433] on span "Додати Відвідування" at bounding box center [887, 432] width 83 height 12
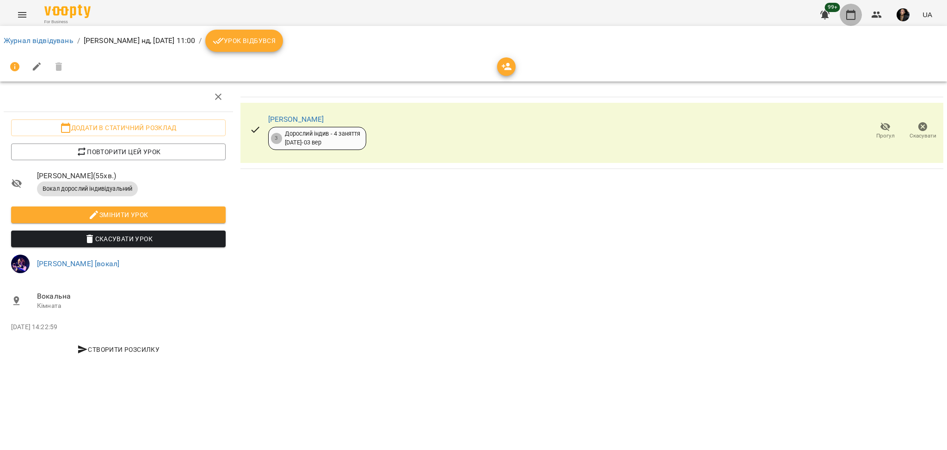
click at [845, 15] on button "button" at bounding box center [851, 15] width 22 height 22
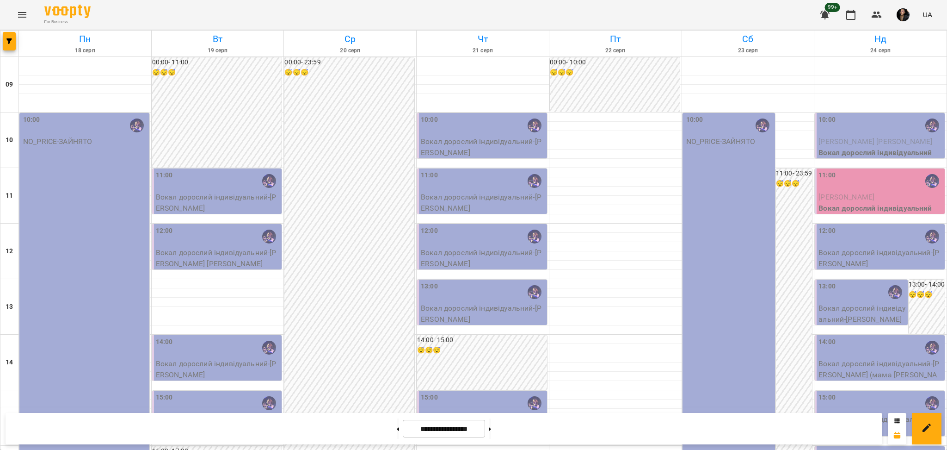
click at [19, 1] on div "For Business 99+ UA" at bounding box center [473, 15] width 947 height 30
click at [37, 15] on div "For Business 99+ UA" at bounding box center [473, 15] width 947 height 30
click at [27, 12] on button "Menu" at bounding box center [22, 15] width 22 height 22
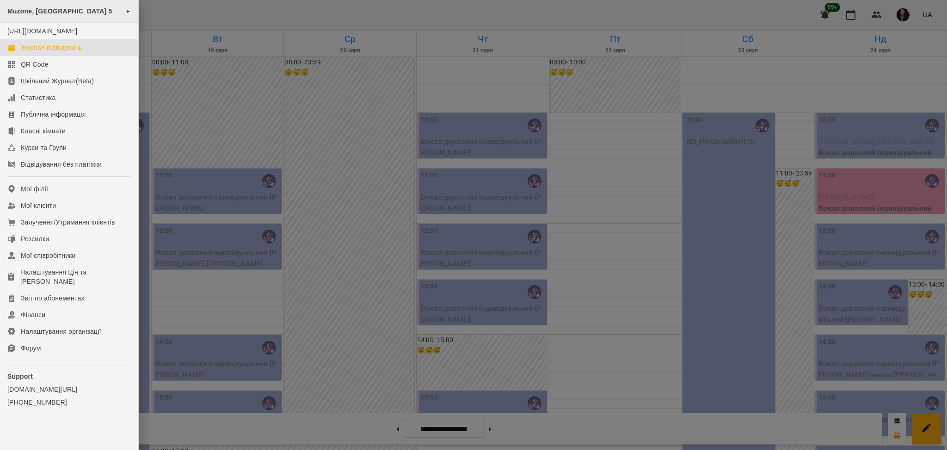
click at [70, 13] on span "Muzone, Велика Арнаутська 5" at bounding box center [59, 10] width 105 height 7
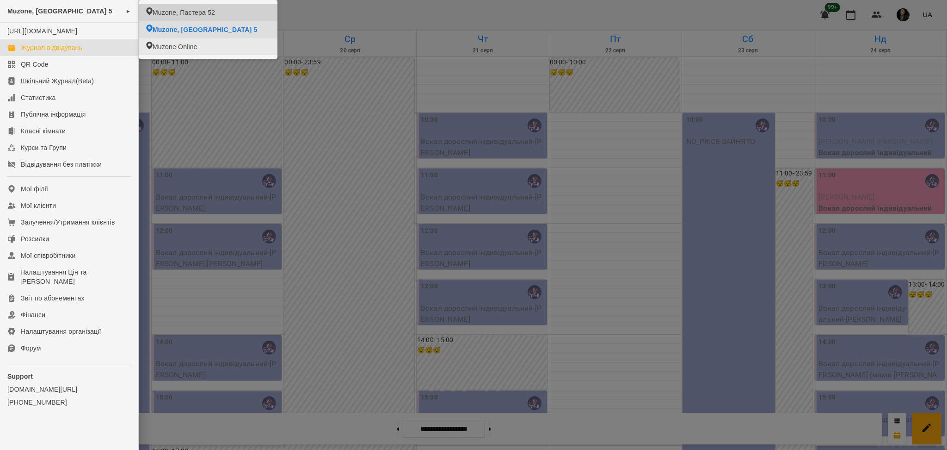
click at [217, 12] on li "Muzone, Пастера 52" at bounding box center [208, 12] width 139 height 17
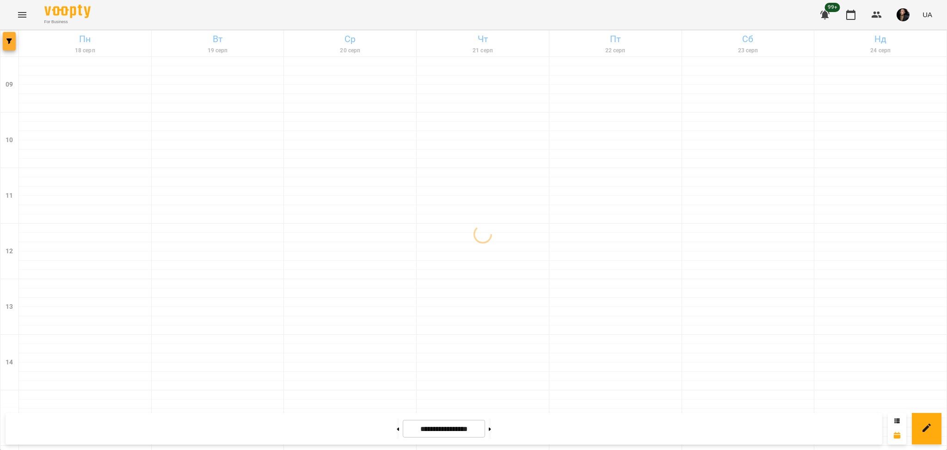
click at [9, 38] on icon "button" at bounding box center [9, 41] width 6 height 6
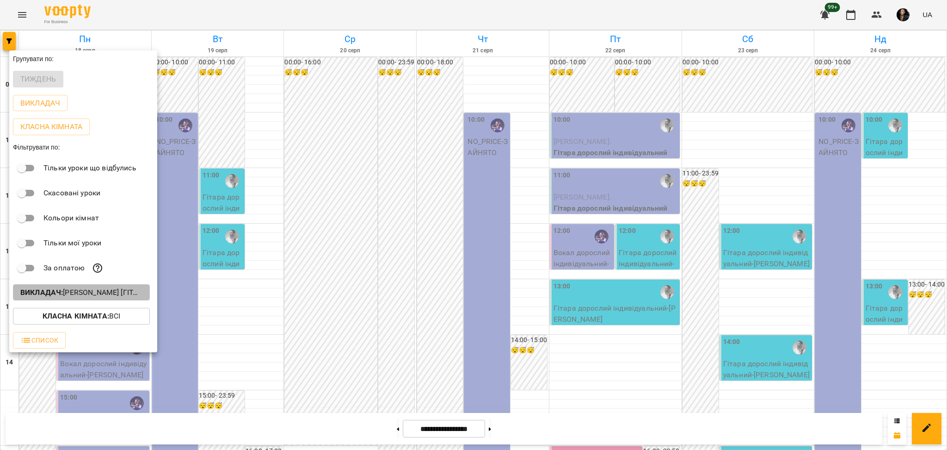
click at [111, 286] on button "Викладач : Андрей Головерда [гітара],Христина Андреєва [вокал]" at bounding box center [81, 292] width 137 height 17
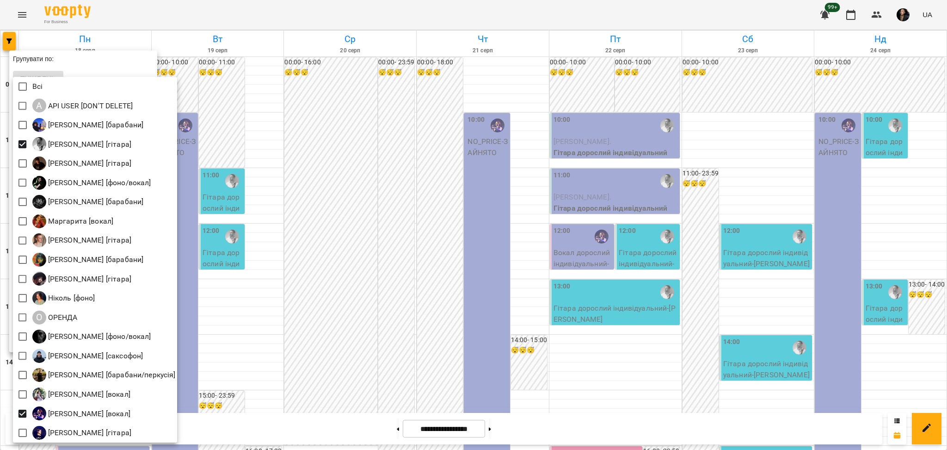
click at [271, 114] on div at bounding box center [473, 225] width 947 height 450
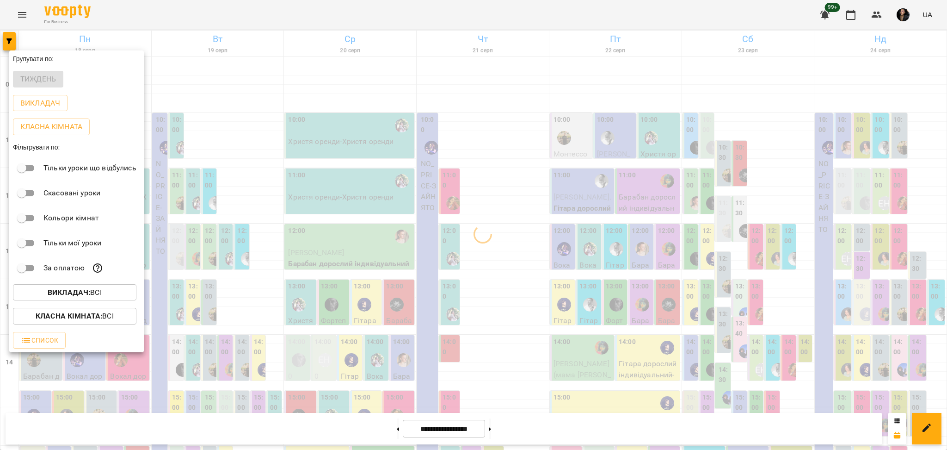
click at [104, 304] on div "Викладач : Всі" at bounding box center [76, 292] width 135 height 24
click at [111, 320] on p "Класна кімната : Всі" at bounding box center [75, 315] width 78 height 11
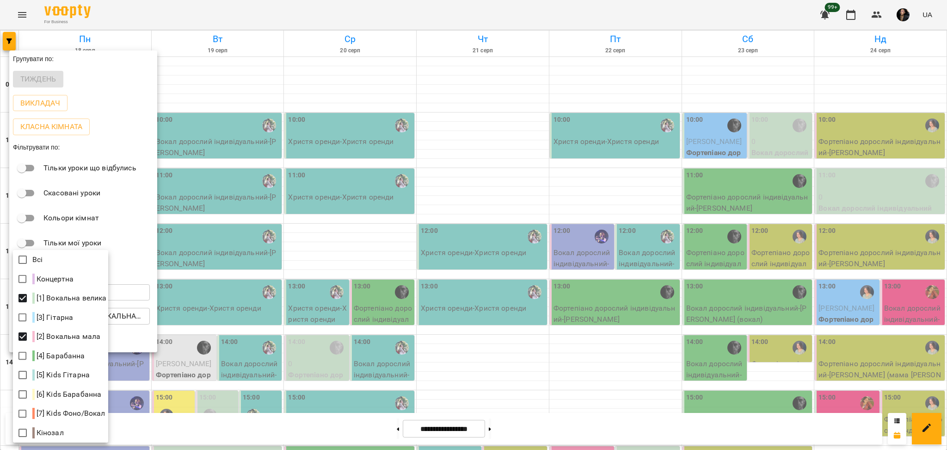
click at [220, 234] on div at bounding box center [473, 225] width 947 height 450
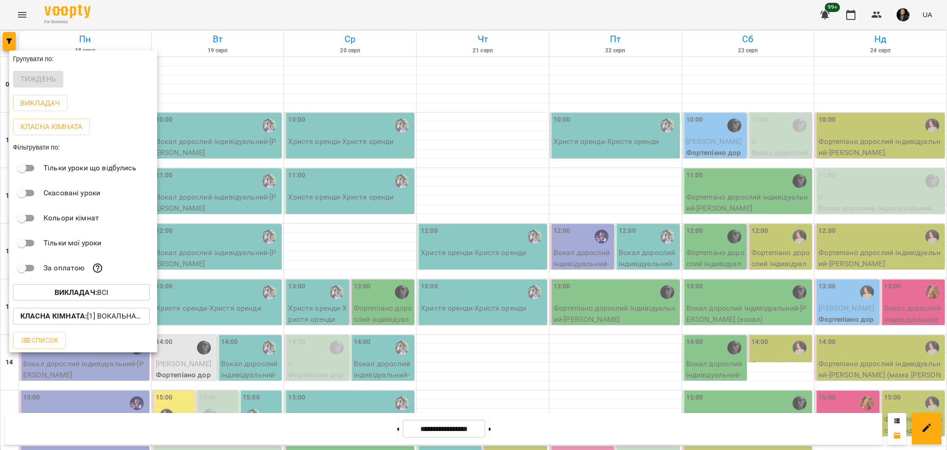
click at [253, 182] on div at bounding box center [473, 225] width 947 height 450
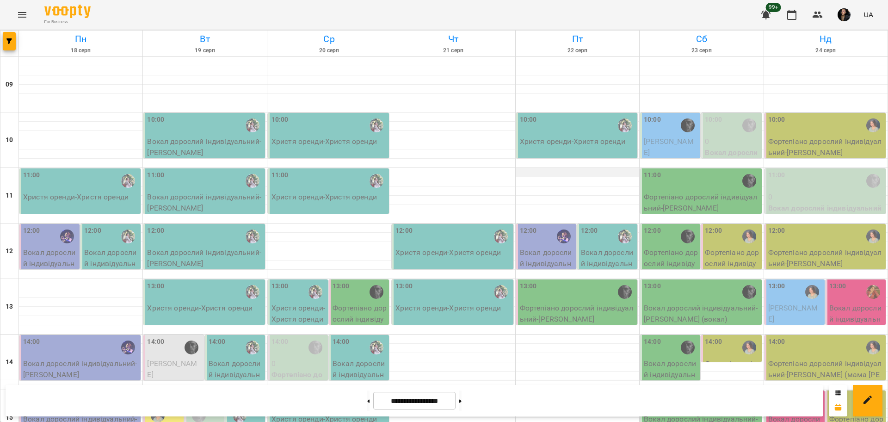
scroll to position [31, 0]
click at [19, 17] on icon "Menu" at bounding box center [22, 15] width 8 height 6
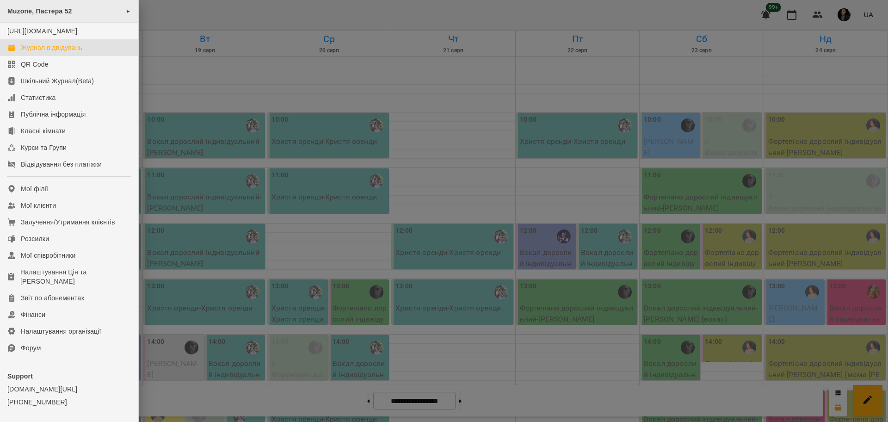
click at [35, 9] on span "Muzone, Пастера 52" at bounding box center [39, 10] width 65 height 7
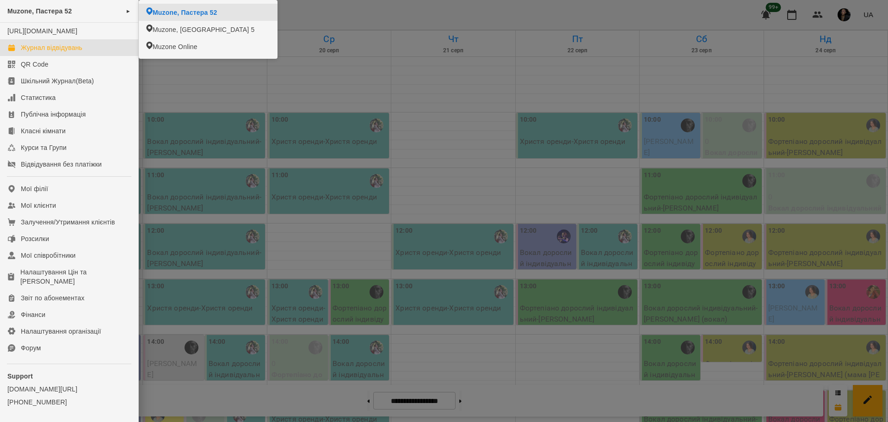
click at [217, 108] on div at bounding box center [444, 211] width 888 height 422
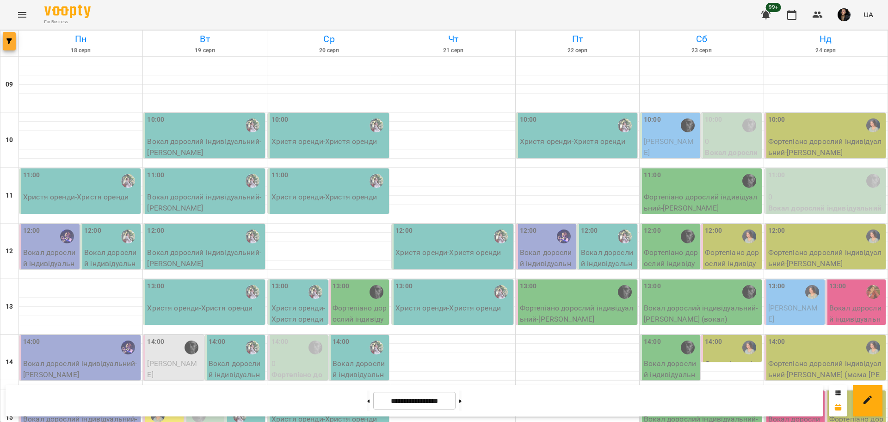
click at [13, 37] on button "button" at bounding box center [9, 41] width 13 height 19
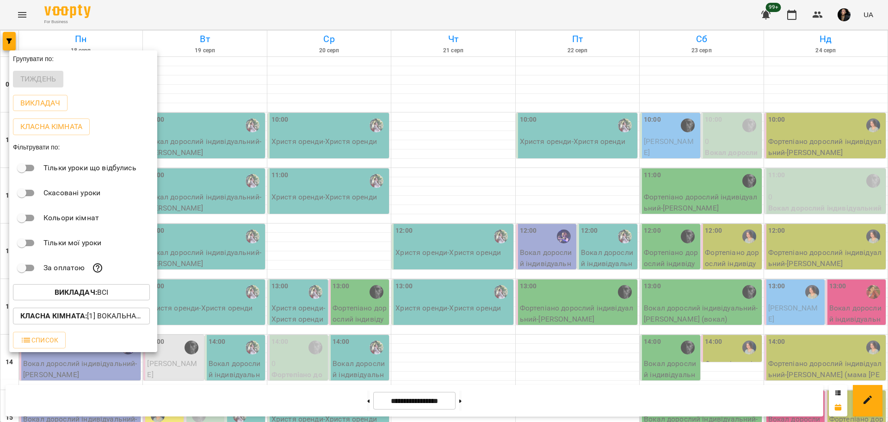
click at [93, 310] on button "Класна кімната : [1] Вокальна велика,[2] Вокальна мала" at bounding box center [81, 316] width 137 height 17
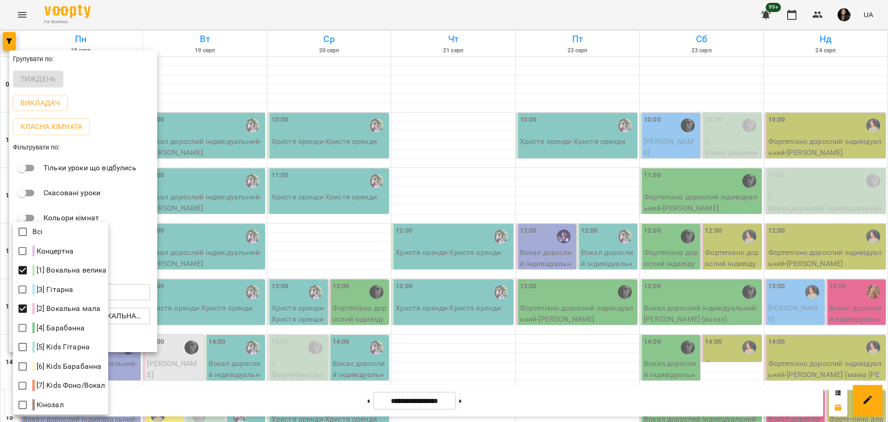
click at [233, 233] on div at bounding box center [444, 211] width 888 height 422
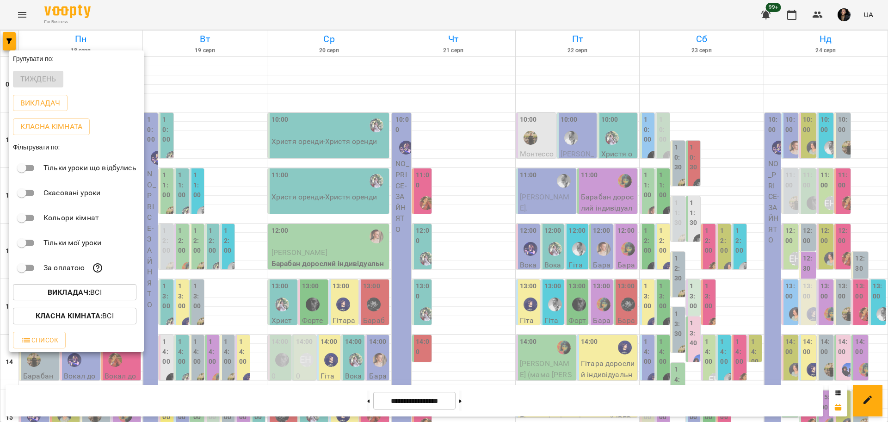
click at [68, 296] on b "Викладач :" at bounding box center [69, 292] width 43 height 9
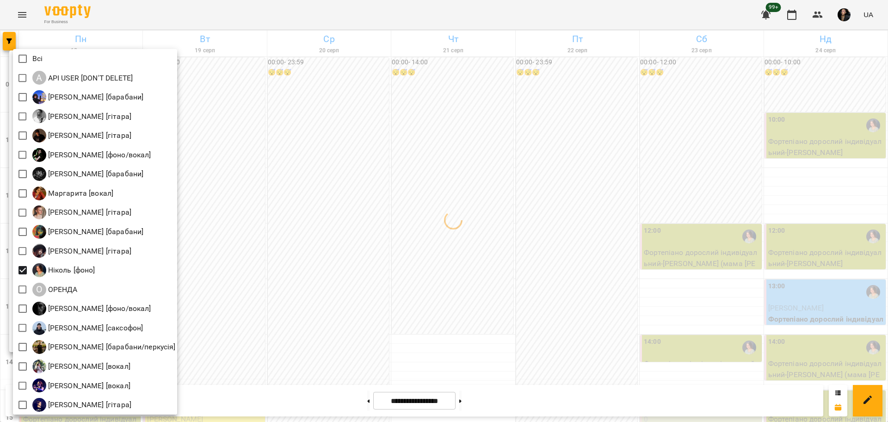
click at [334, 194] on div at bounding box center [444, 211] width 888 height 422
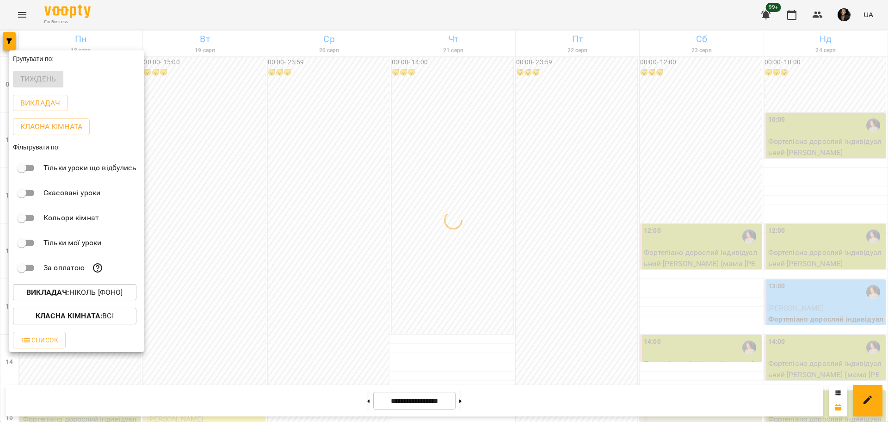
click at [375, 191] on div at bounding box center [444, 211] width 888 height 422
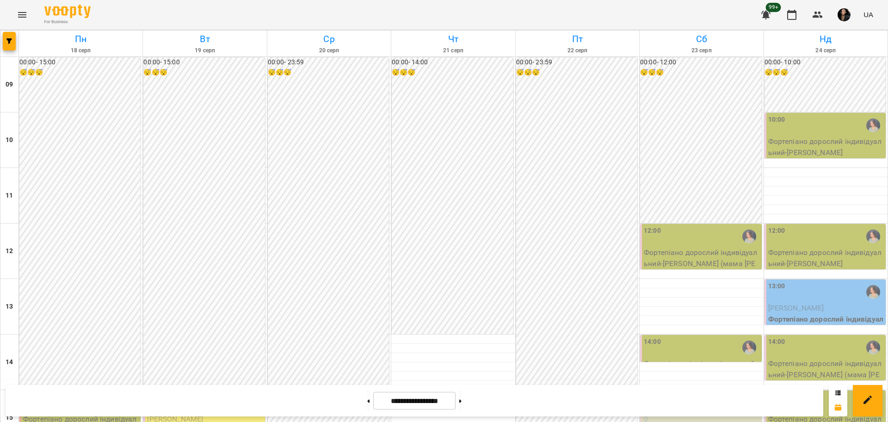
scroll to position [225, 0]
click at [367, 406] on button at bounding box center [368, 400] width 2 height 20
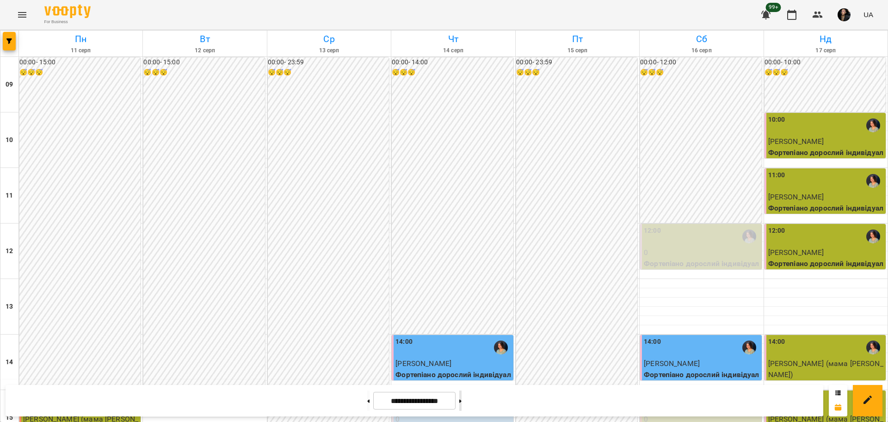
click at [462, 402] on icon at bounding box center [460, 401] width 2 height 4
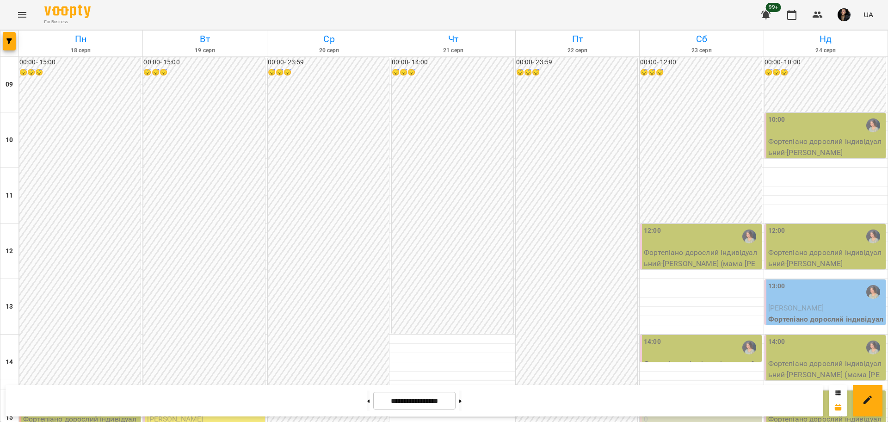
scroll to position [398, 0]
click at [367, 405] on button at bounding box center [368, 400] width 2 height 20
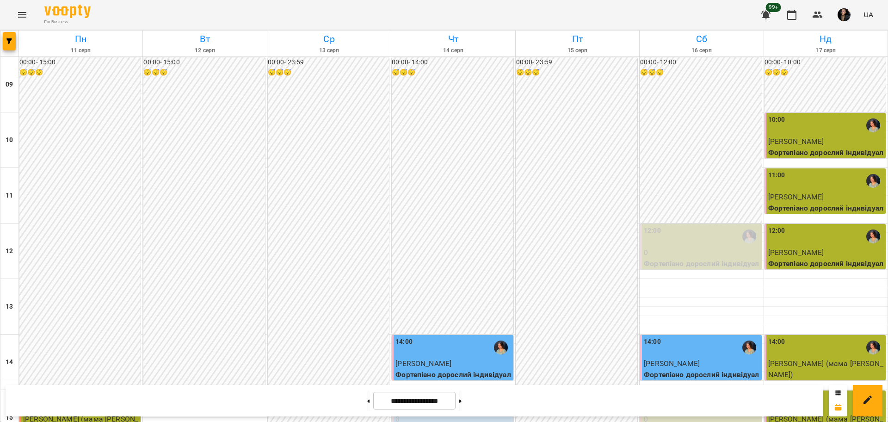
scroll to position [340, 0]
click at [7, 43] on icon "button" at bounding box center [9, 41] width 6 height 6
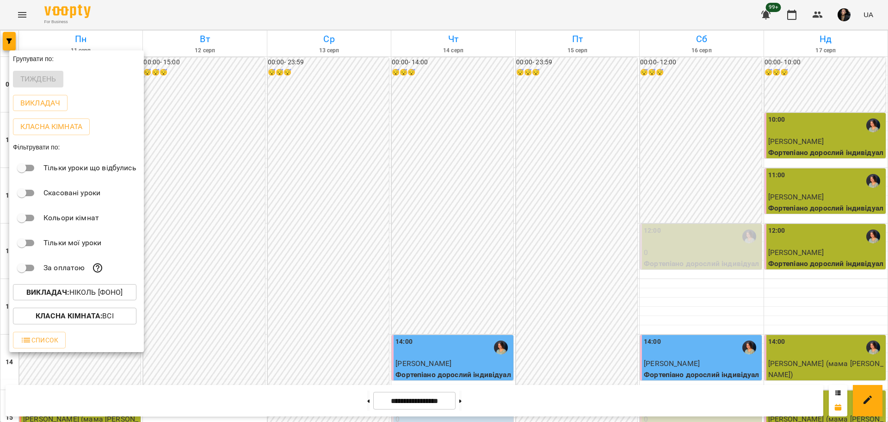
click at [98, 289] on button "Викладач : Ніколь [фоно]" at bounding box center [74, 292] width 123 height 17
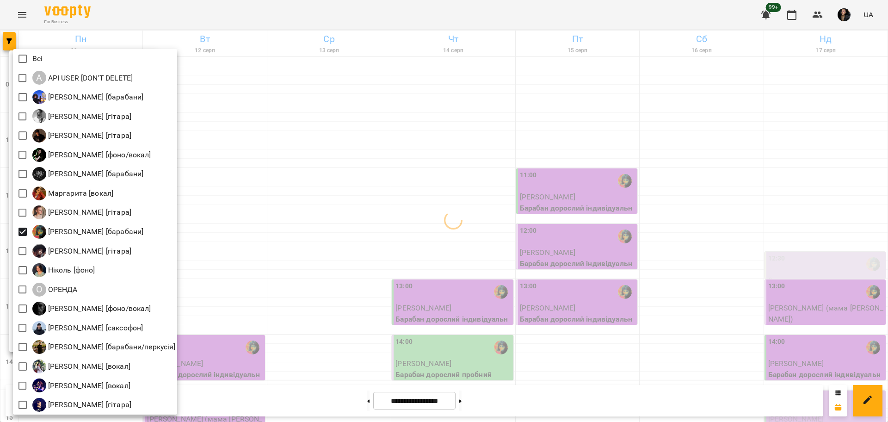
click at [287, 200] on div at bounding box center [444, 211] width 888 height 422
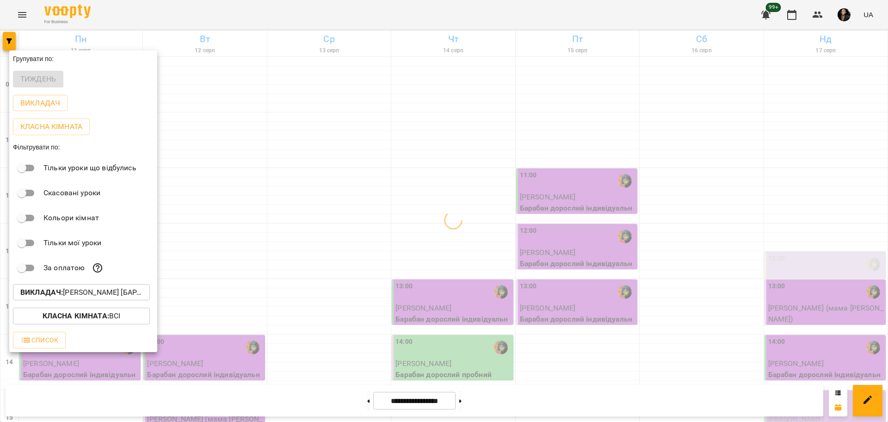
click at [279, 201] on div at bounding box center [444, 211] width 888 height 422
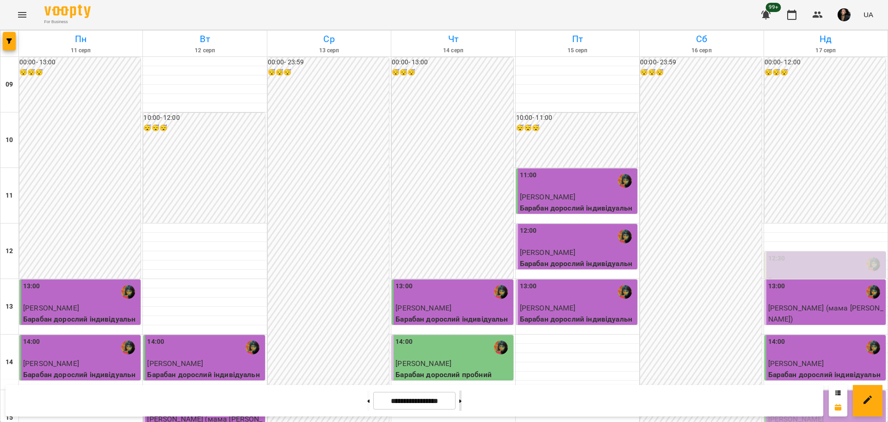
click at [462, 406] on button at bounding box center [460, 400] width 2 height 20
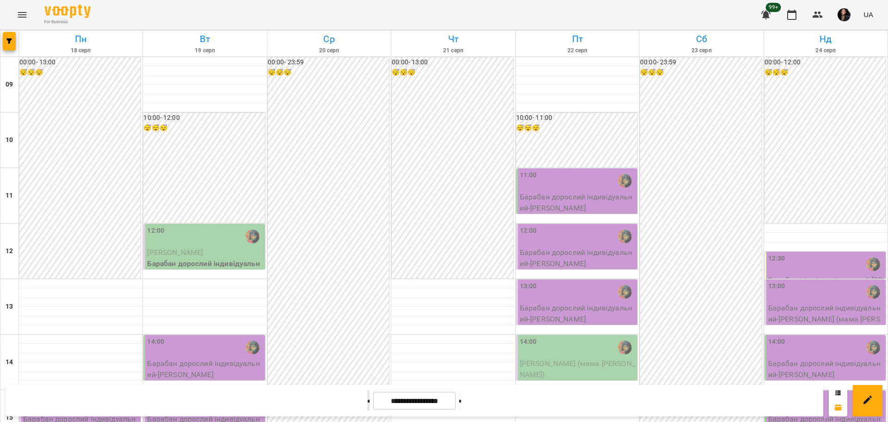
click at [367, 397] on button at bounding box center [368, 400] width 2 height 20
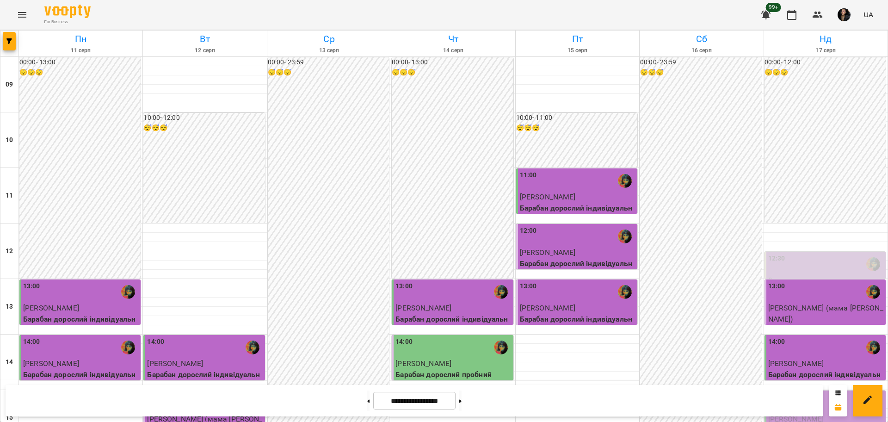
scroll to position [347, 0]
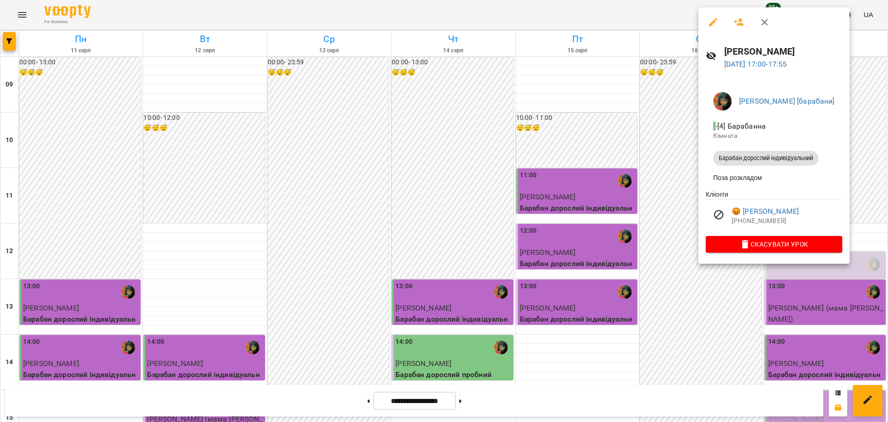
click at [786, 291] on div at bounding box center [444, 211] width 888 height 422
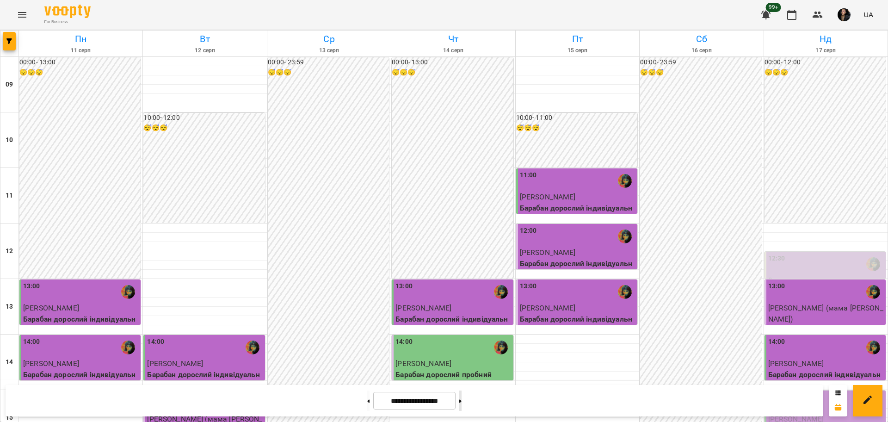
click at [462, 400] on button at bounding box center [460, 400] width 2 height 20
type input "**********"
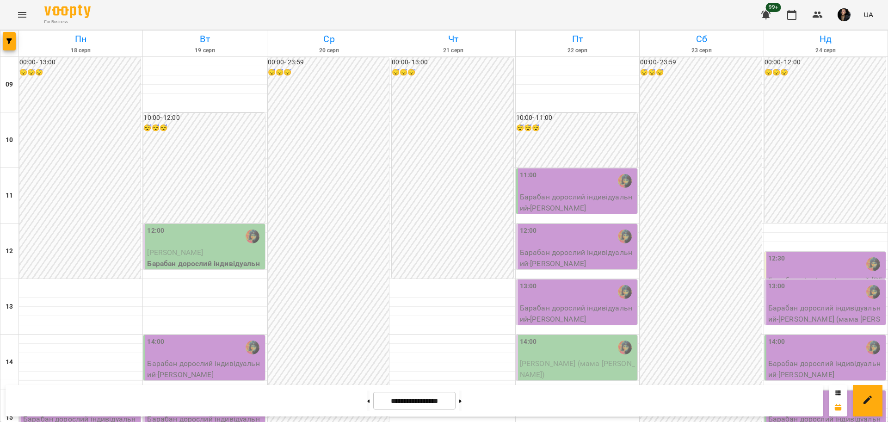
scroll to position [0, 0]
drag, startPoint x: 9, startPoint y: 8, endPoint x: 33, endPoint y: 12, distance: 24.3
click at [10, 8] on div "For Business 99+ UA" at bounding box center [444, 15] width 888 height 30
click at [33, 12] on div "For Business 99+ UA" at bounding box center [444, 15] width 888 height 30
click at [29, 9] on button "Menu" at bounding box center [22, 15] width 22 height 22
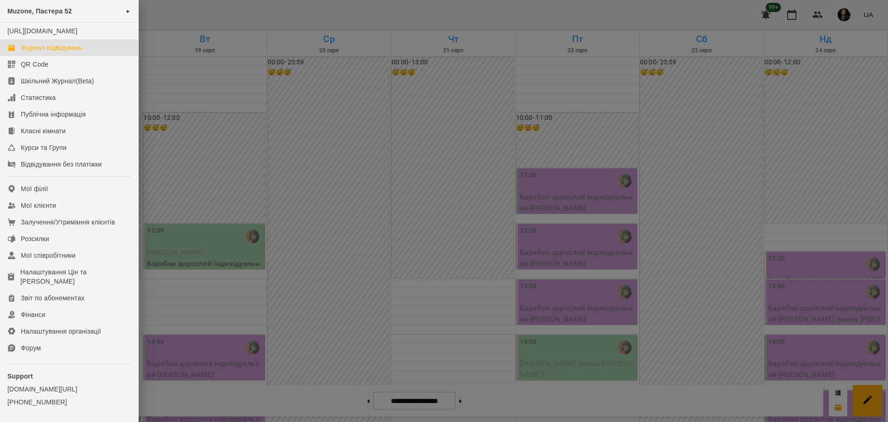
drag, startPoint x: 232, startPoint y: 64, endPoint x: 34, endPoint y: 48, distance: 198.2
click at [231, 64] on div at bounding box center [444, 211] width 888 height 422
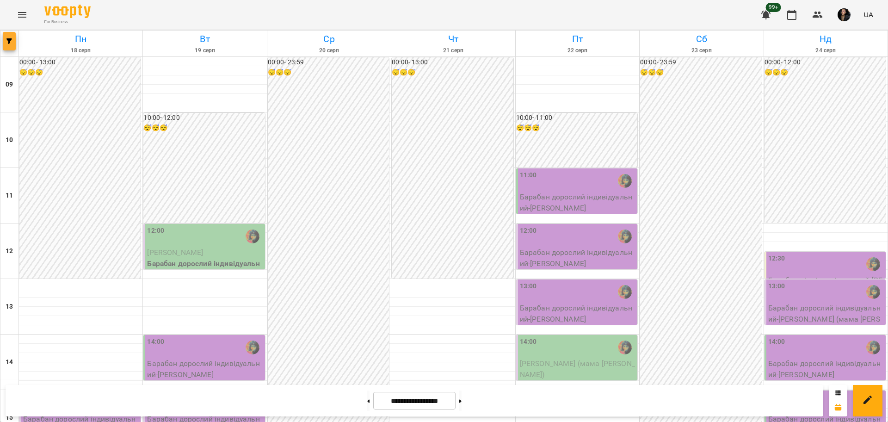
click at [7, 43] on icon "button" at bounding box center [9, 41] width 6 height 6
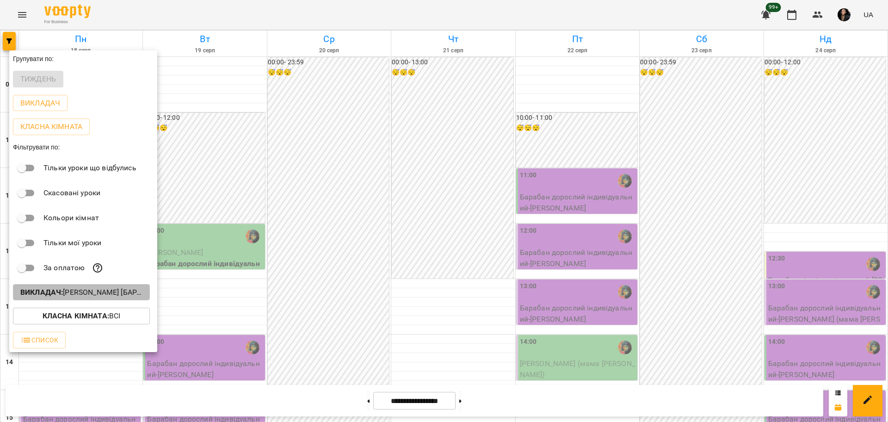
click at [97, 291] on p "Викладач : Настя Поганка [барабани]" at bounding box center [81, 292] width 122 height 11
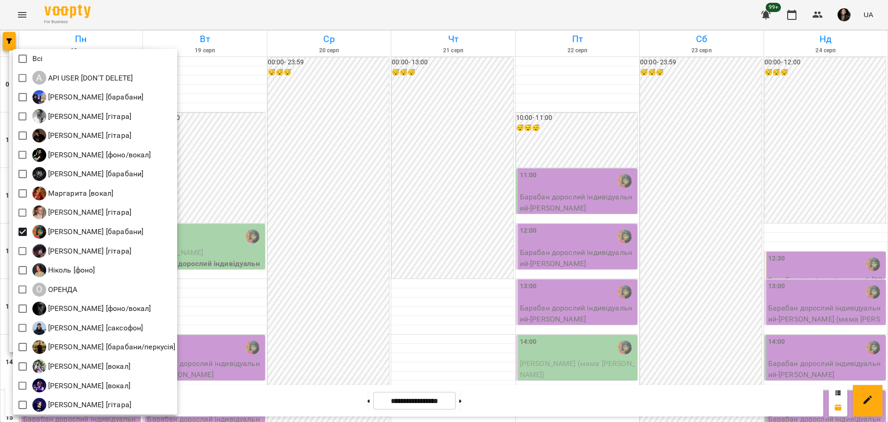
click at [240, 79] on div at bounding box center [444, 211] width 888 height 422
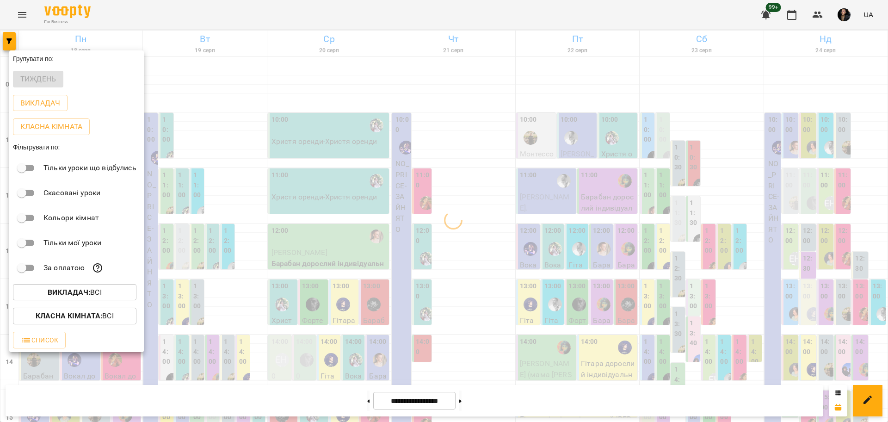
click at [84, 319] on b "Класна кімната :" at bounding box center [69, 315] width 67 height 9
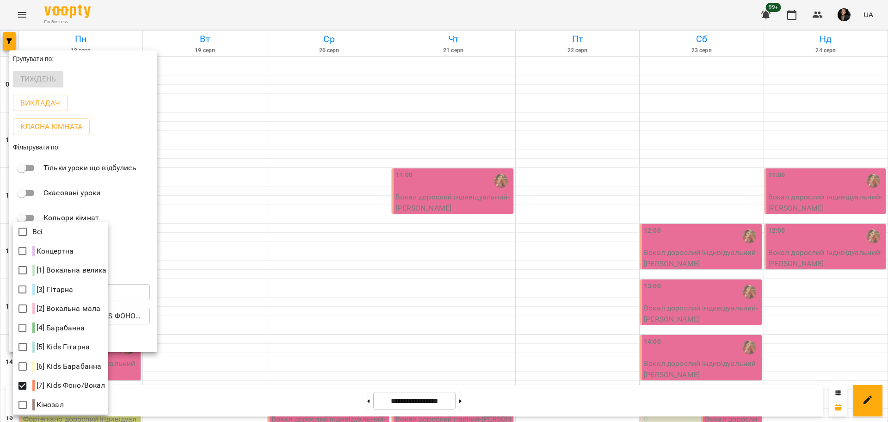
click at [258, 266] on div at bounding box center [444, 211] width 888 height 422
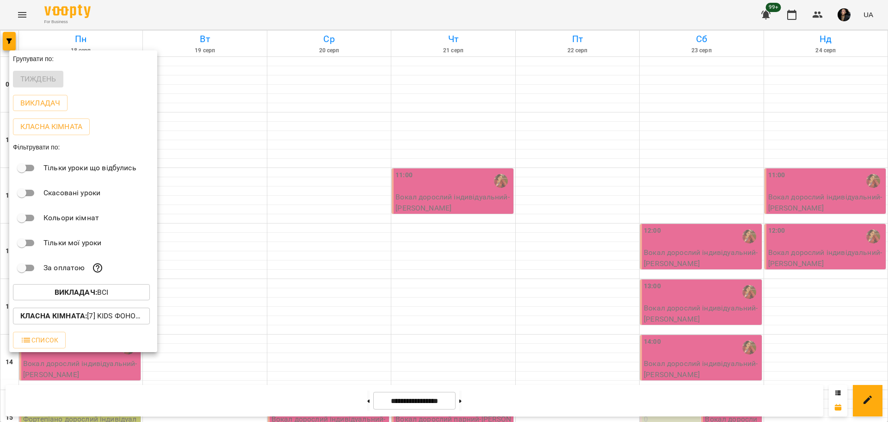
click at [231, 247] on div at bounding box center [444, 211] width 888 height 422
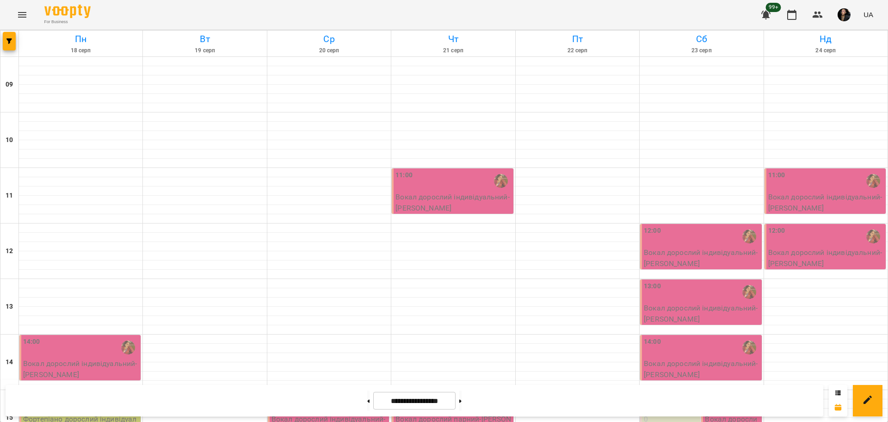
scroll to position [283, 0]
click at [170, 390] on div at bounding box center [204, 394] width 123 height 9
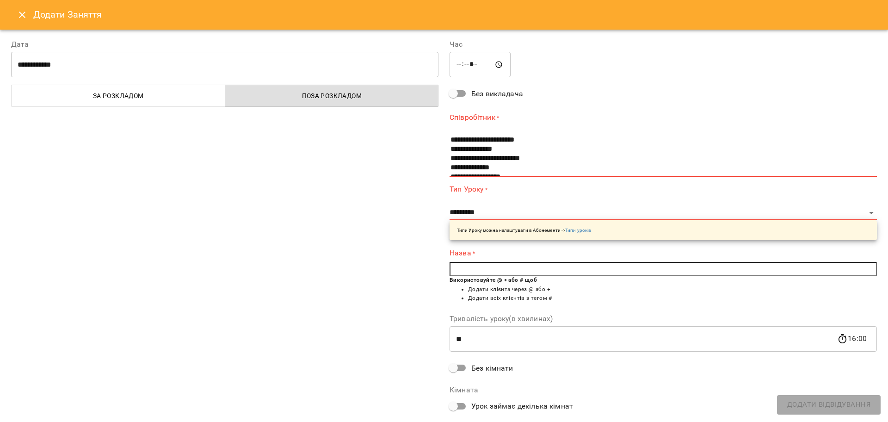
scroll to position [0, 0]
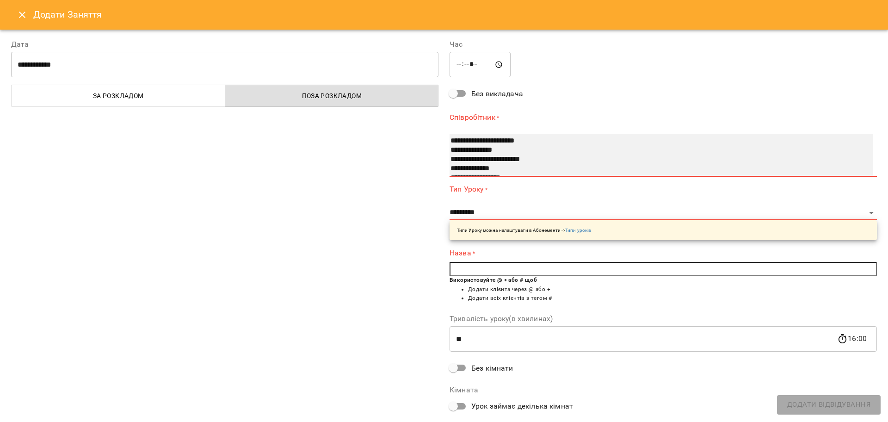
select select "**********"
click at [494, 173] on option "**********" at bounding box center [651, 177] width 403 height 9
select select "**********"
type input "**"
type input "**********"
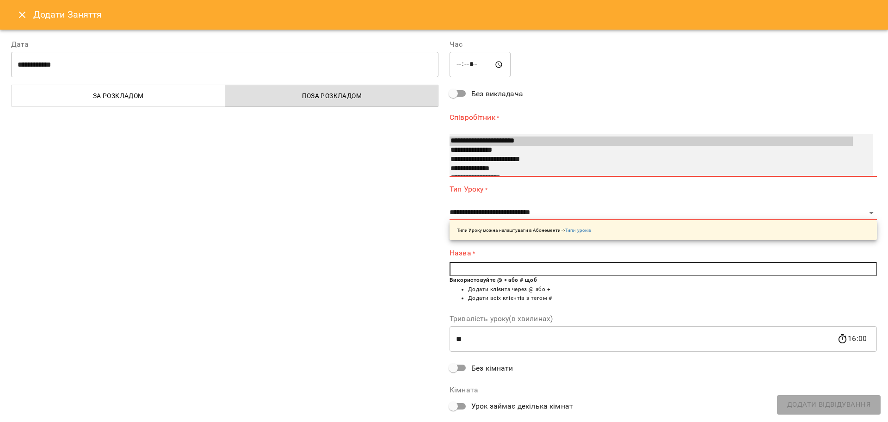
scroll to position [6, 0]
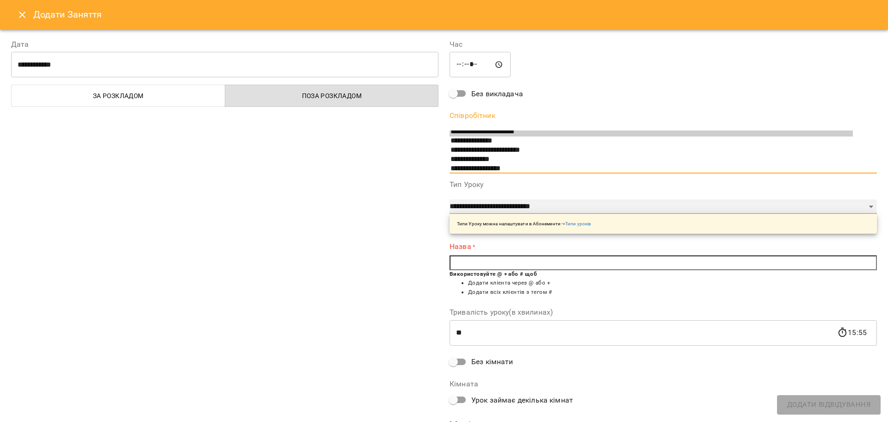
click at [461, 210] on select "**********" at bounding box center [663, 206] width 427 height 15
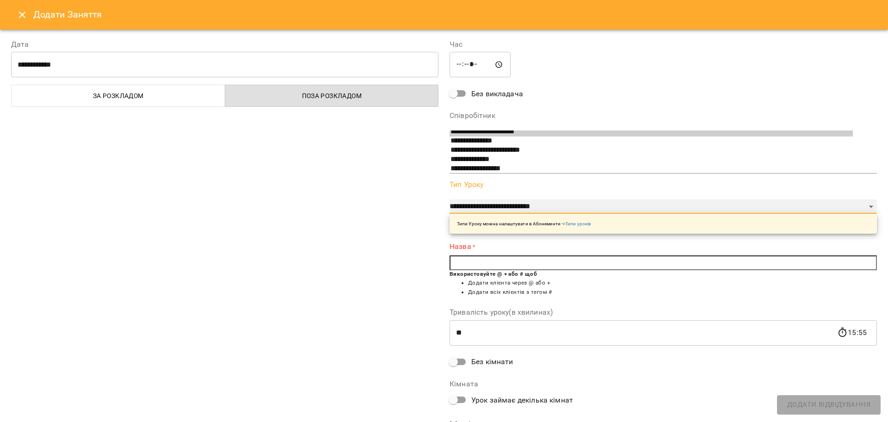
select select "**********"
click at [450, 199] on select "**********" at bounding box center [663, 206] width 427 height 15
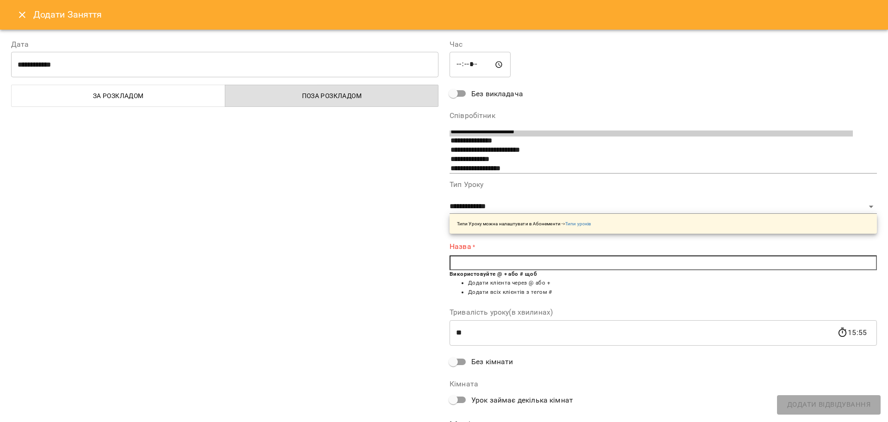
click at [485, 268] on input "text" at bounding box center [663, 262] width 427 height 15
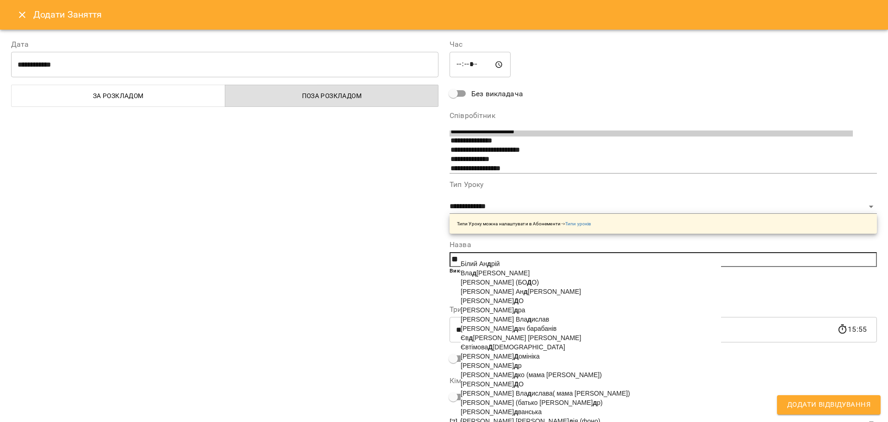
type input "*"
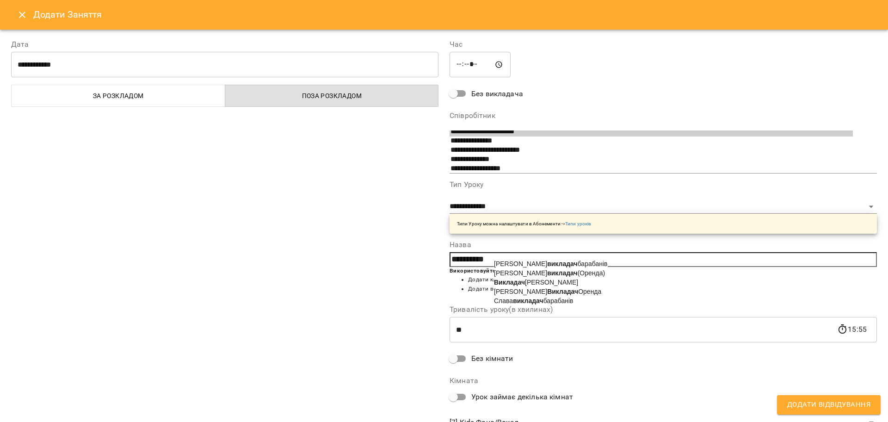
click at [547, 295] on b "Викладач" at bounding box center [562, 291] width 31 height 7
type input "**********"
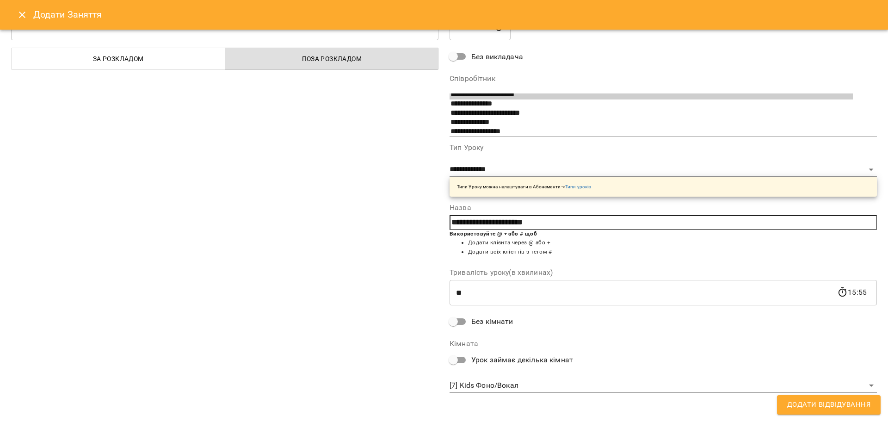
scroll to position [39, 0]
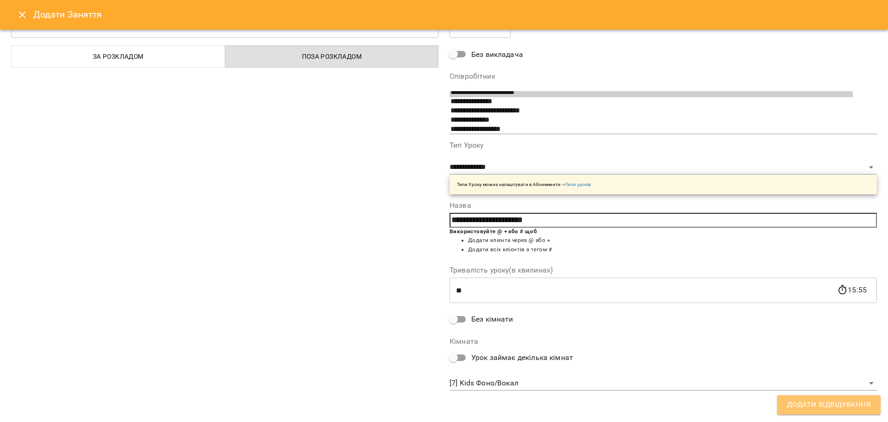
click at [818, 401] on span "Додати Відвідування" at bounding box center [828, 405] width 83 height 12
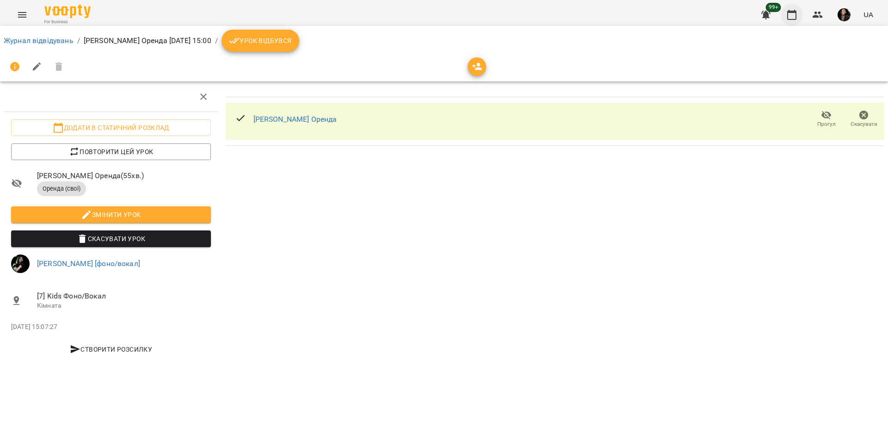
click at [789, 12] on icon "button" at bounding box center [791, 15] width 9 height 10
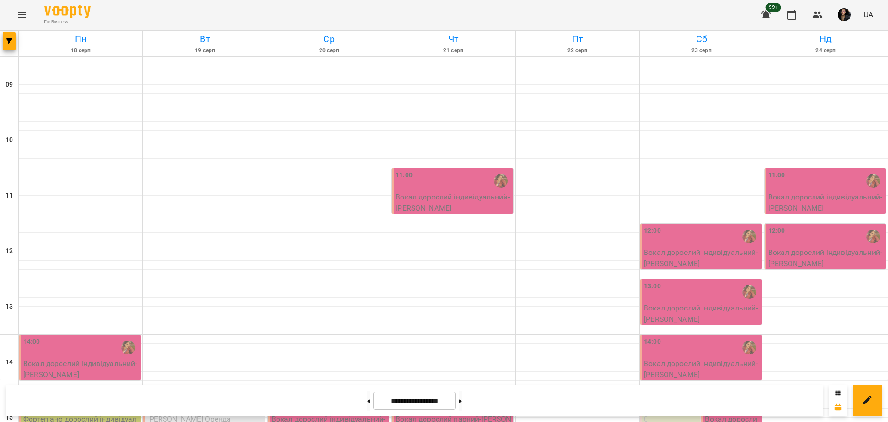
scroll to position [347, 0]
click at [7, 38] on icon "button" at bounding box center [9, 41] width 6 height 6
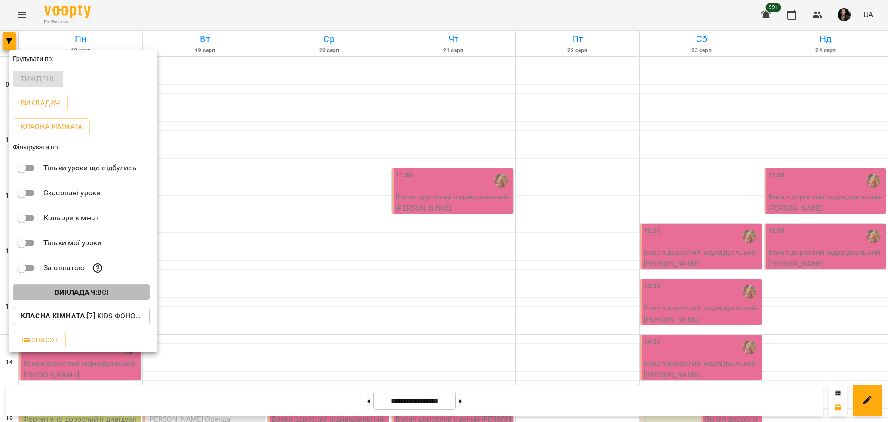
click at [106, 289] on p "Викладач : Всі" at bounding box center [82, 292] width 54 height 11
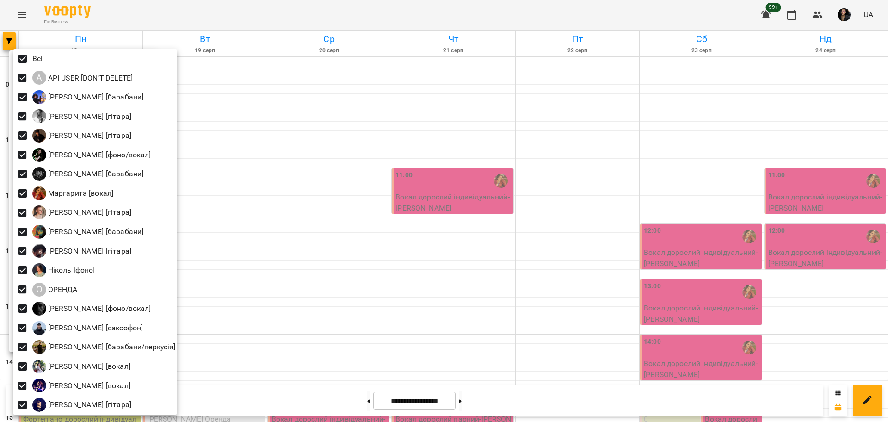
click at [325, 139] on div at bounding box center [444, 211] width 888 height 422
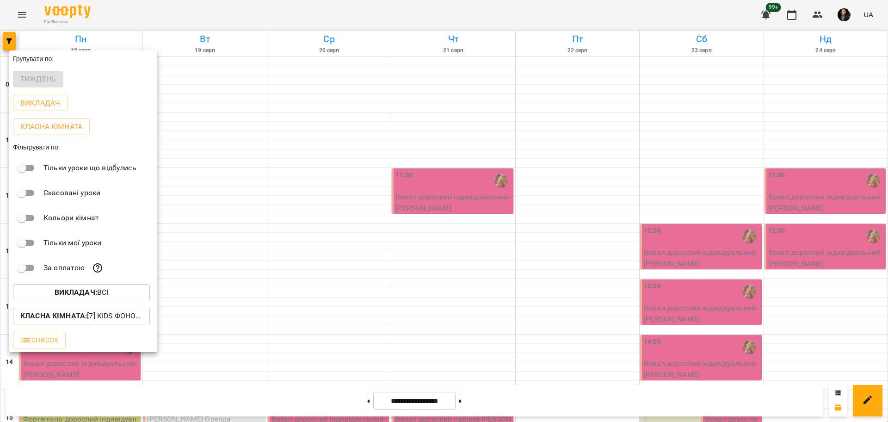
click at [111, 318] on p "Класна кімната : [7] Kids Фоно/Вокал" at bounding box center [81, 315] width 122 height 11
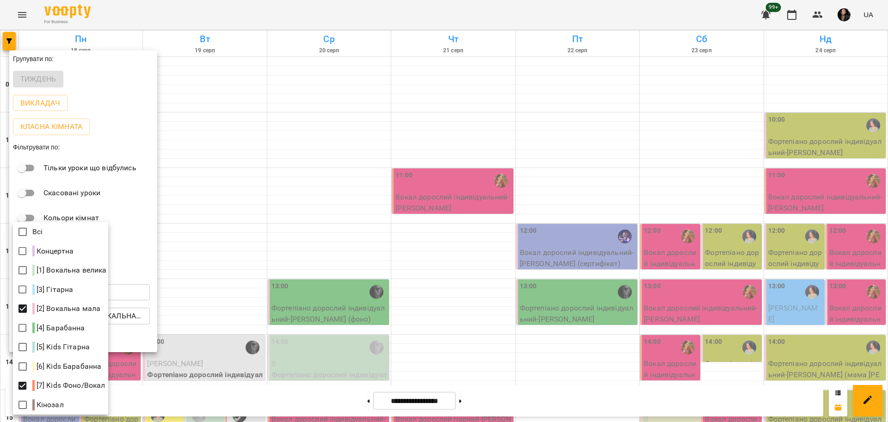
click at [298, 150] on div at bounding box center [444, 211] width 888 height 422
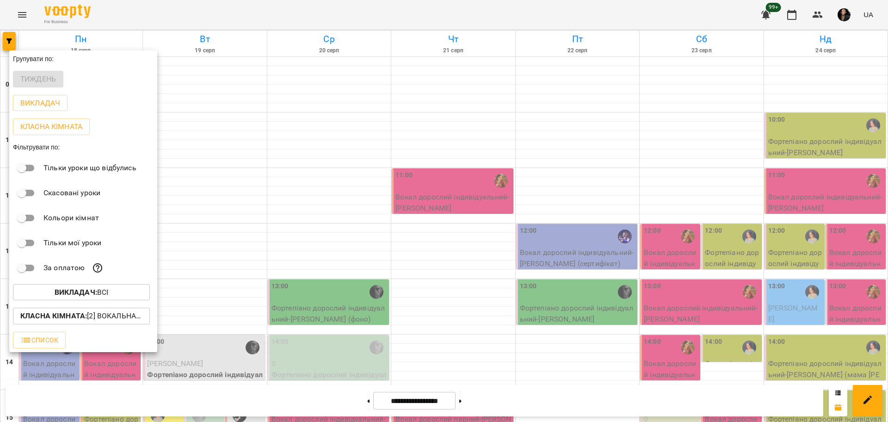
click at [241, 166] on div at bounding box center [444, 211] width 888 height 422
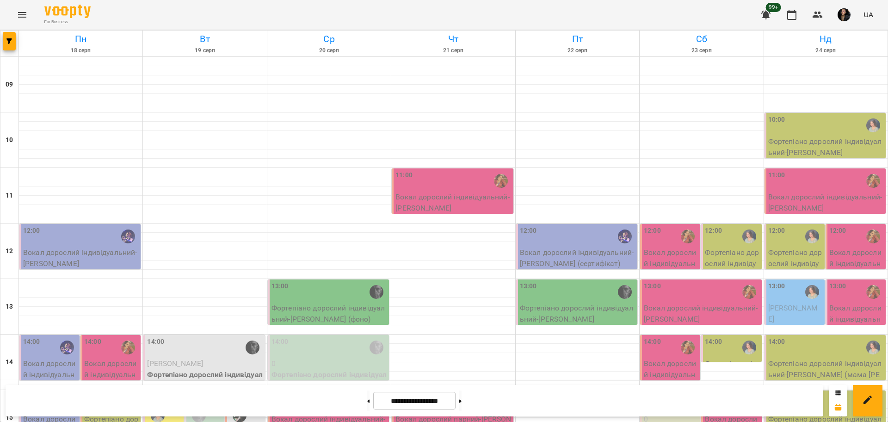
scroll to position [231, 0]
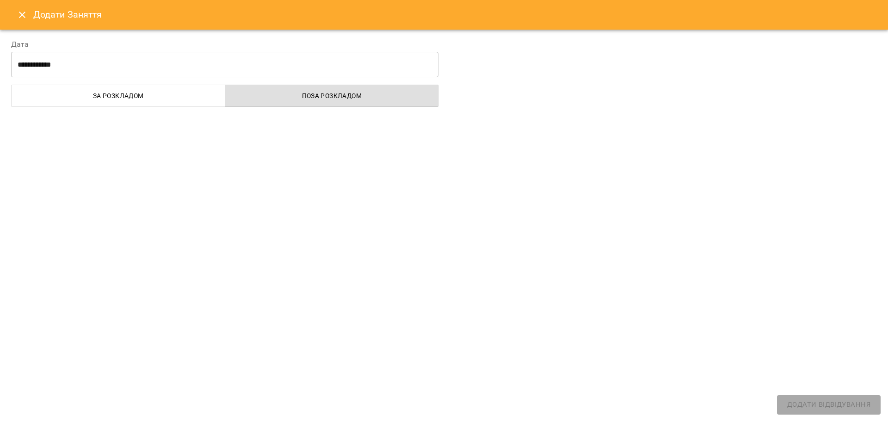
select select
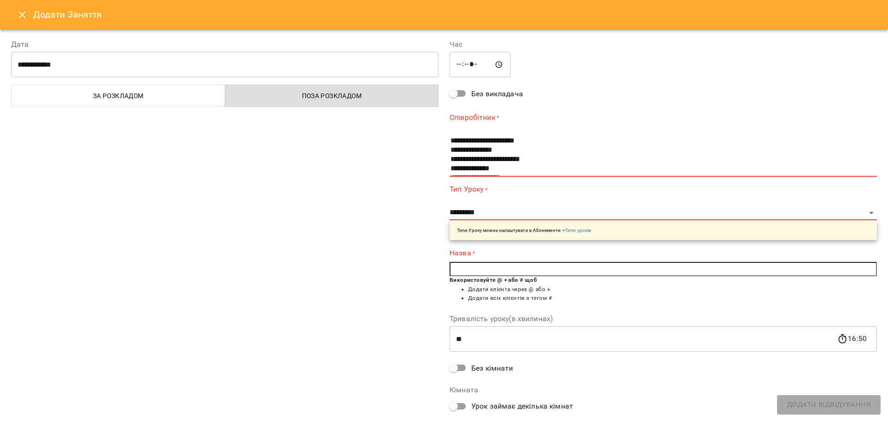
click at [459, 68] on input "*****" at bounding box center [480, 65] width 61 height 26
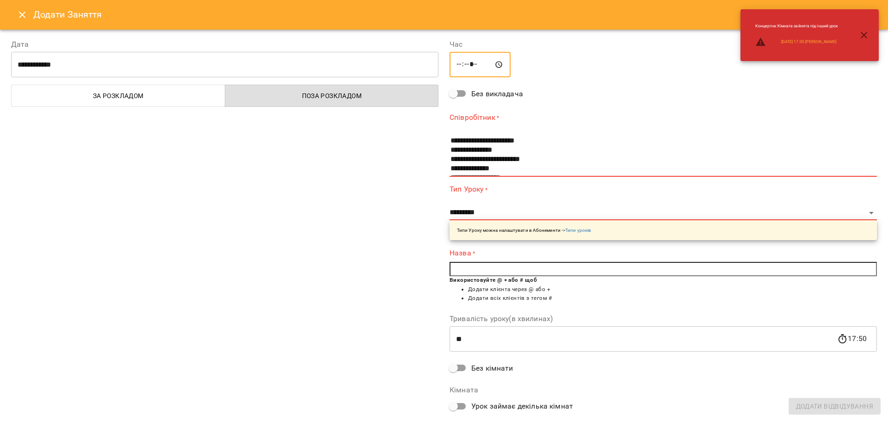
type input "*****"
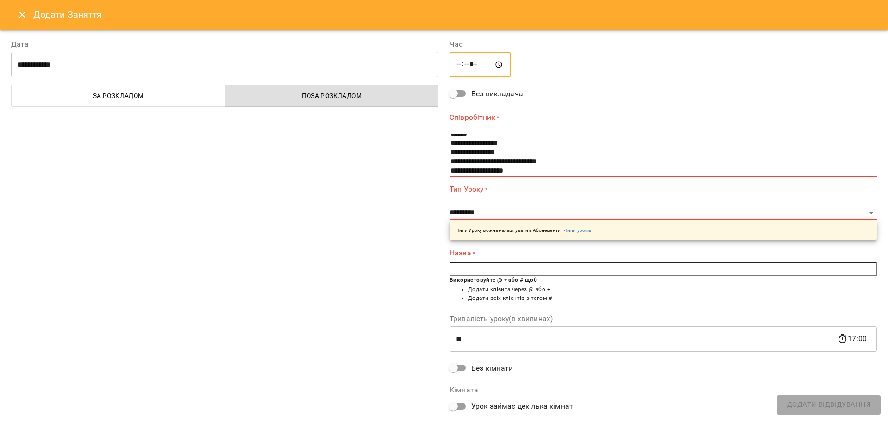
scroll to position [14, 0]
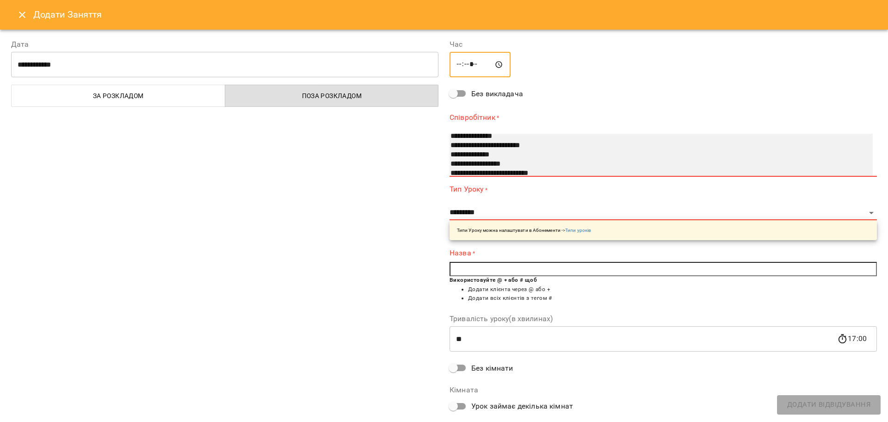
select select "**********"
click at [470, 160] on option "**********" at bounding box center [651, 164] width 403 height 9
select select "**********"
type input "**"
type input "**********"
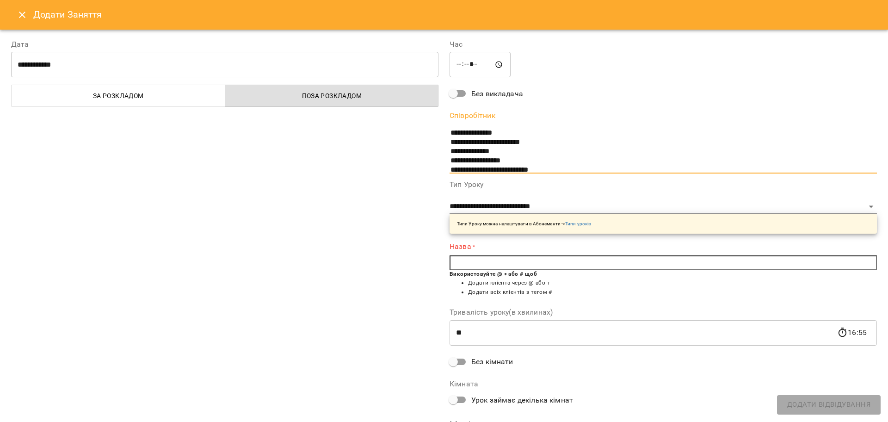
click at [490, 260] on input "text" at bounding box center [663, 262] width 427 height 15
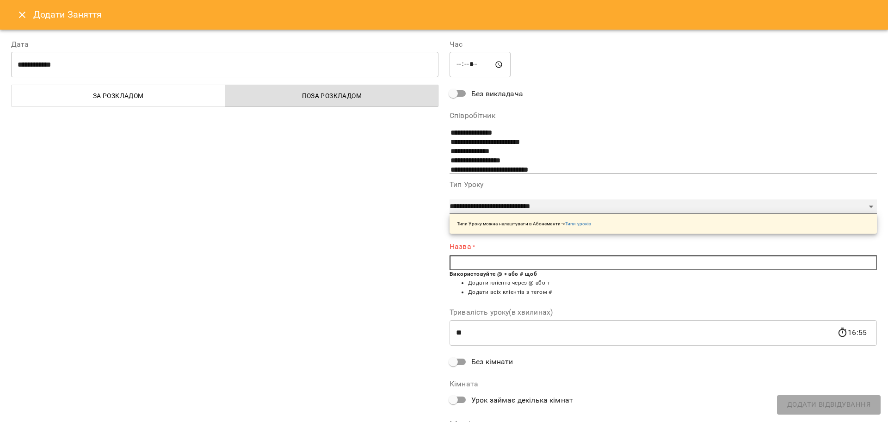
click at [512, 206] on select "**********" at bounding box center [663, 206] width 427 height 15
select select "**********"
click at [450, 199] on select "**********" at bounding box center [663, 206] width 427 height 15
drag, startPoint x: 469, startPoint y: 259, endPoint x: 469, endPoint y: 269, distance: 9.3
click at [469, 259] on input "text" at bounding box center [663, 262] width 427 height 15
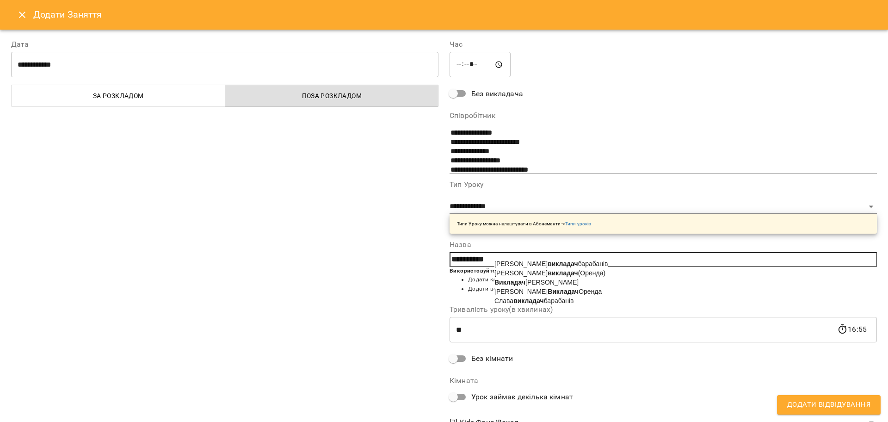
click at [563, 292] on span "Дарія Викладач Оренда" at bounding box center [547, 291] width 107 height 7
type input "**********"
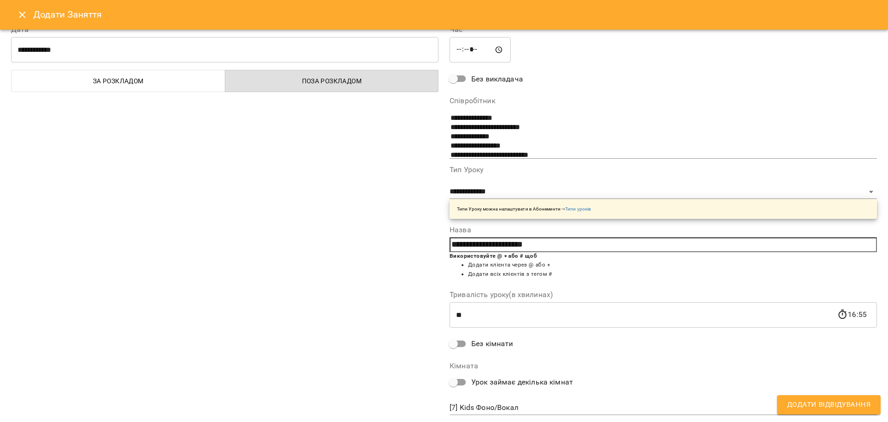
scroll to position [39, 0]
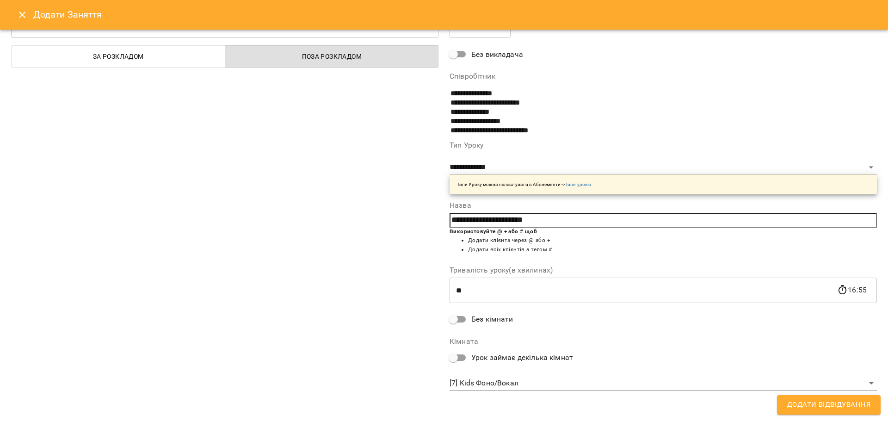
click at [592, 378] on body "For Business 99+ UA Пн 18 серп Вт 19 серп Ср 20 серп Чт 21 серп Пт 22 серп Сб 2…" at bounding box center [444, 410] width 888 height 820
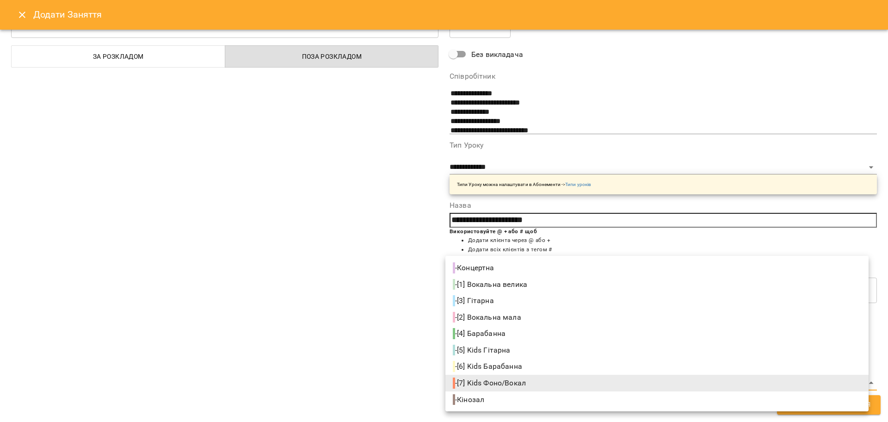
click at [498, 320] on span "- [2] Вокальна мала" at bounding box center [488, 317] width 70 height 11
type input "**********"
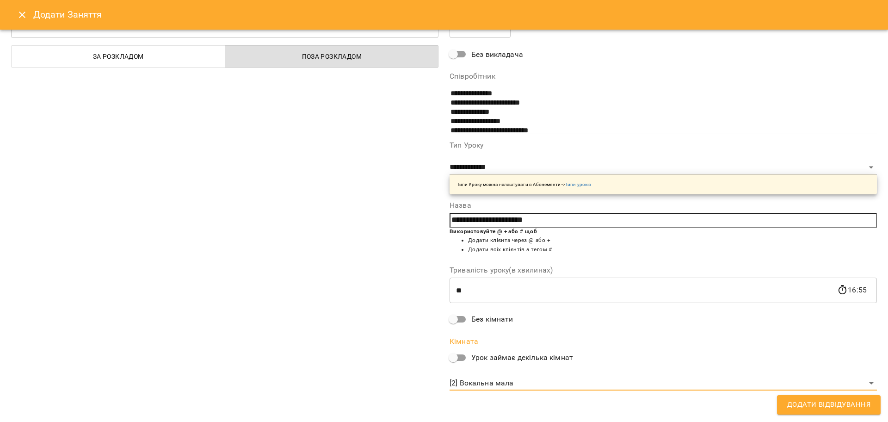
click at [826, 402] on span "Додати Відвідування" at bounding box center [828, 405] width 83 height 12
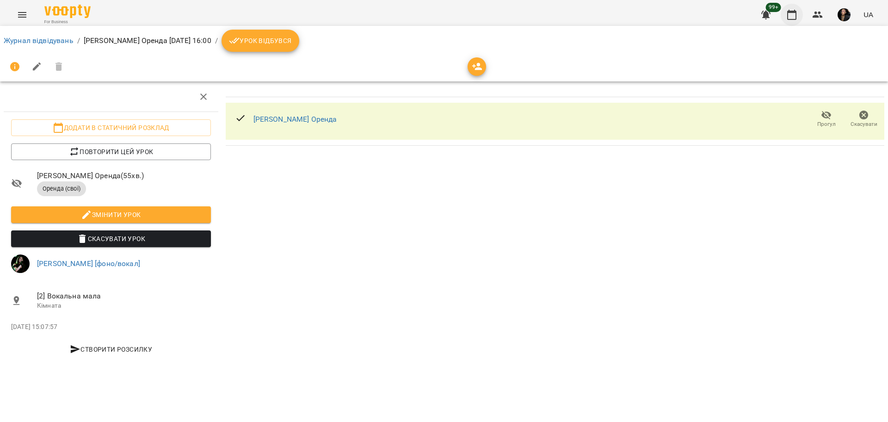
click at [786, 16] on button "button" at bounding box center [792, 15] width 22 height 22
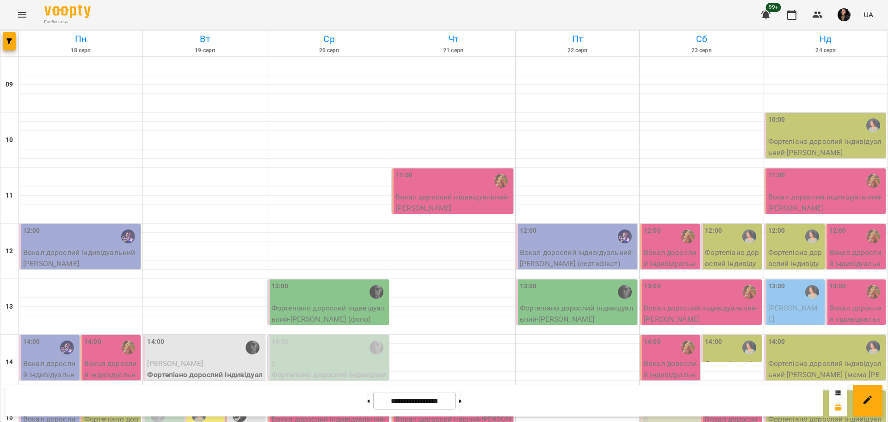
scroll to position [173, 0]
click at [25, 14] on icon "Menu" at bounding box center [22, 14] width 11 height 11
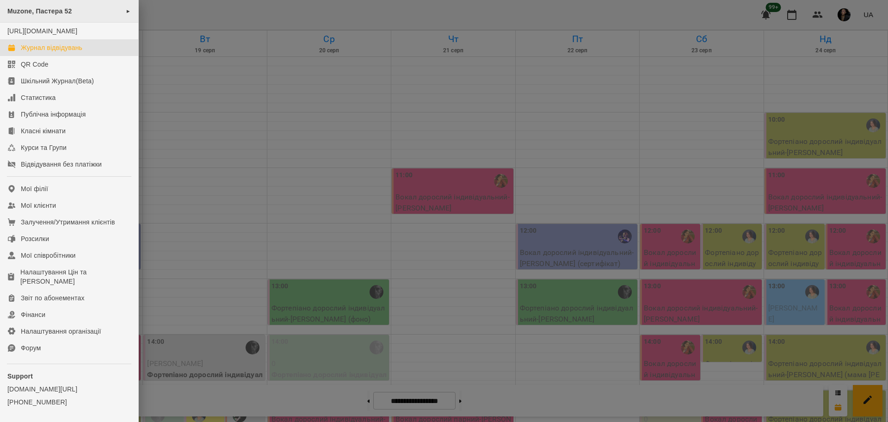
click at [57, 13] on span "Muzone, Пастера 52" at bounding box center [39, 10] width 65 height 7
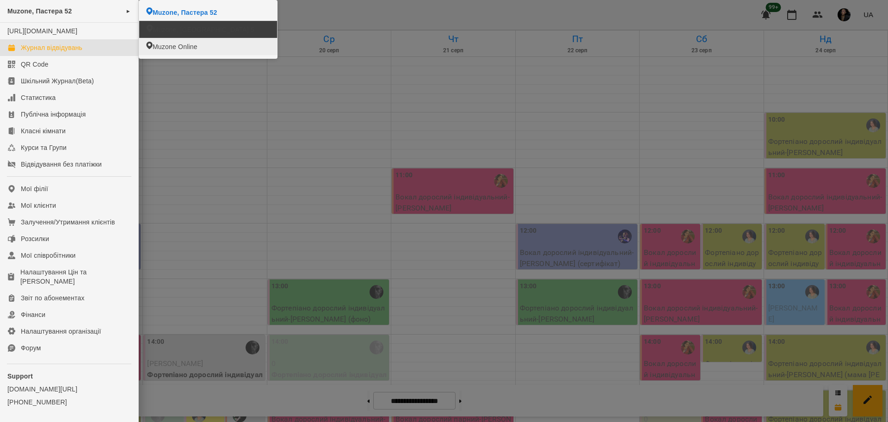
click at [204, 27] on span "Muzone, Велика Арнаутська 5" at bounding box center [203, 29] width 101 height 9
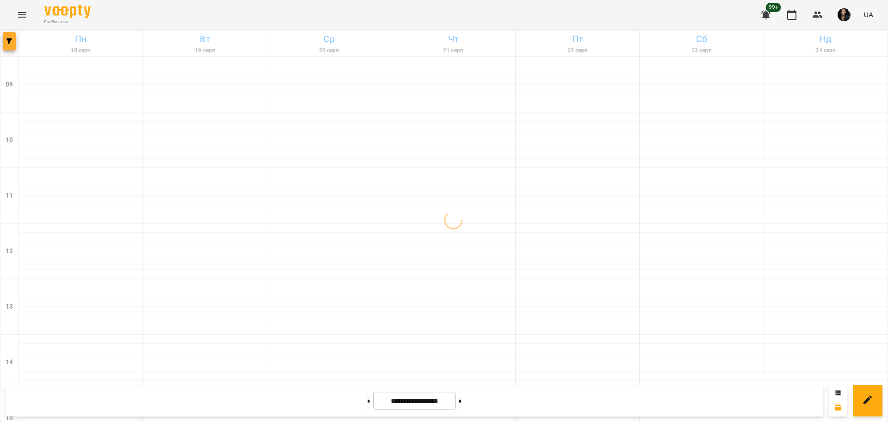
drag, startPoint x: 19, startPoint y: 39, endPoint x: 12, endPoint y: 39, distance: 7.4
click at [19, 39] on link "Пн 18 серп" at bounding box center [80, 44] width 123 height 26
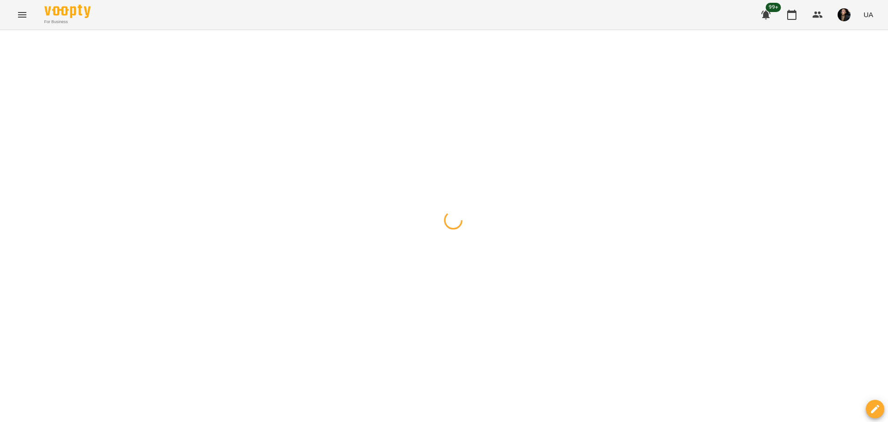
click at [12, 39] on icon "button" at bounding box center [9, 41] width 6 height 6
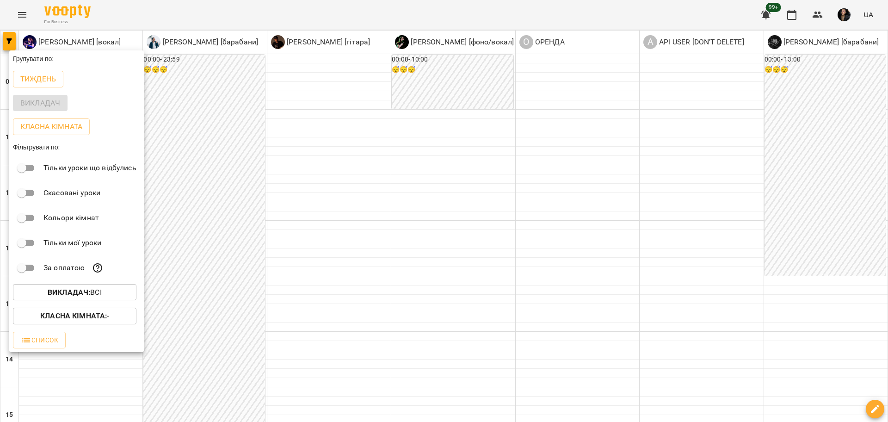
click at [90, 293] on b "Викладач :" at bounding box center [69, 292] width 43 height 9
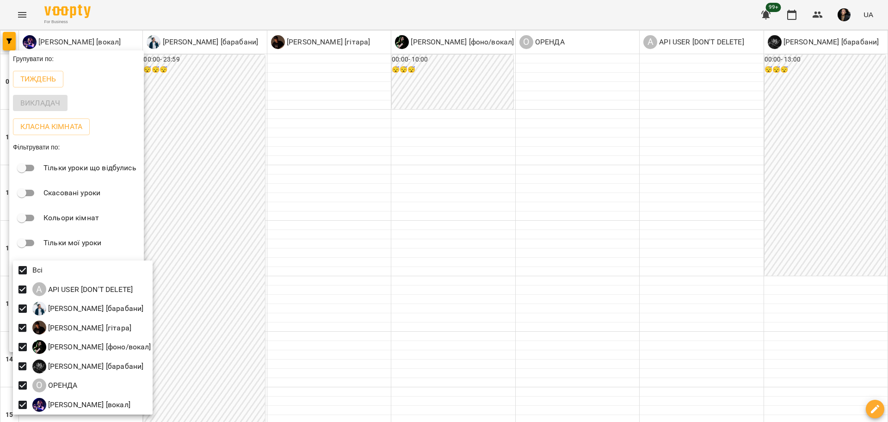
click at [38, 60] on div at bounding box center [444, 211] width 888 height 422
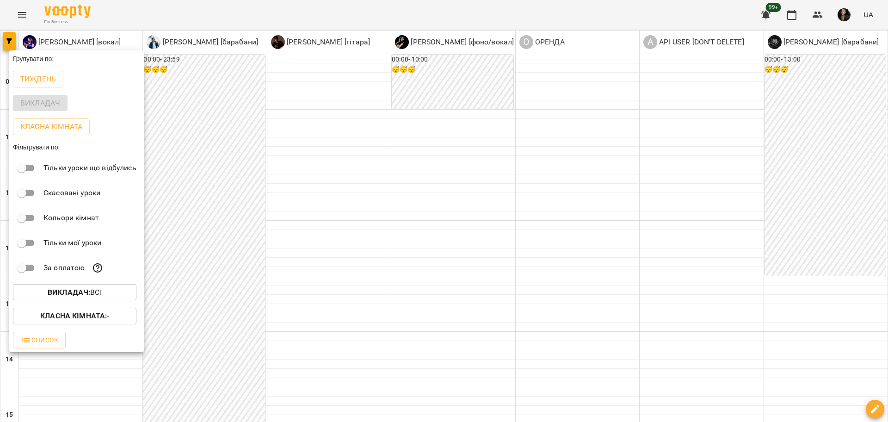
click at [37, 87] on button "Тиждень" at bounding box center [38, 79] width 50 height 17
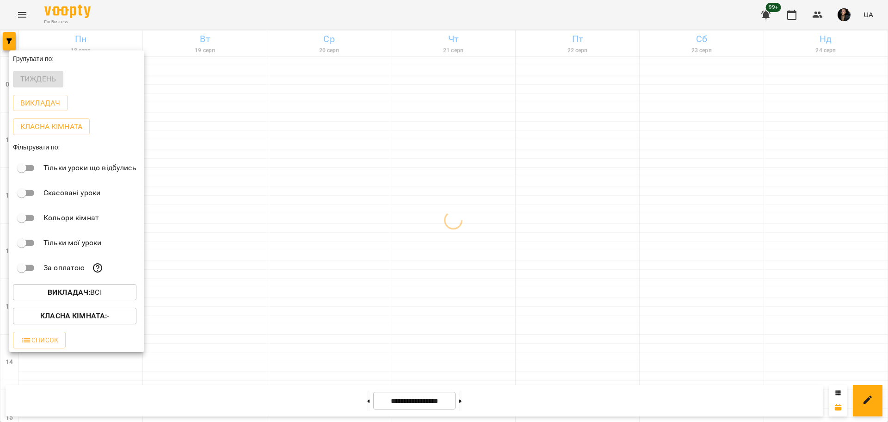
click at [12, 49] on div at bounding box center [444, 211] width 888 height 422
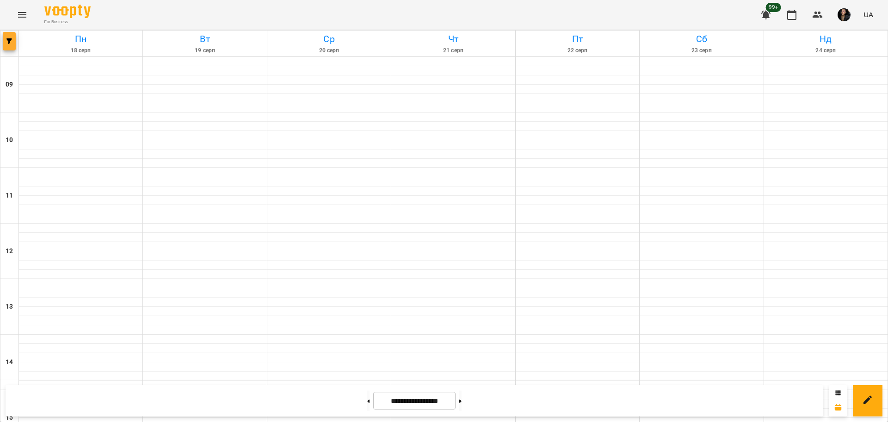
click at [9, 41] on icon "button" at bounding box center [9, 41] width 6 height 6
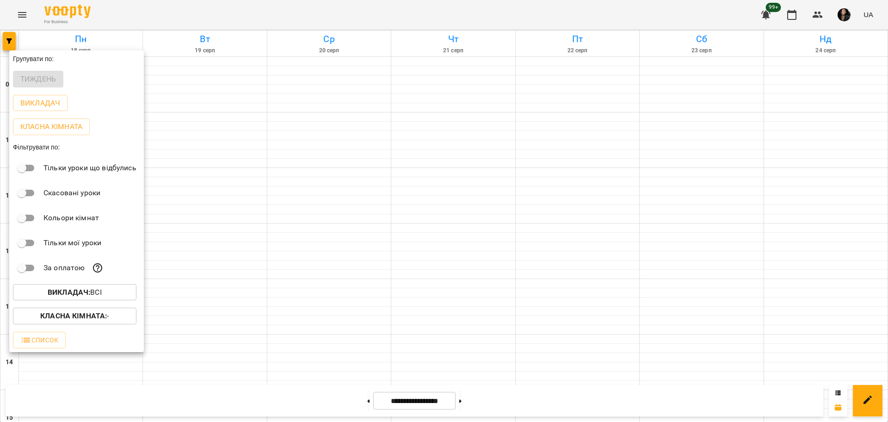
click at [116, 321] on span "Класна кімната : -" at bounding box center [74, 315] width 109 height 11
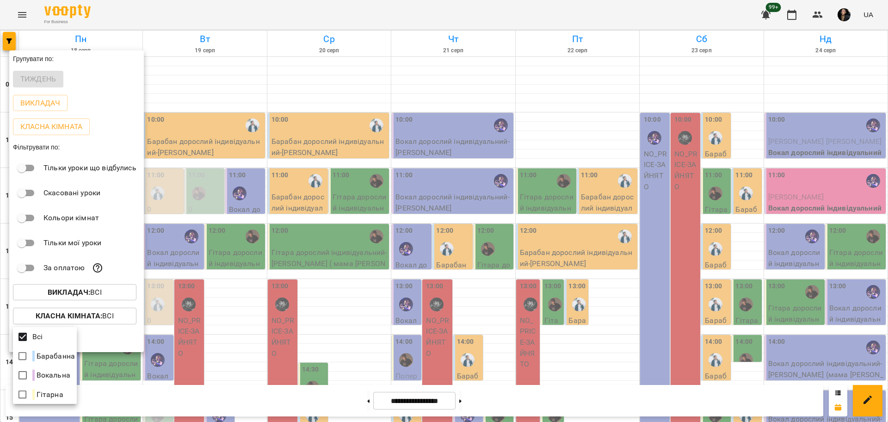
click at [90, 287] on div at bounding box center [444, 211] width 888 height 422
click at [80, 298] on p "Викладач : Всі" at bounding box center [75, 292] width 54 height 11
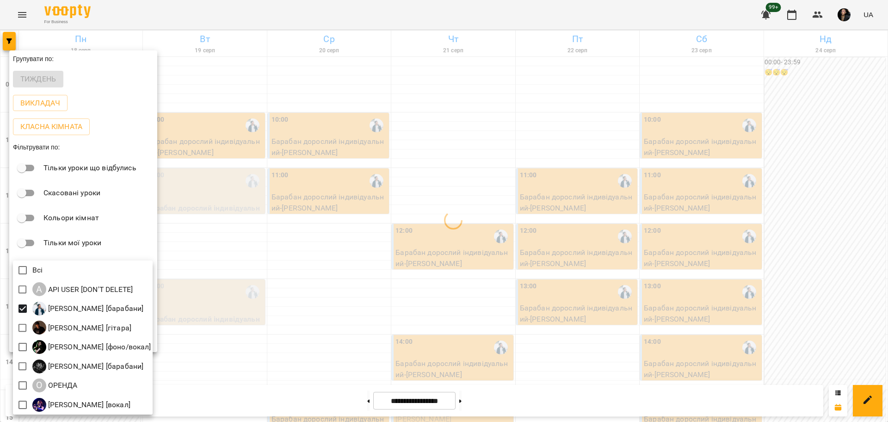
click at [308, 207] on div at bounding box center [444, 211] width 888 height 422
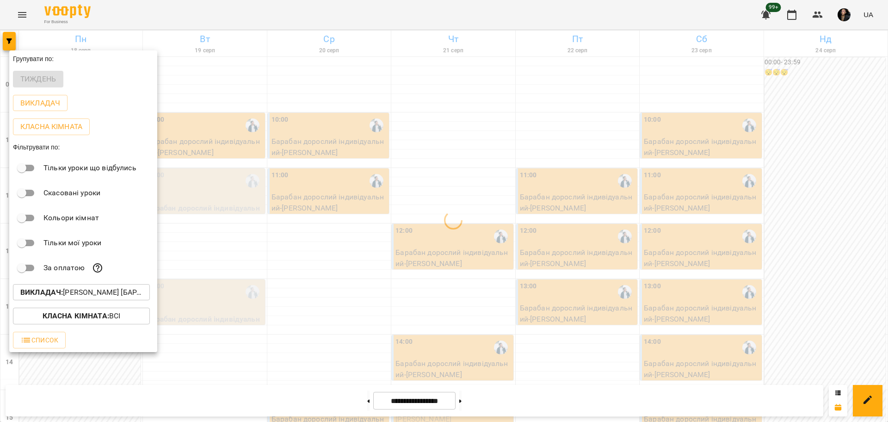
click at [358, 254] on div at bounding box center [444, 211] width 888 height 422
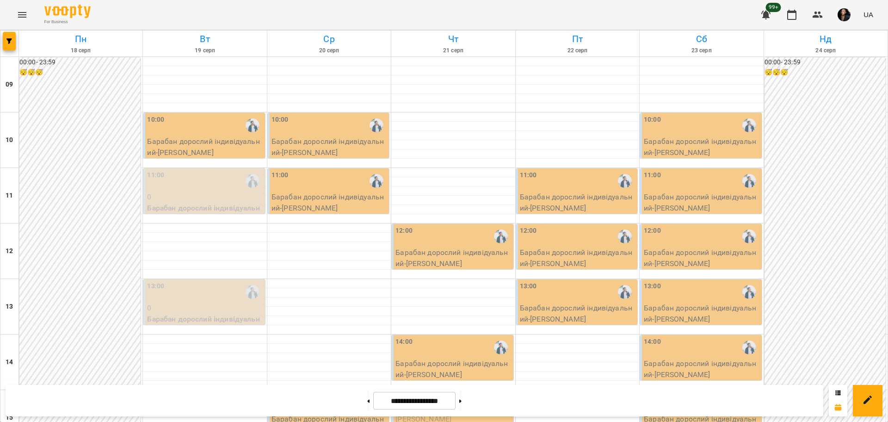
scroll to position [51, 0]
click at [228, 281] on div "13:00" at bounding box center [205, 291] width 116 height 21
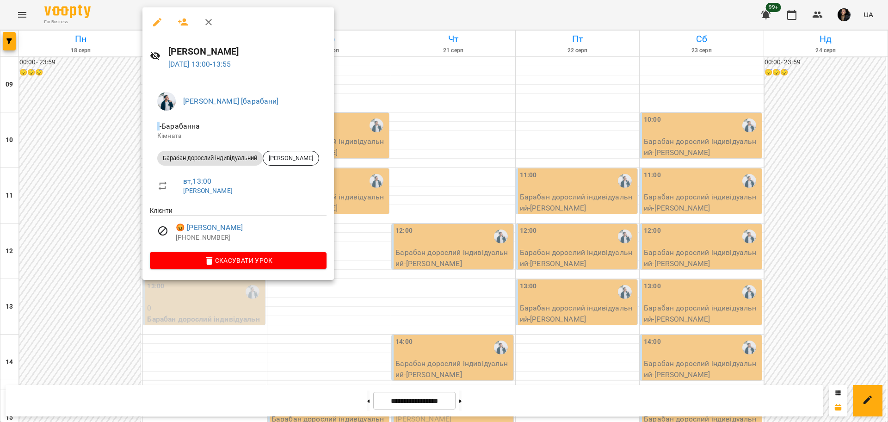
click at [443, 214] on div at bounding box center [444, 211] width 888 height 422
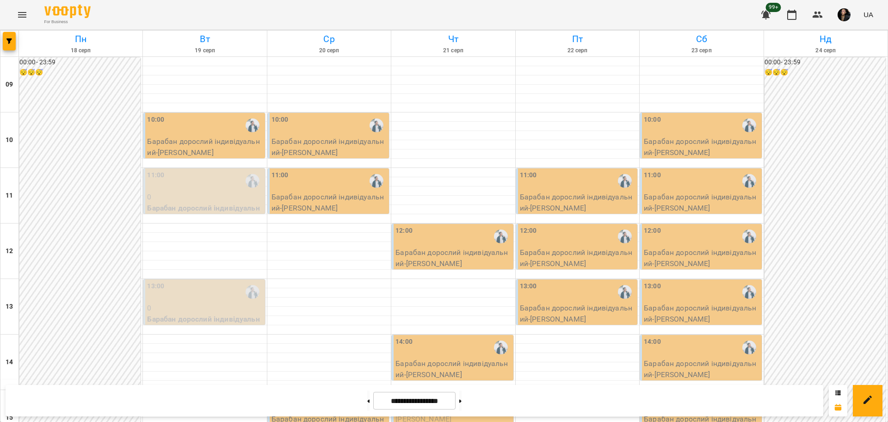
click at [219, 191] on p "0" at bounding box center [205, 196] width 116 height 11
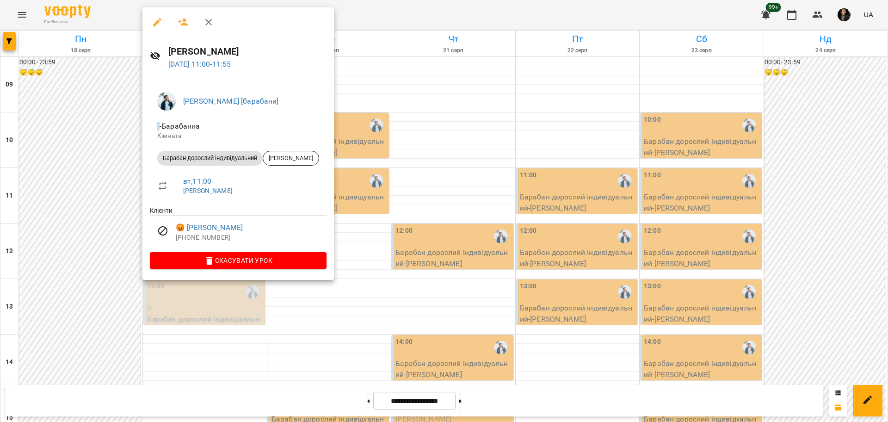
click at [485, 124] on div at bounding box center [444, 211] width 888 height 422
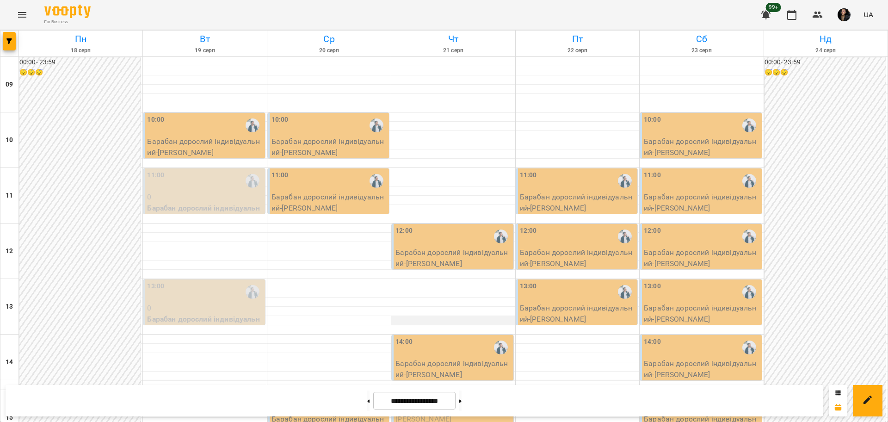
scroll to position [0, 0]
click at [7, 46] on button "button" at bounding box center [9, 41] width 13 height 19
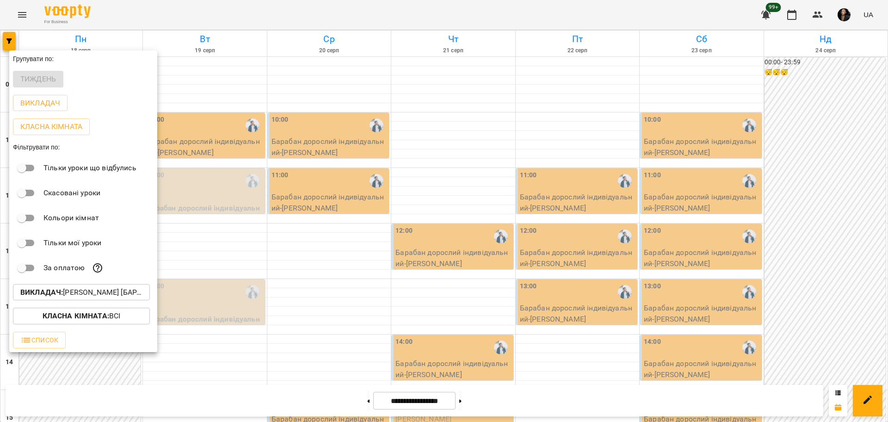
click at [71, 298] on p "Викладач : Євген [барабани]" at bounding box center [81, 292] width 122 height 11
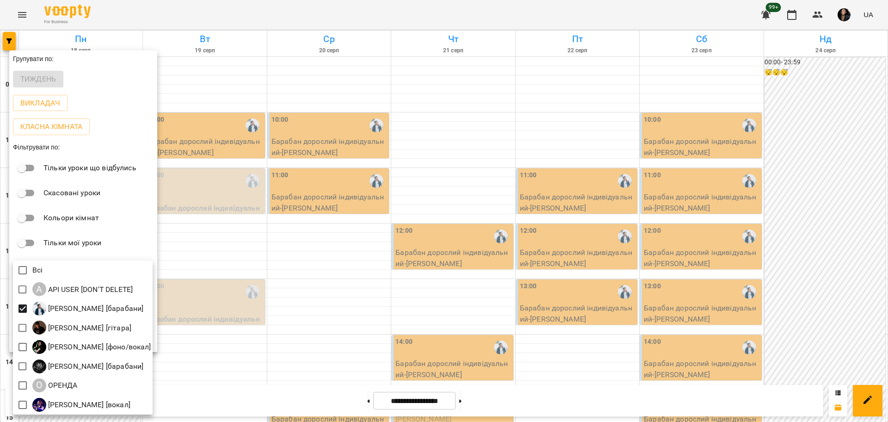
click at [225, 116] on div at bounding box center [444, 211] width 888 height 422
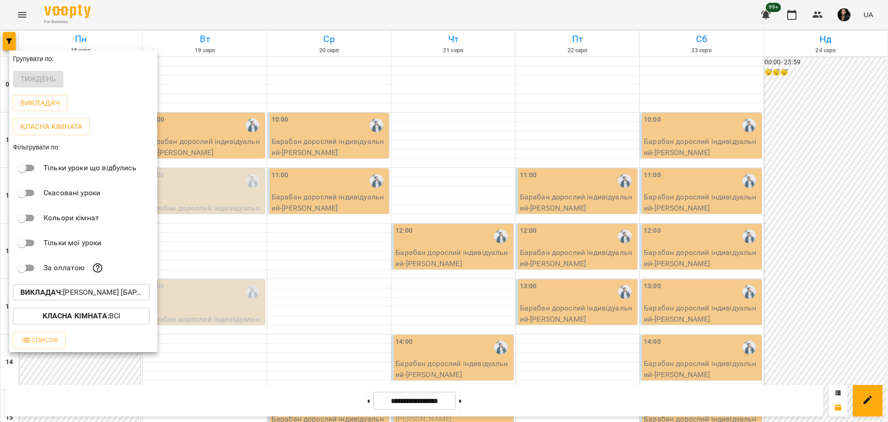
click at [35, 32] on div at bounding box center [444, 211] width 888 height 422
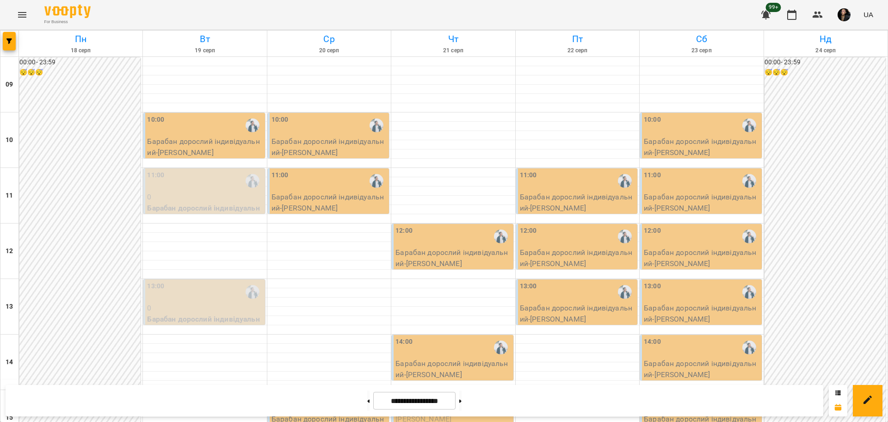
click at [24, 12] on div "Групувати по: Тиждень Викладач Класна кімната Фільтрувати по: Тільки уроки що в…" at bounding box center [444, 211] width 888 height 422
click at [18, 16] on icon "Menu" at bounding box center [22, 14] width 11 height 11
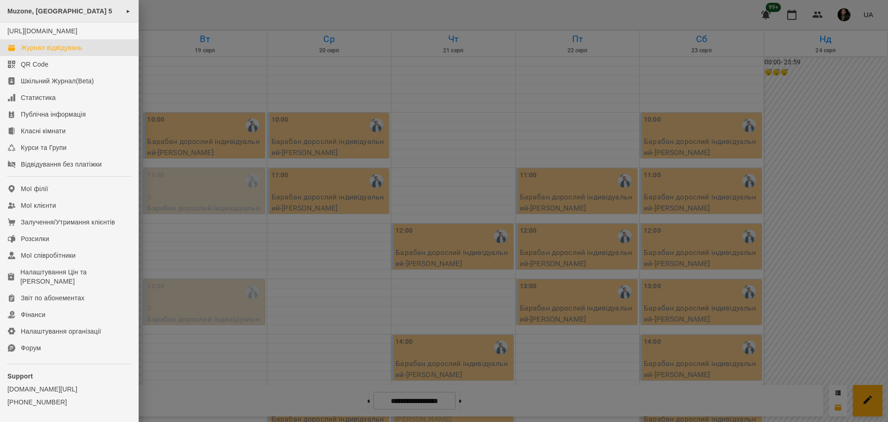
click at [54, 9] on span "Muzone, Велика Арнаутська 5" at bounding box center [59, 10] width 105 height 7
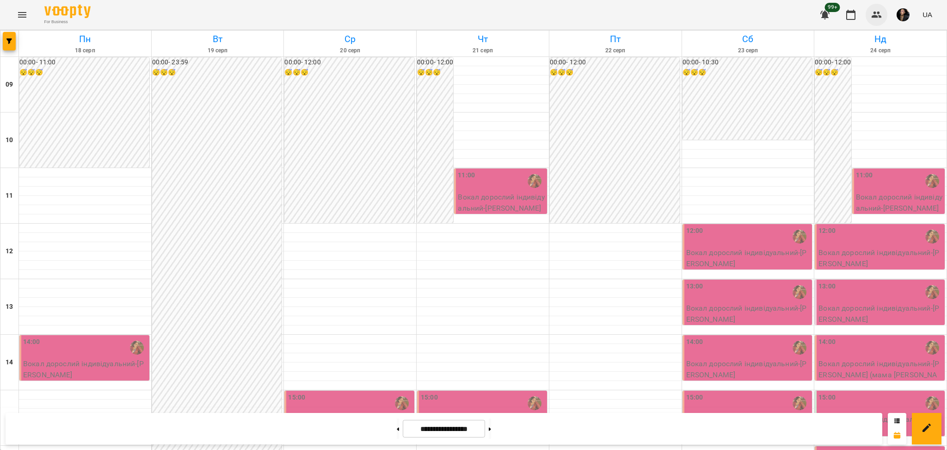
click at [876, 12] on icon "button" at bounding box center [877, 15] width 10 height 6
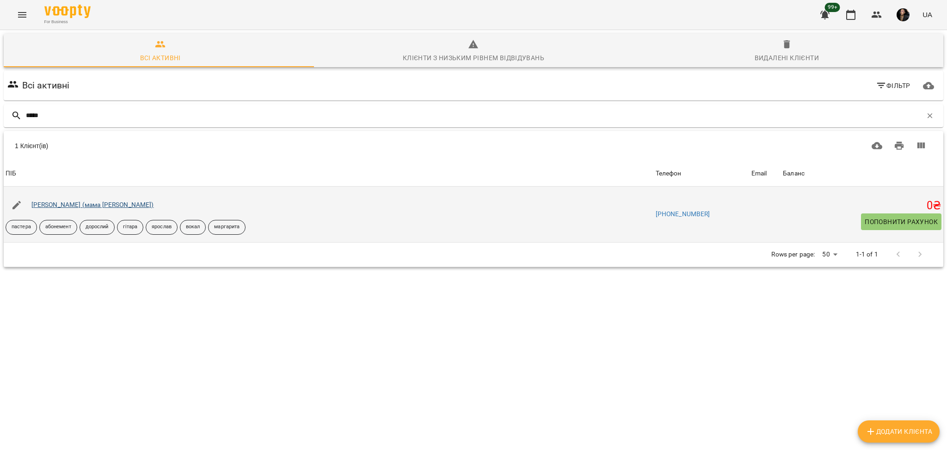
type input "*****"
click at [100, 204] on link "Полстянкіна Регіна (мама Юлія)" at bounding box center [92, 204] width 123 height 7
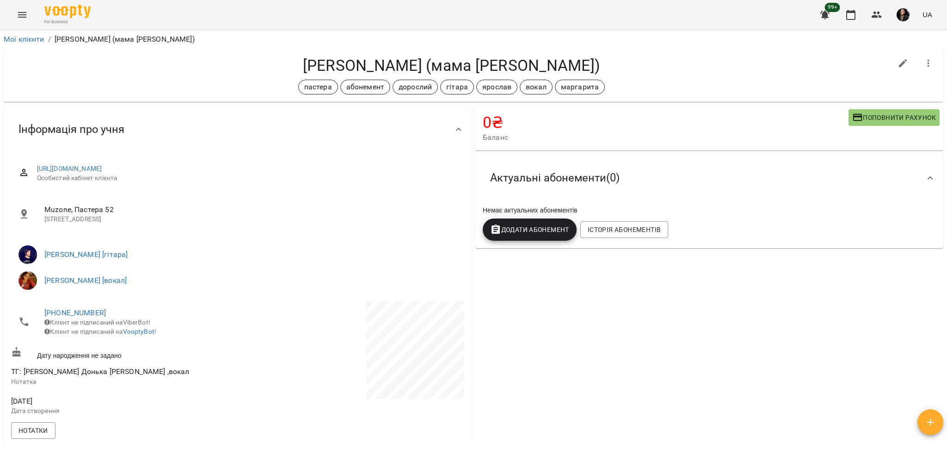
scroll to position [370, 0]
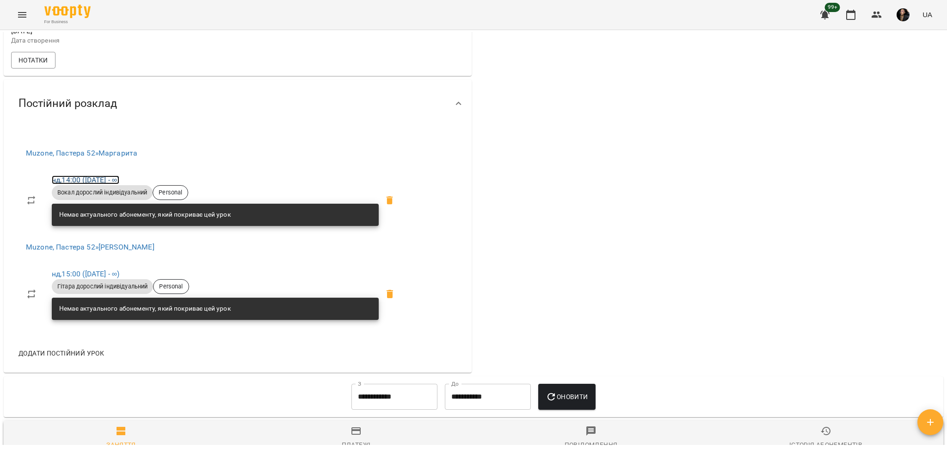
click at [113, 184] on link "нд , 14:00 (13 жовт - ∞)" at bounding box center [86, 179] width 68 height 9
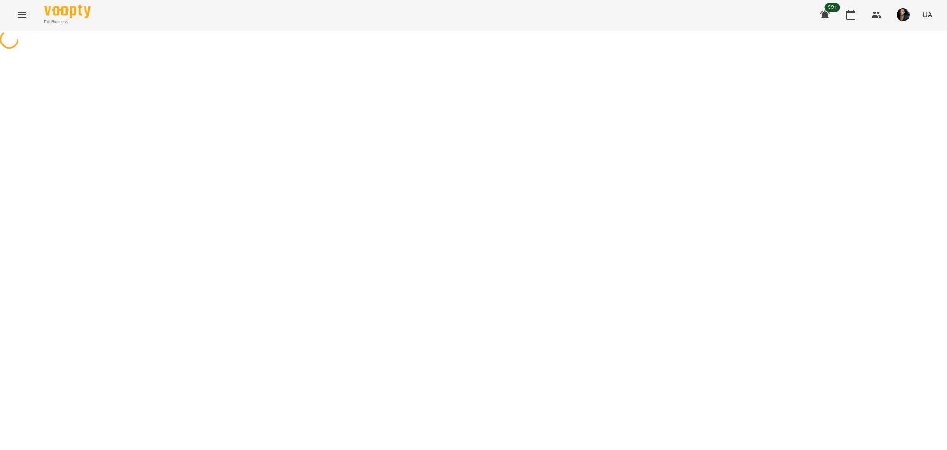
select select "*"
select select "**********"
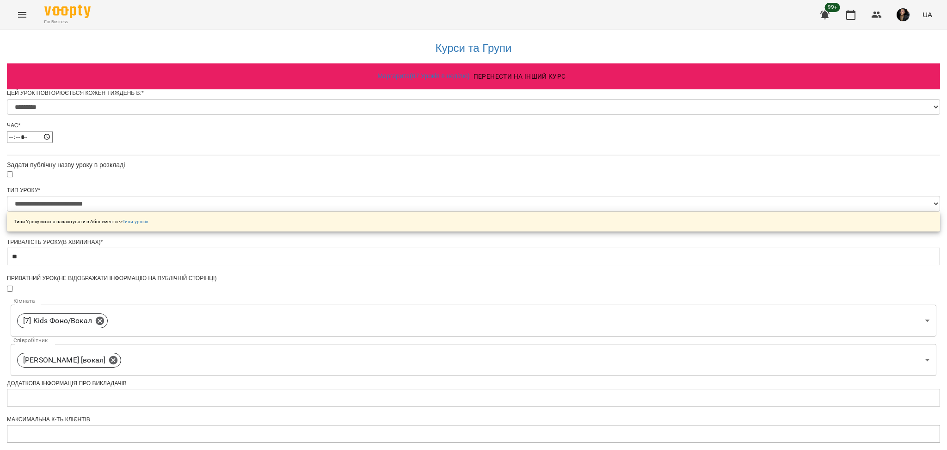
scroll to position [301, 0]
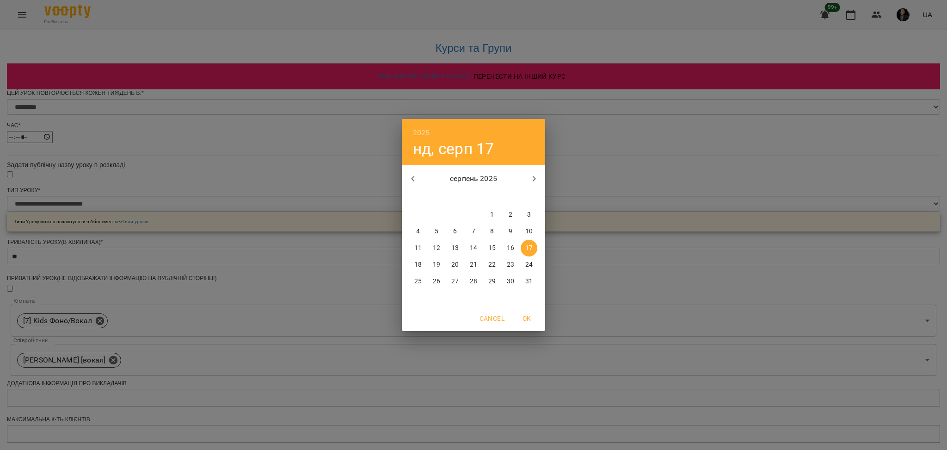
click at [514, 245] on p "16" at bounding box center [510, 247] width 7 height 9
type input "**********"
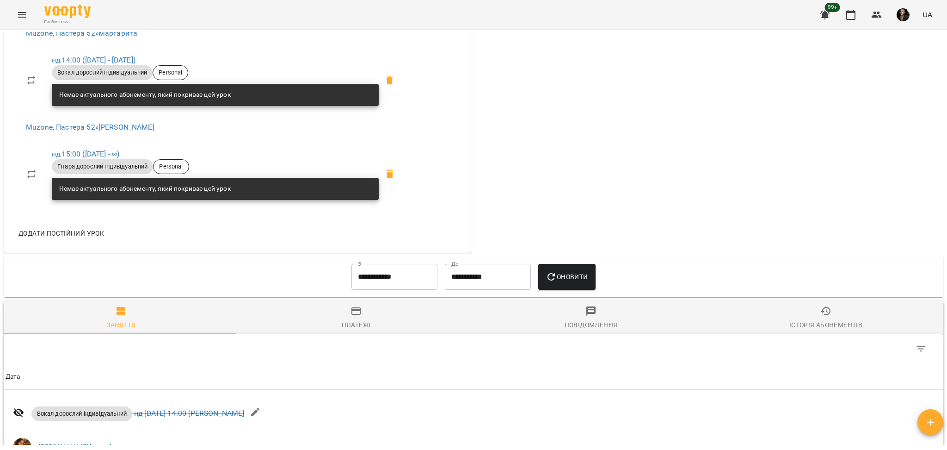
scroll to position [493, 0]
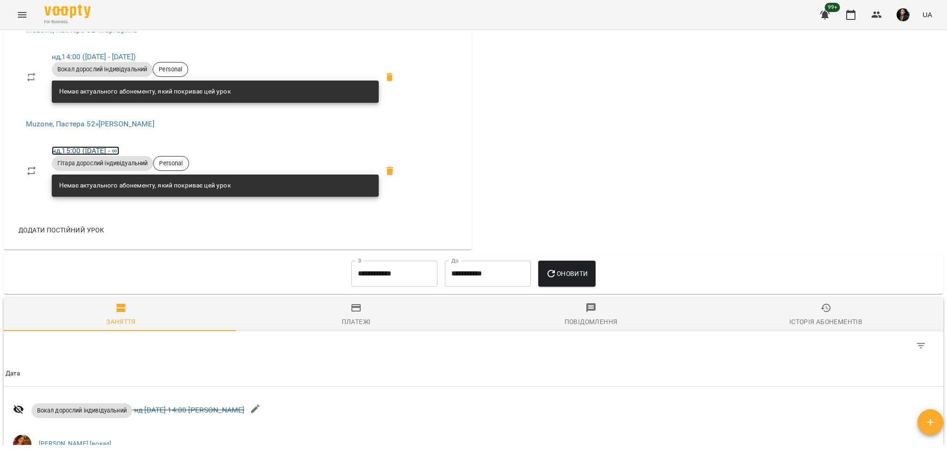
click at [119, 155] on link "нд , 15:00 (13 жовт - ∞)" at bounding box center [86, 150] width 68 height 9
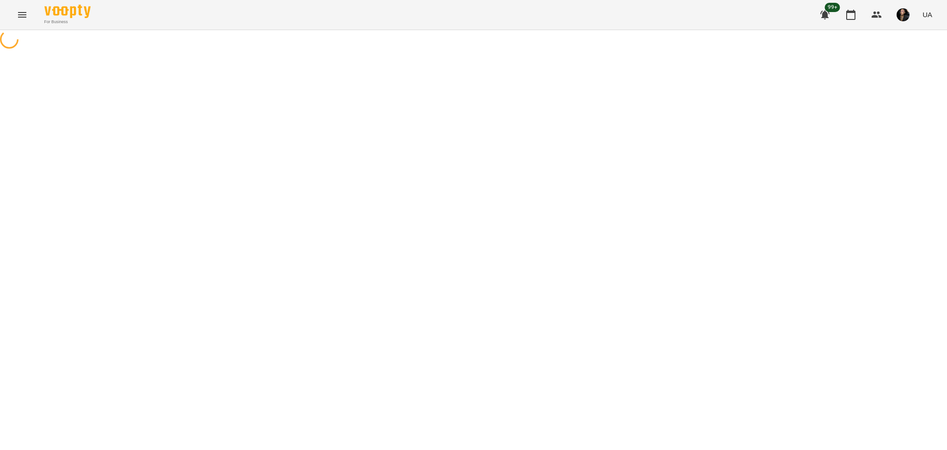
select select "*"
select select "**********"
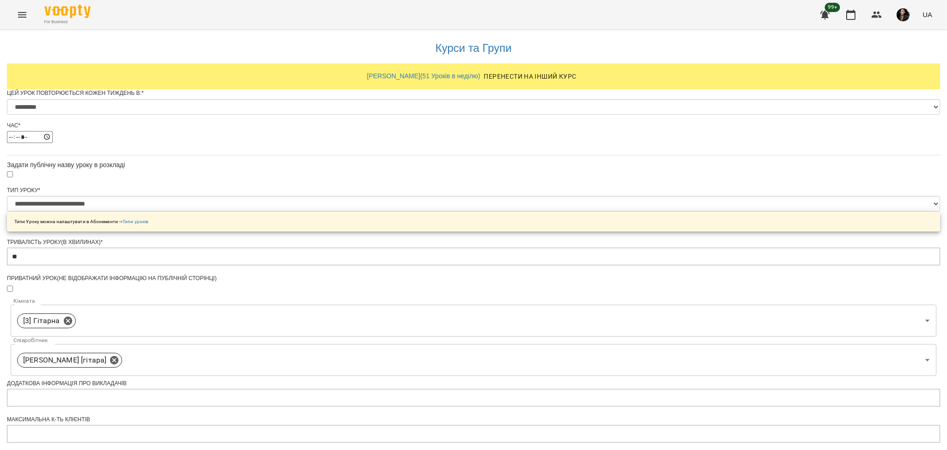
scroll to position [301, 0]
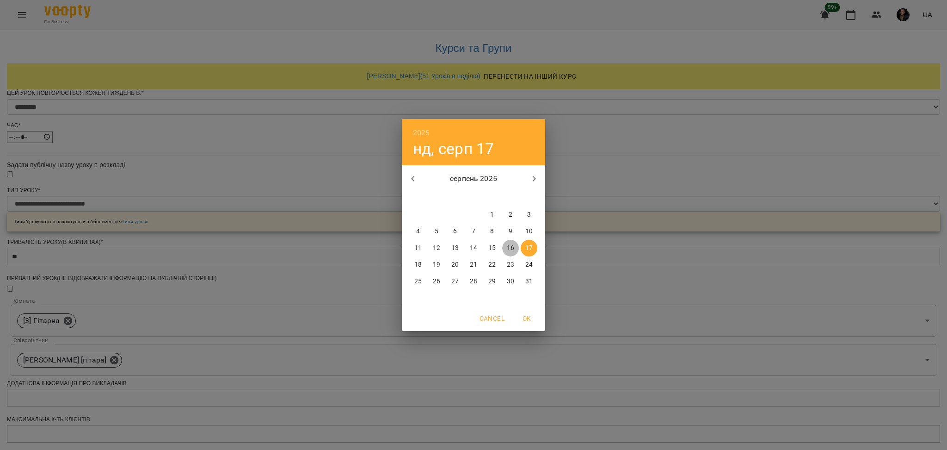
drag, startPoint x: 510, startPoint y: 253, endPoint x: 524, endPoint y: 288, distance: 37.4
click at [510, 253] on button "16" at bounding box center [510, 248] width 17 height 17
type input "**********"
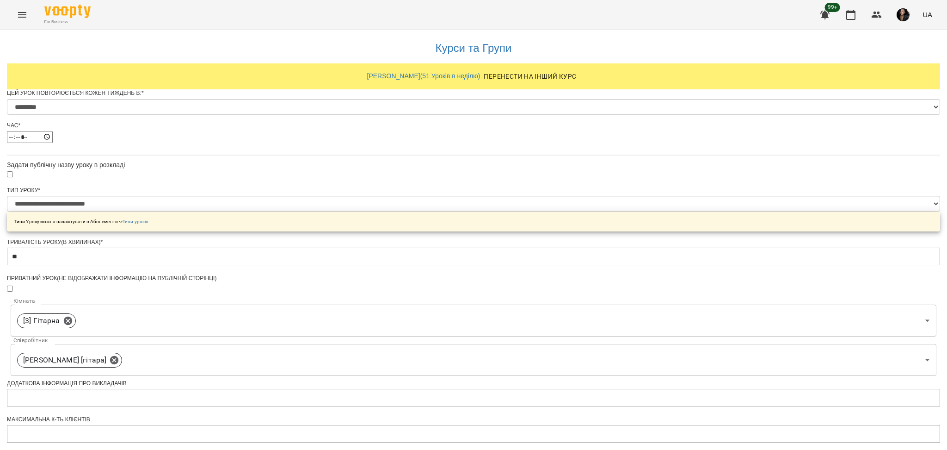
scroll to position [334, 0]
